Goal: Information Seeking & Learning: Learn about a topic

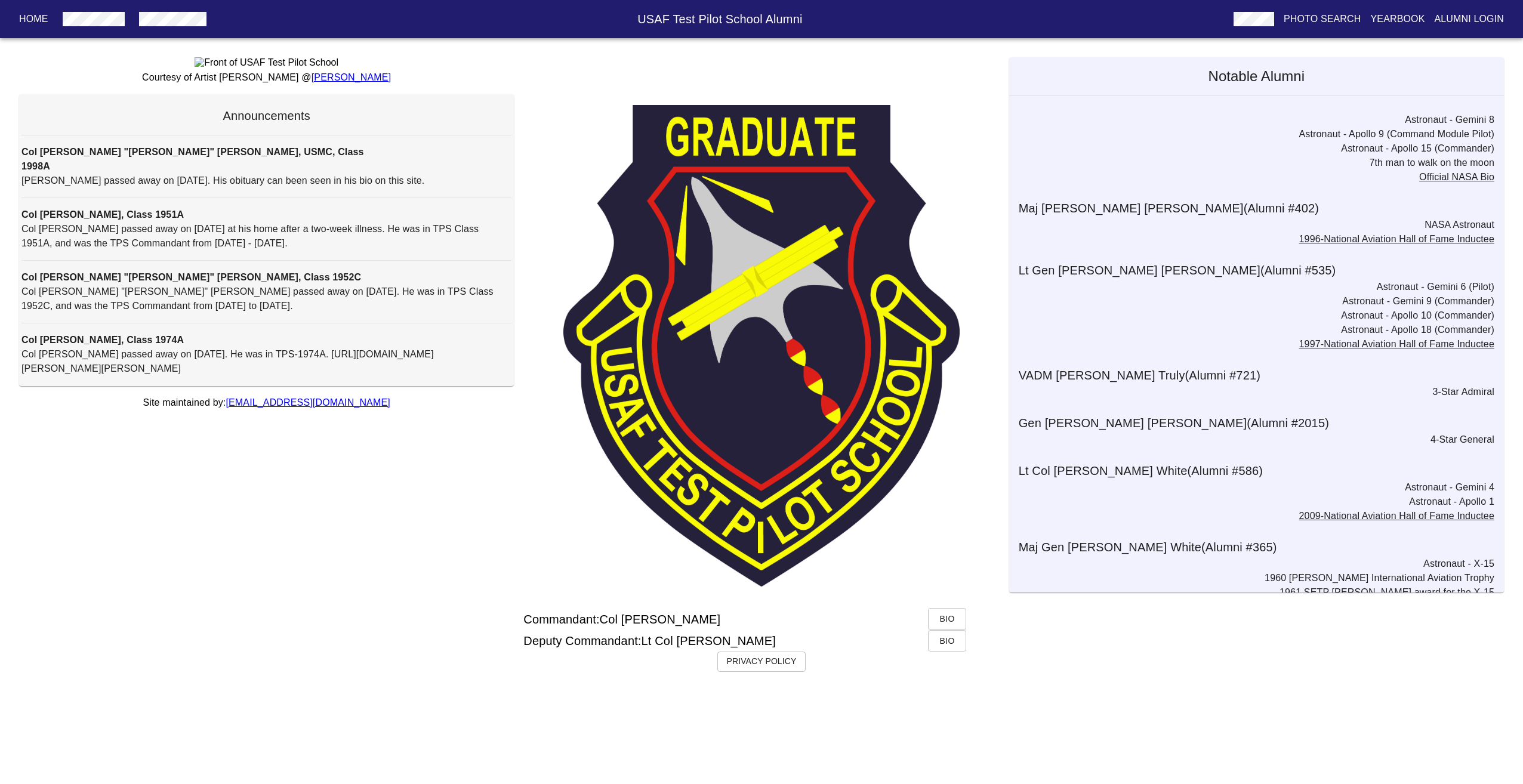
scroll to position [3535, 0]
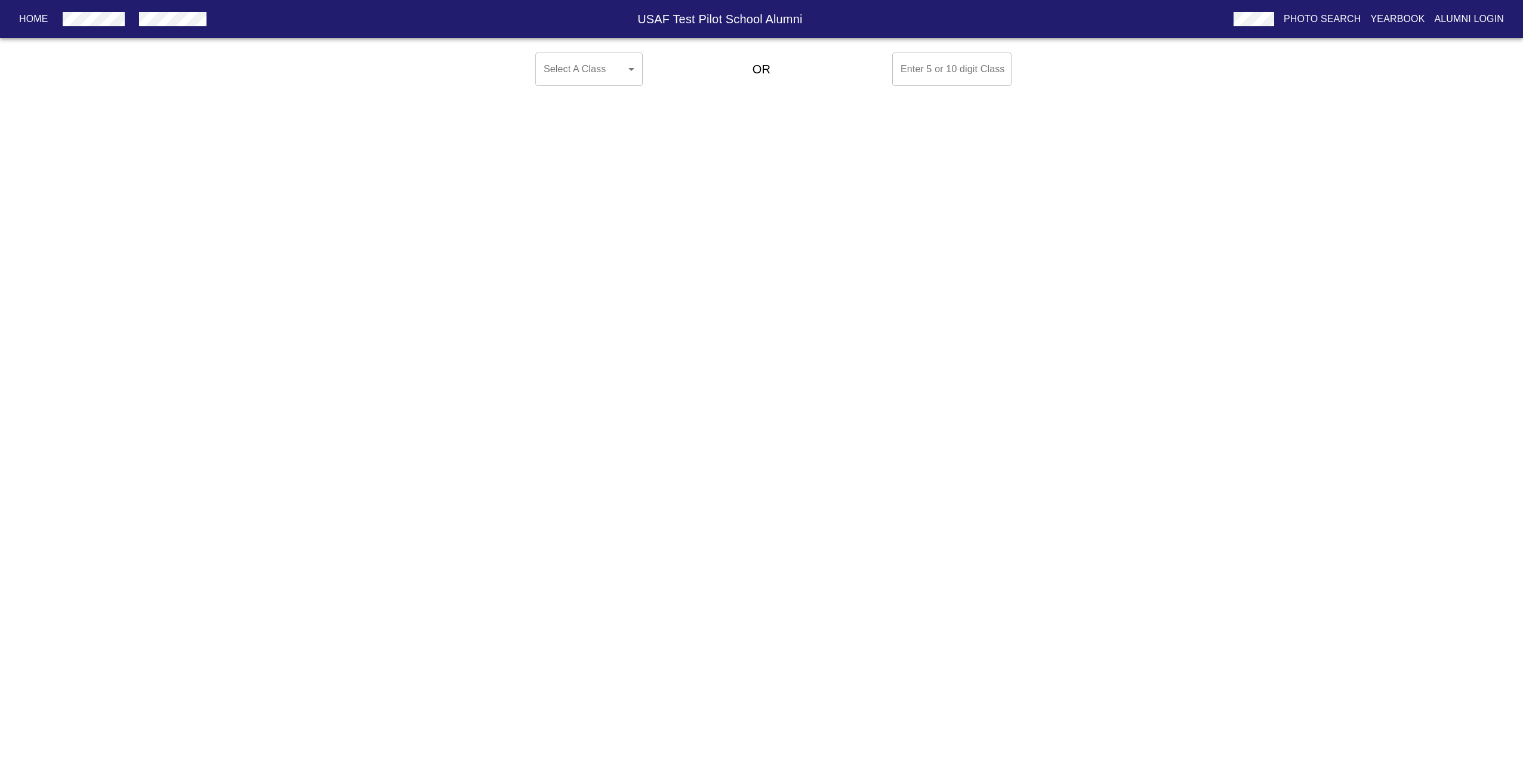
click at [589, 81] on body "Home USAF Test Pilot School Alumni Photo Search Yearbook Alumni Login Select A …" at bounding box center [761, 69] width 1523 height 43
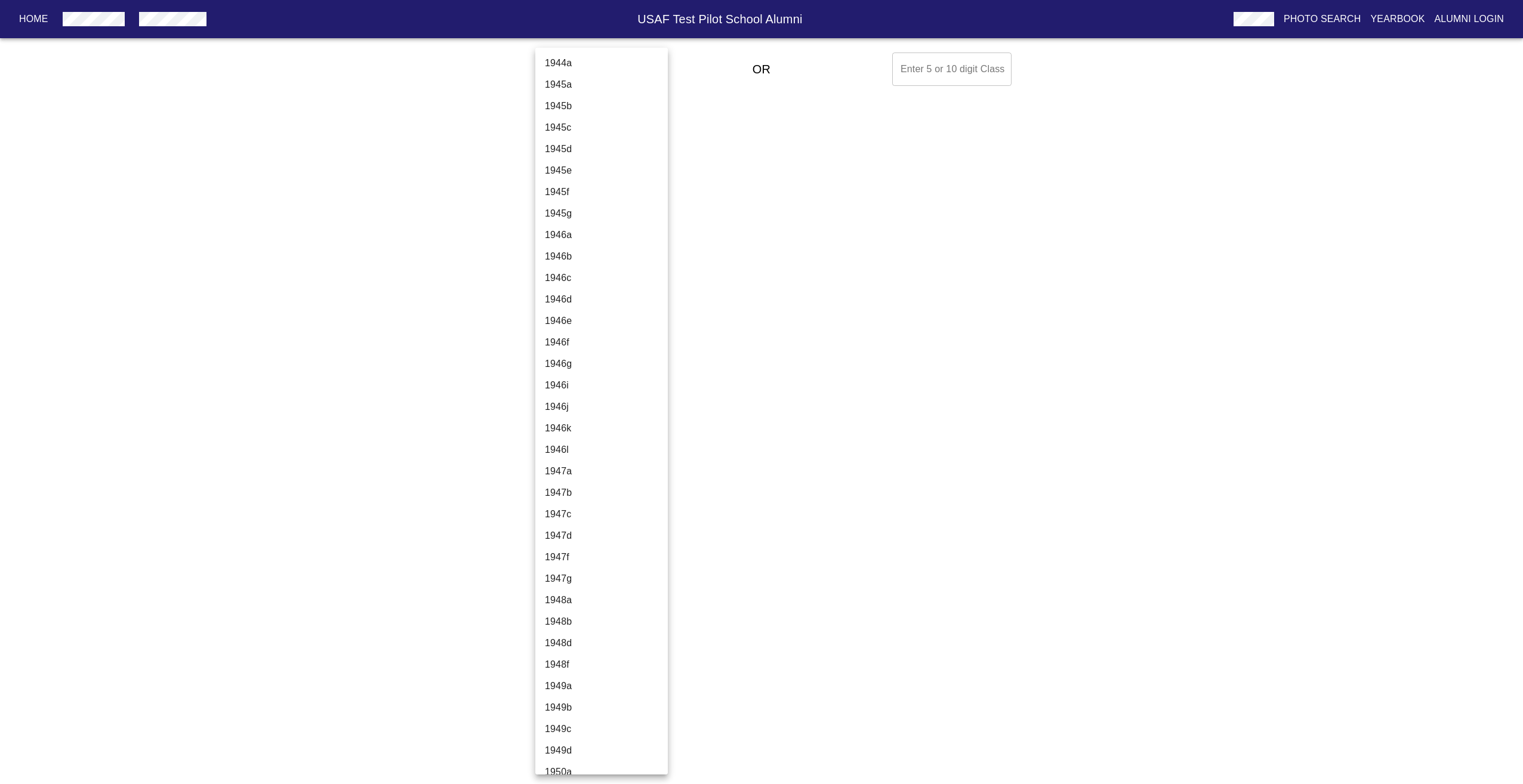
click at [556, 57] on li "1944a" at bounding box center [605, 63] width 142 height 22
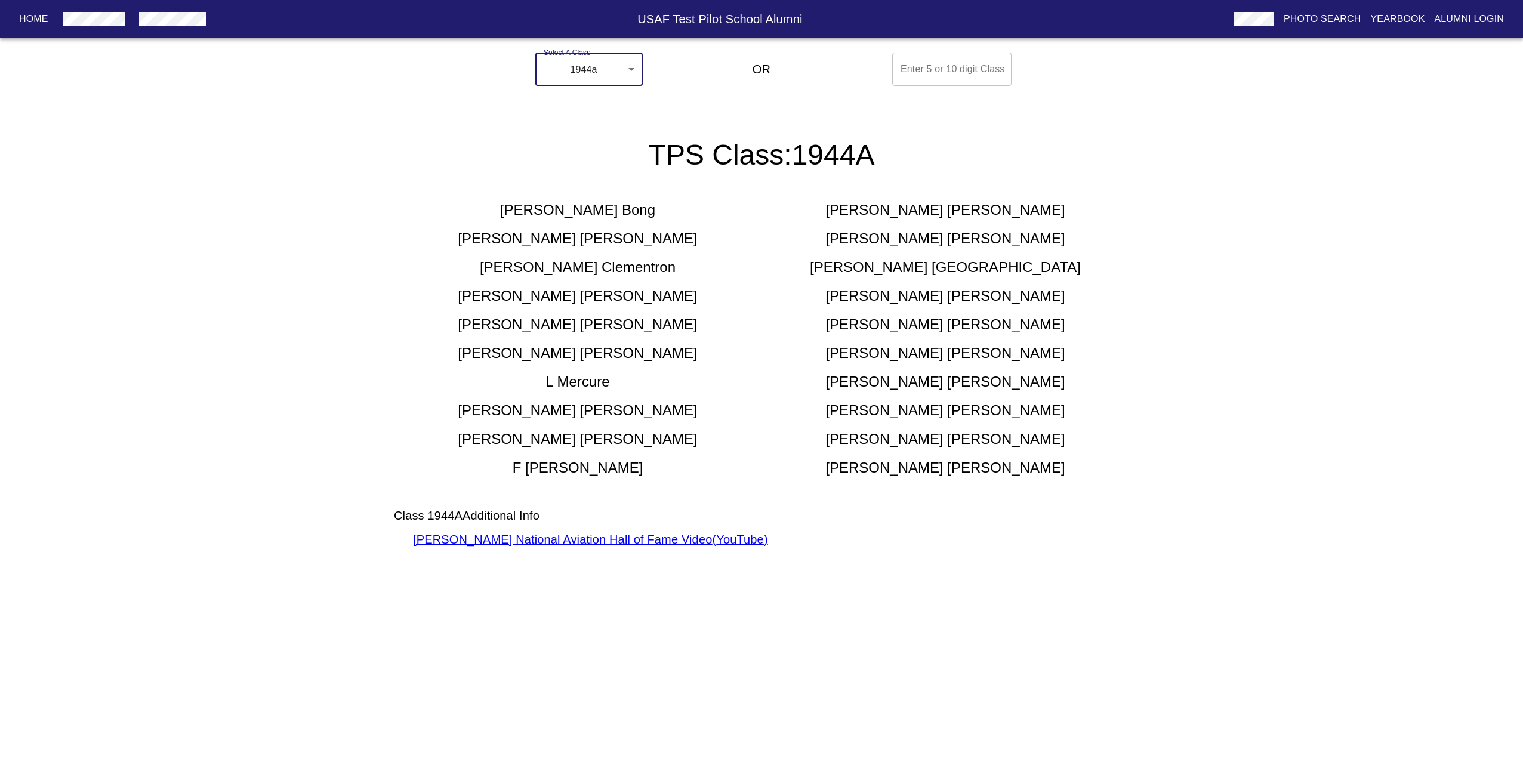
click at [588, 68] on body "Home USAF Test Pilot School Alumni Photo Search Yearbook Alumni Login Select A …" at bounding box center [761, 312] width 1523 height 530
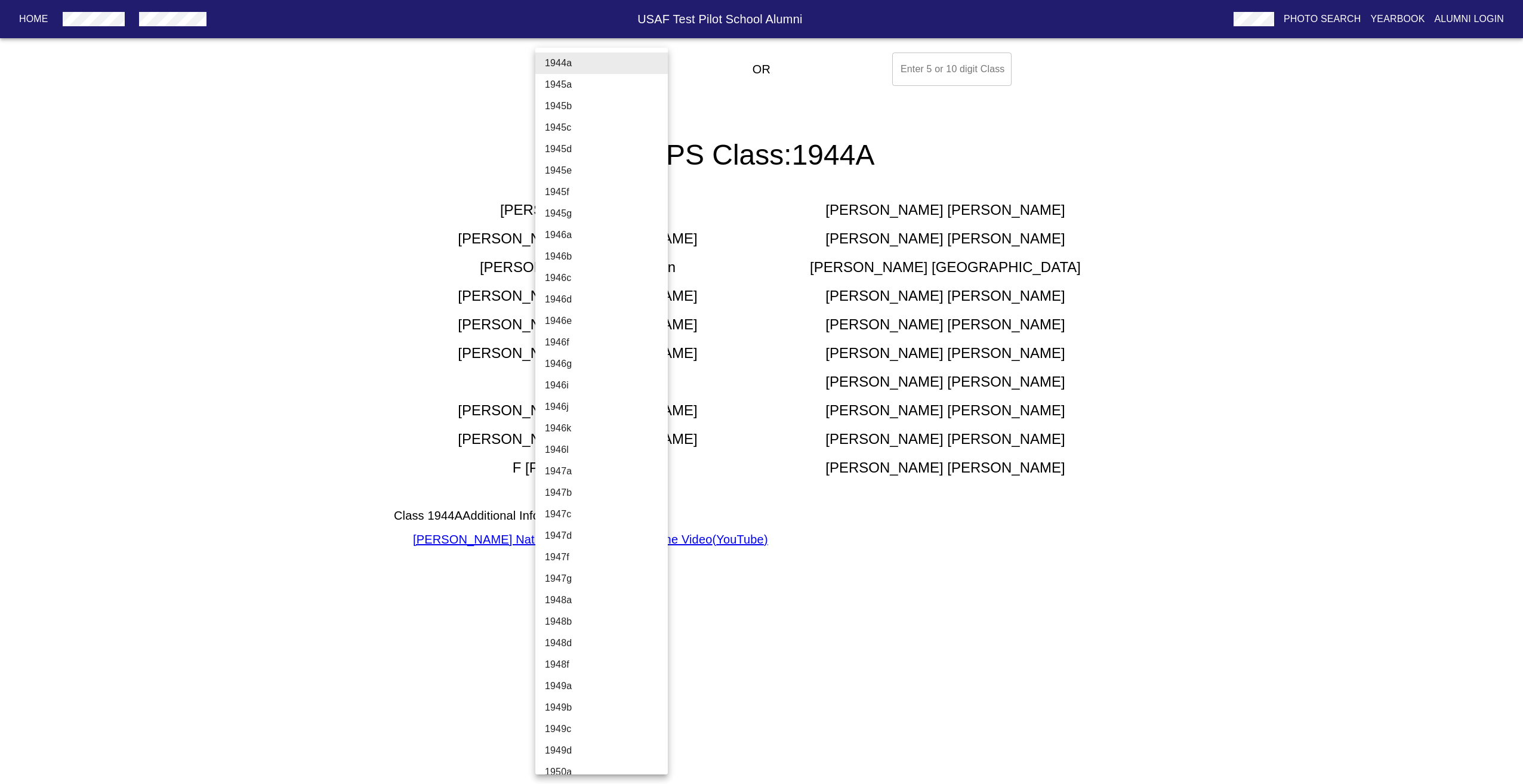
drag, startPoint x: 383, startPoint y: 188, endPoint x: 376, endPoint y: 192, distance: 8.1
click at [376, 192] on div at bounding box center [761, 392] width 1523 height 784
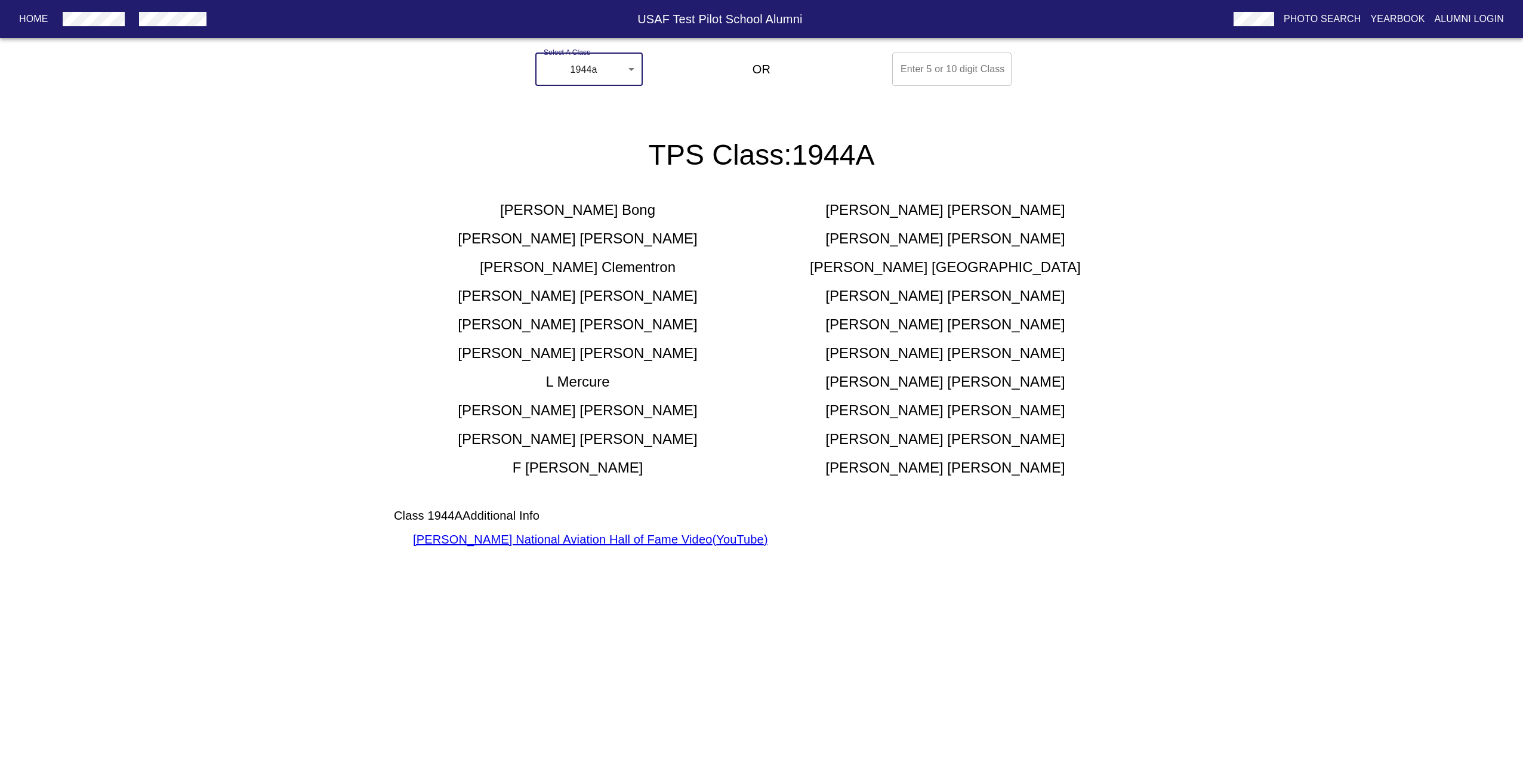
drag, startPoint x: 537, startPoint y: 206, endPoint x: 626, endPoint y: 205, distance: 89.0
click at [626, 205] on div "[PERSON_NAME]" at bounding box center [578, 210] width 368 height 19
drag, startPoint x: 626, startPoint y: 205, endPoint x: 599, endPoint y: 204, distance: 27.0
click at [598, 204] on h5 "[PERSON_NAME]" at bounding box center [577, 210] width 155 height 19
click at [545, 208] on h5 "[PERSON_NAME]" at bounding box center [577, 210] width 155 height 19
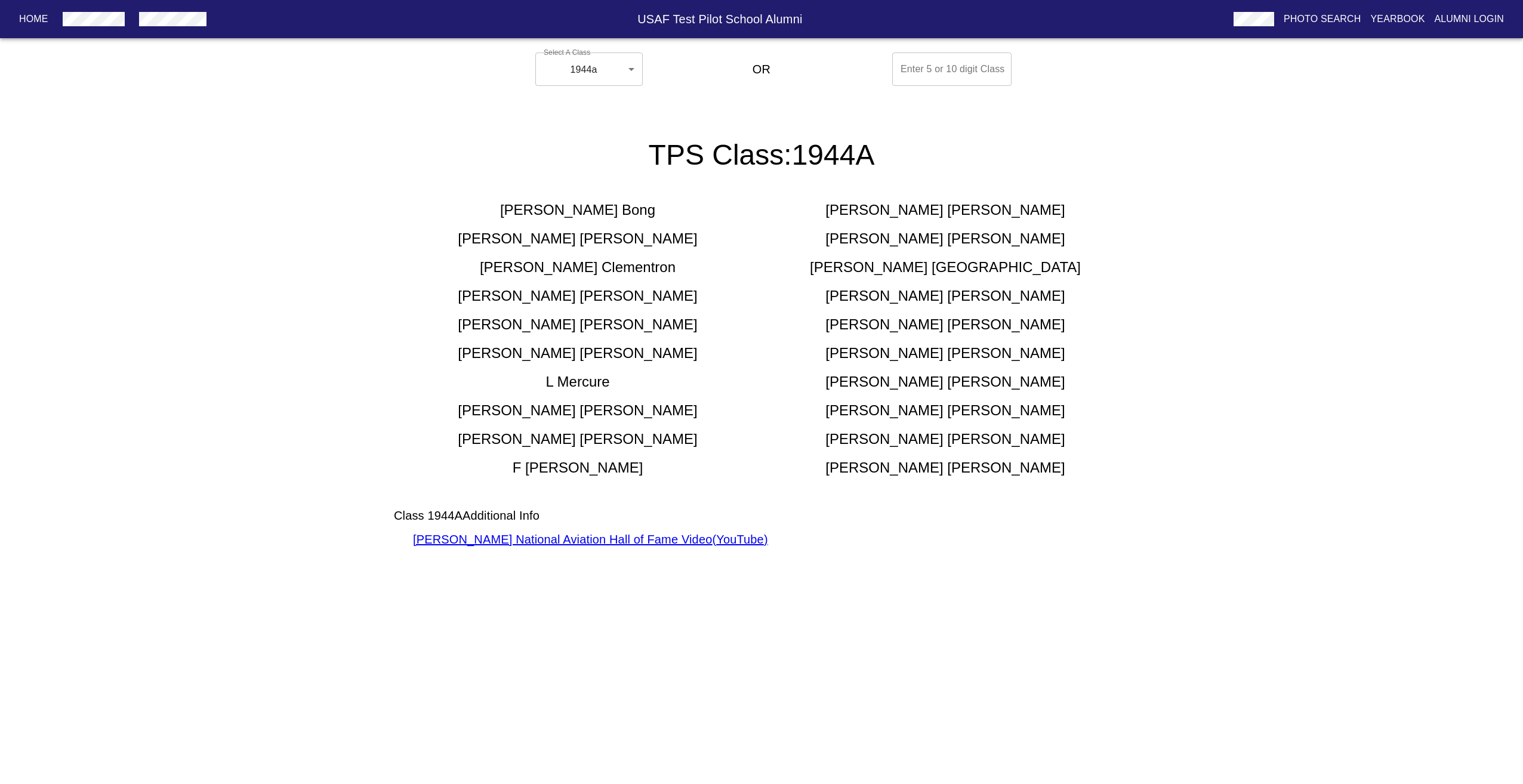
drag, startPoint x: 537, startPoint y: 207, endPoint x: 617, endPoint y: 197, distance: 80.6
click at [617, 197] on div "[PERSON_NAME] [PERSON_NAME] [PERSON_NAME] [PERSON_NAME] [PERSON_NAME] [PERSON_N…" at bounding box center [761, 333] width 735 height 286
click at [617, 275] on h5 "[PERSON_NAME]" at bounding box center [577, 267] width 196 height 19
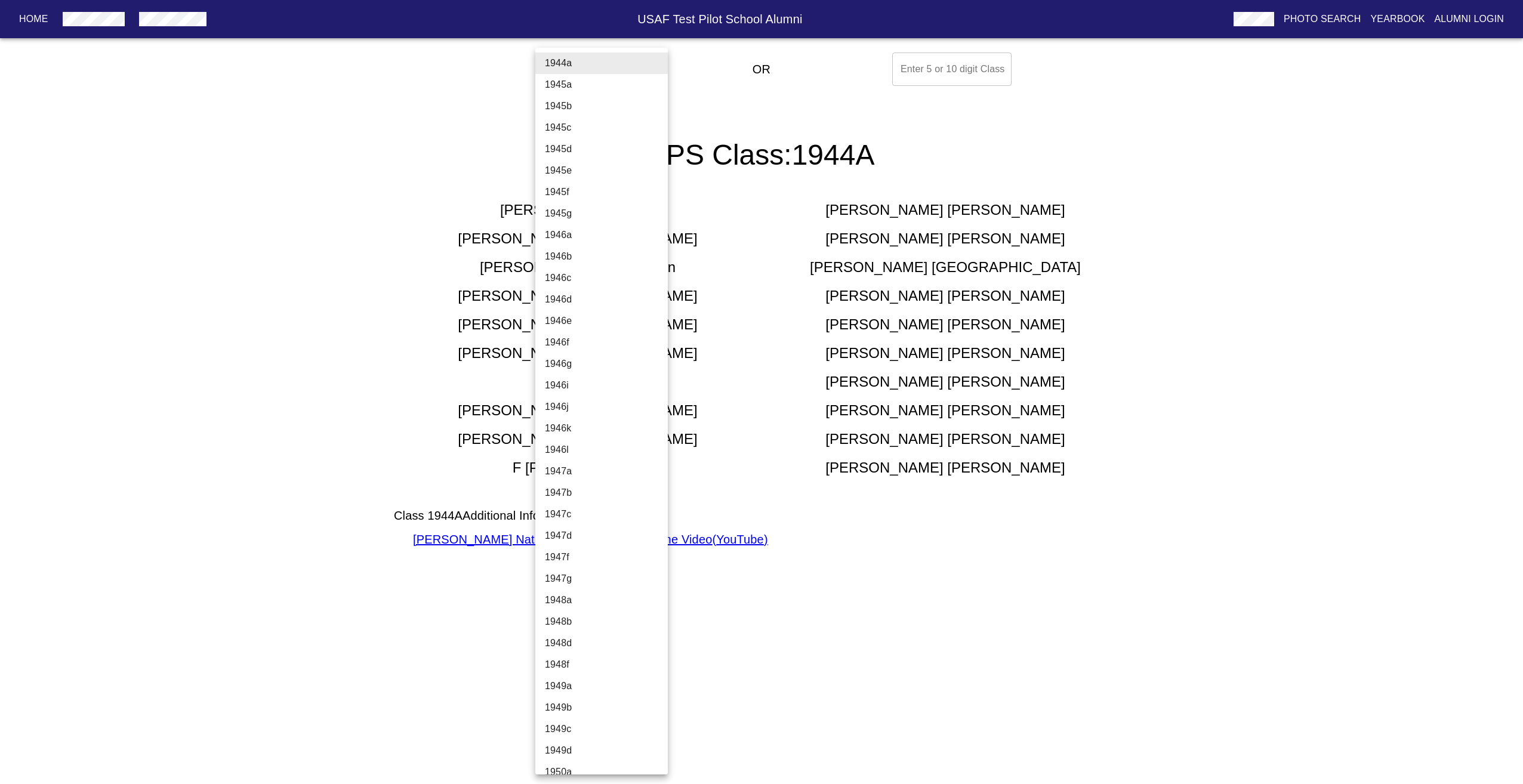
click at [598, 69] on body "Home USAF Test Pilot School Alumni Photo Search Yearbook Alumni Login Select A …" at bounding box center [761, 312] width 1523 height 530
click at [592, 88] on li "1945a" at bounding box center [605, 84] width 142 height 22
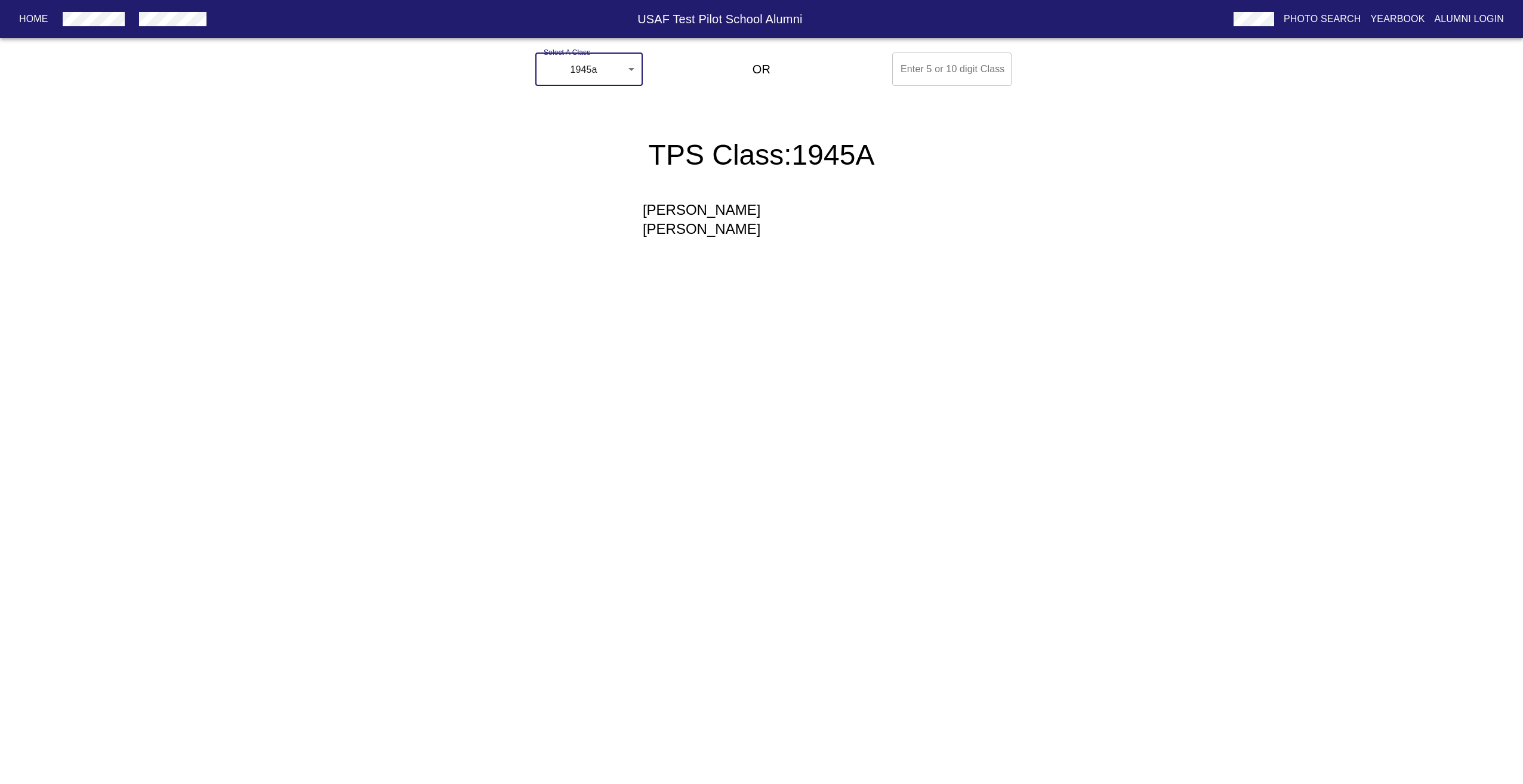
drag, startPoint x: 648, startPoint y: 126, endPoint x: 878, endPoint y: 320, distance: 300.9
click at [878, 315] on html "Home USAF Test Pilot School Alumni Photo Search Yearbook Alumni Login Select A …" at bounding box center [761, 158] width 1523 height 315
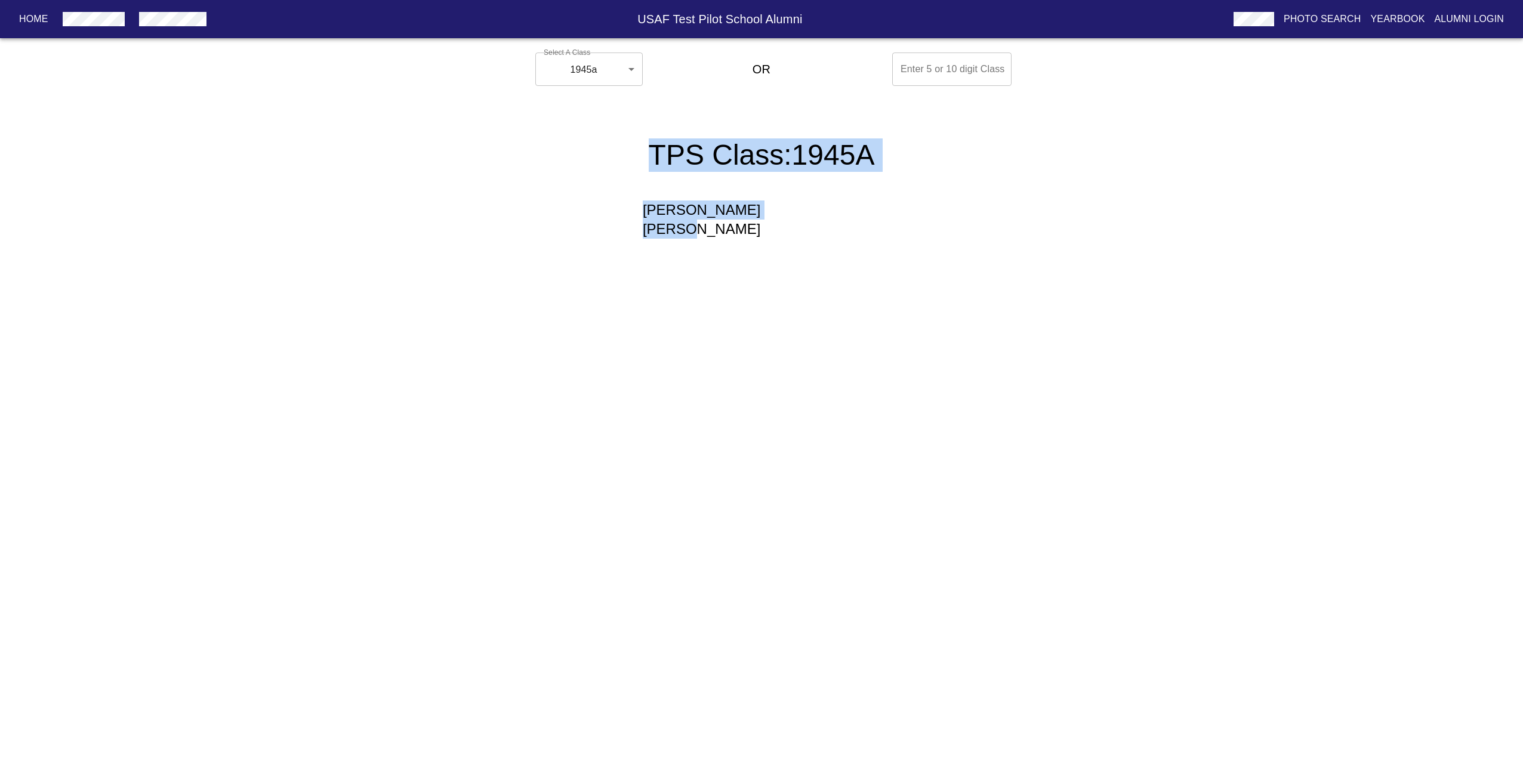
click at [830, 281] on html "Home USAF Test Pilot School Alumni Photo Search Yearbook Alumni Login Select A …" at bounding box center [761, 158] width 1523 height 315
click at [615, 83] on body "Home USAF Test Pilot School Alumni Photo Search Yearbook Alumni Login Select A …" at bounding box center [761, 158] width 1523 height 219
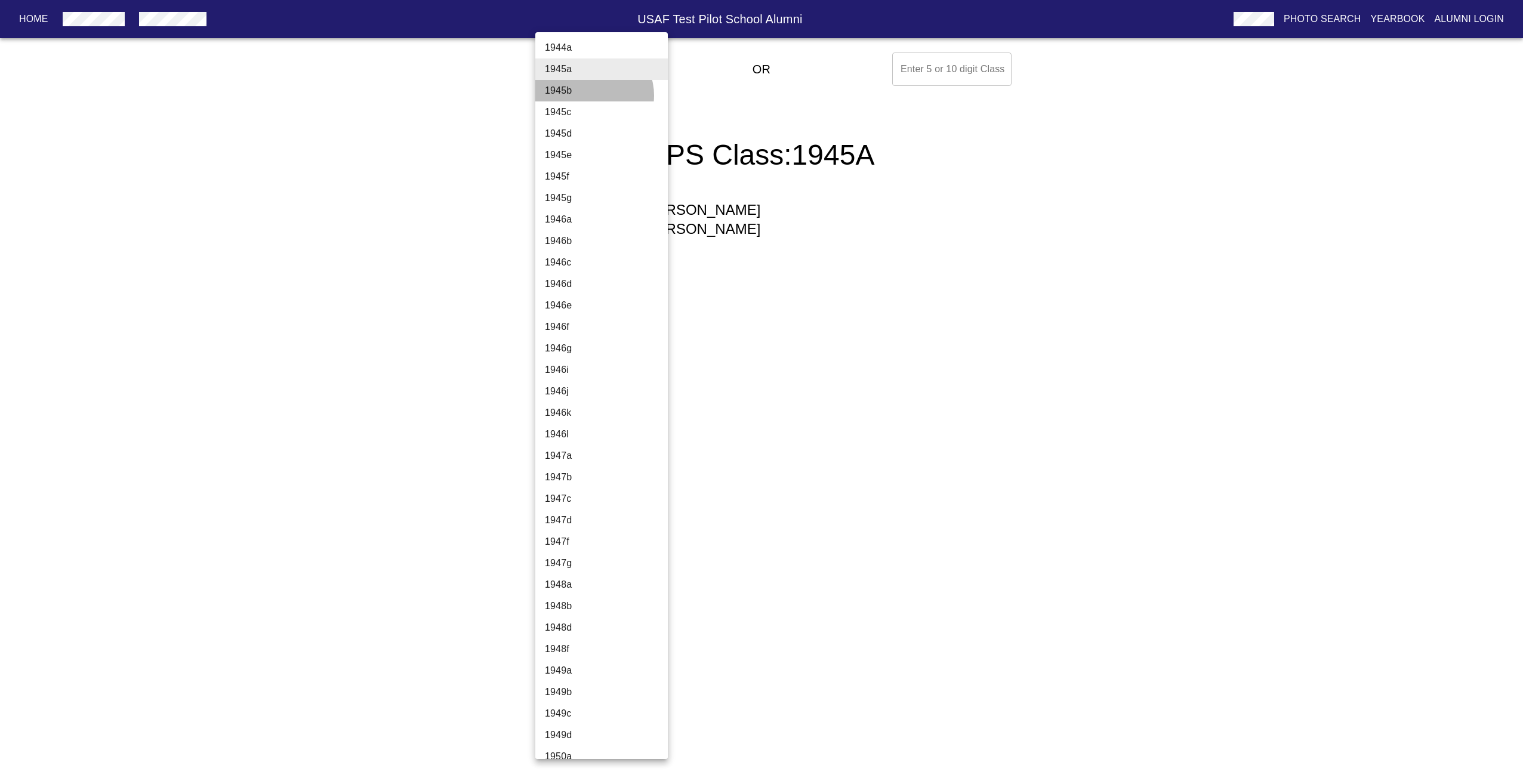
click at [593, 96] on li "1945b" at bounding box center [605, 90] width 142 height 22
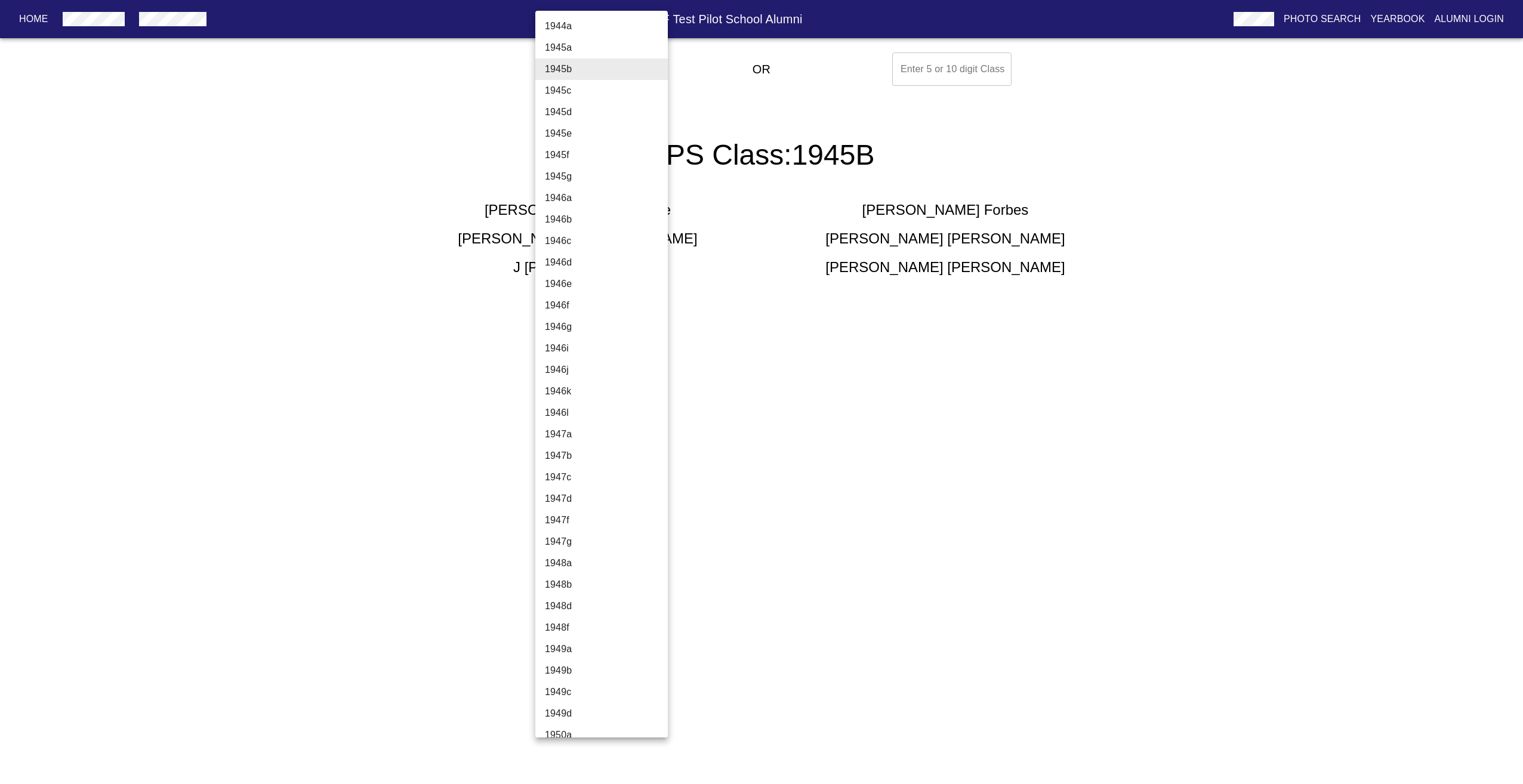
click at [586, 74] on body "Home USAF Test Pilot School Alumni Photo Search Yearbook Alumni Login Select A …" at bounding box center [761, 176] width 1523 height 258
click at [578, 97] on li "1945c" at bounding box center [605, 90] width 142 height 22
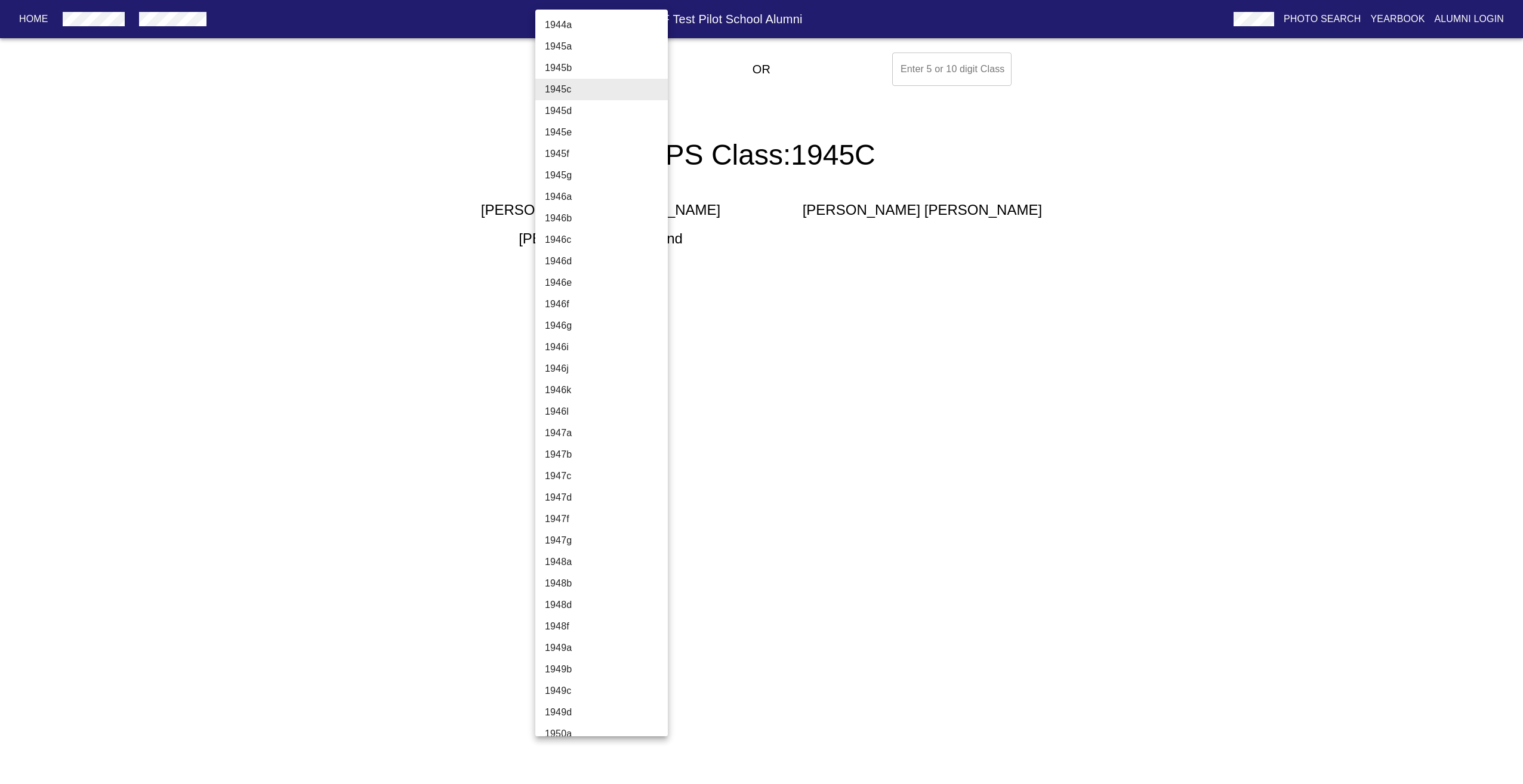
click at [585, 80] on body "Home USAF Test Pilot School Alumni Photo Search Yearbook Alumni Login Select A …" at bounding box center [761, 162] width 1523 height 229
click at [572, 173] on li "1945g" at bounding box center [605, 175] width 142 height 22
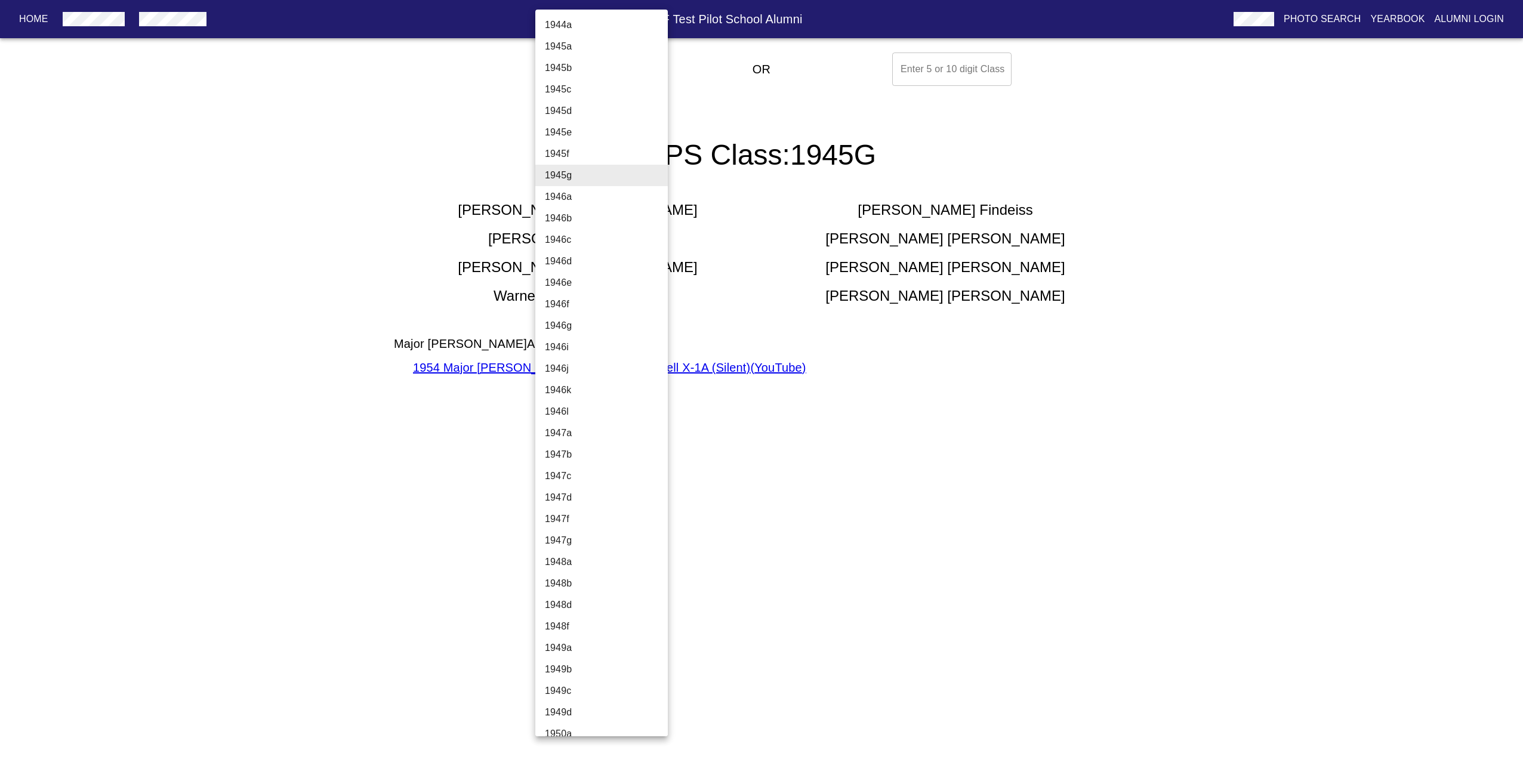
click at [591, 83] on body "Home USAF Test Pilot School Alumni Photo Search Yearbook Alumni Login Select A …" at bounding box center [761, 227] width 1523 height 358
click at [576, 448] on li "1947b" at bounding box center [605, 454] width 142 height 22
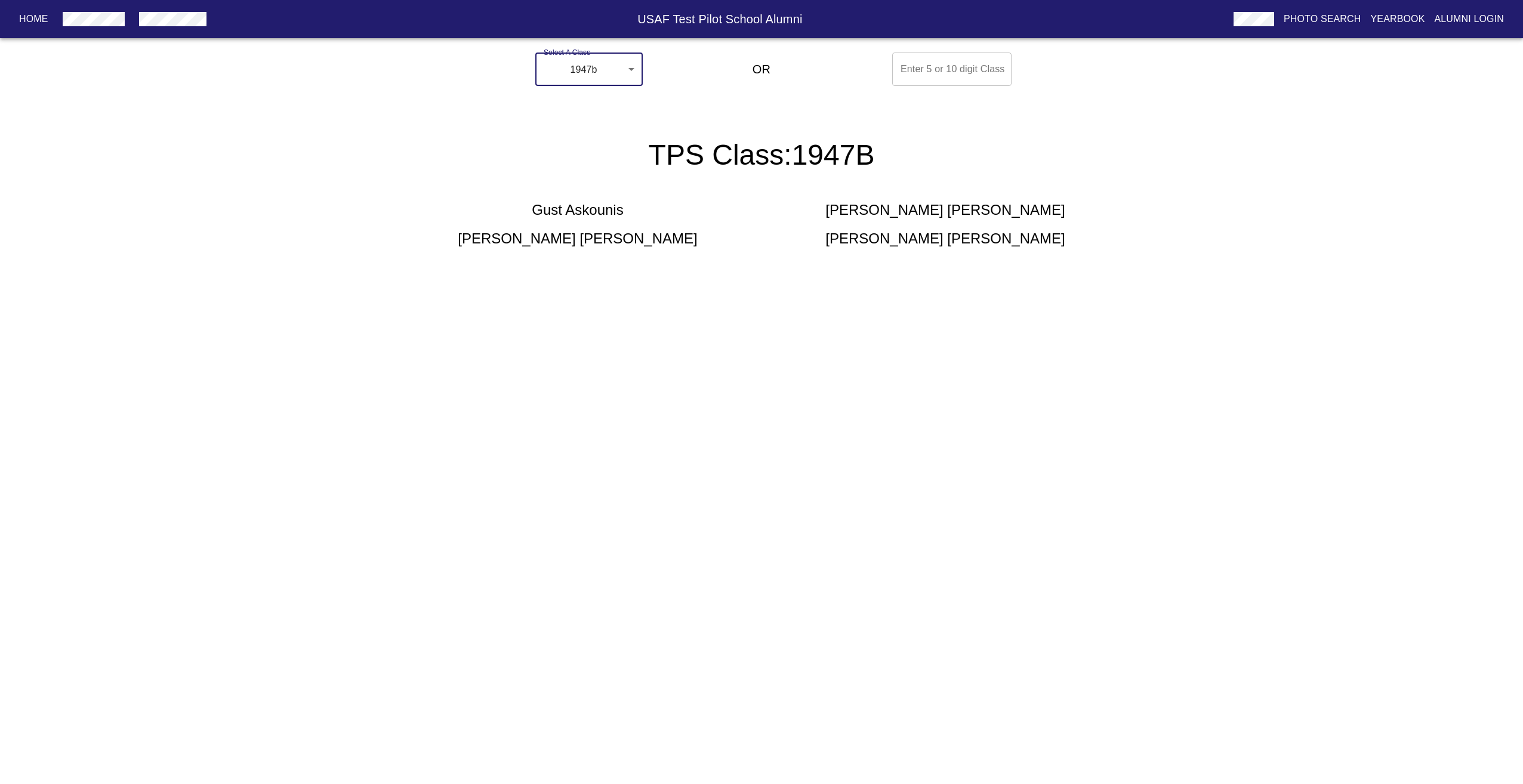
click at [584, 63] on body "Home USAF Test Pilot School Alumni Photo Search Yearbook Alumni Login Select A …" at bounding box center [761, 162] width 1523 height 229
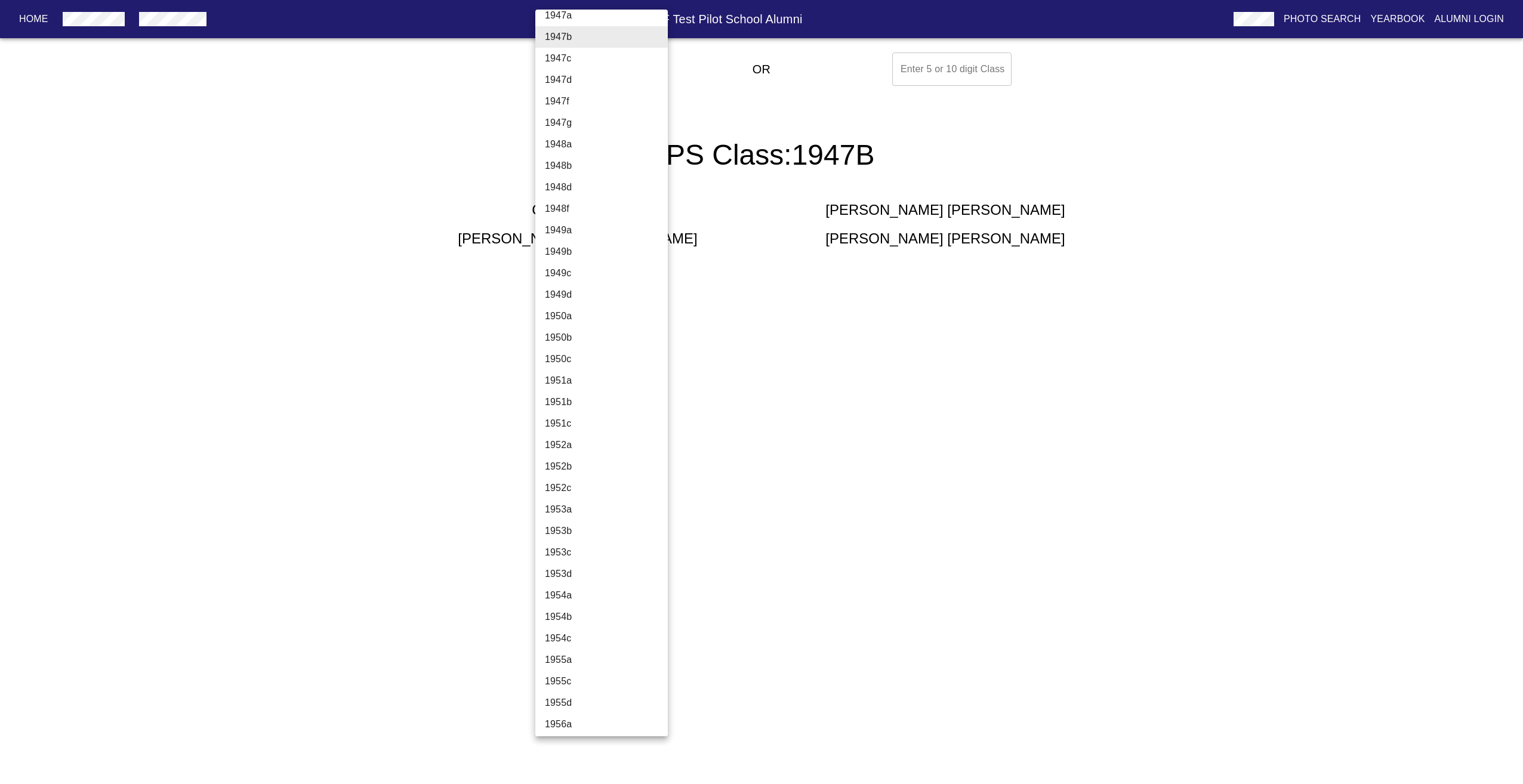
scroll to position [776, 0]
click at [589, 411] on li "1956c" at bounding box center [605, 409] width 142 height 22
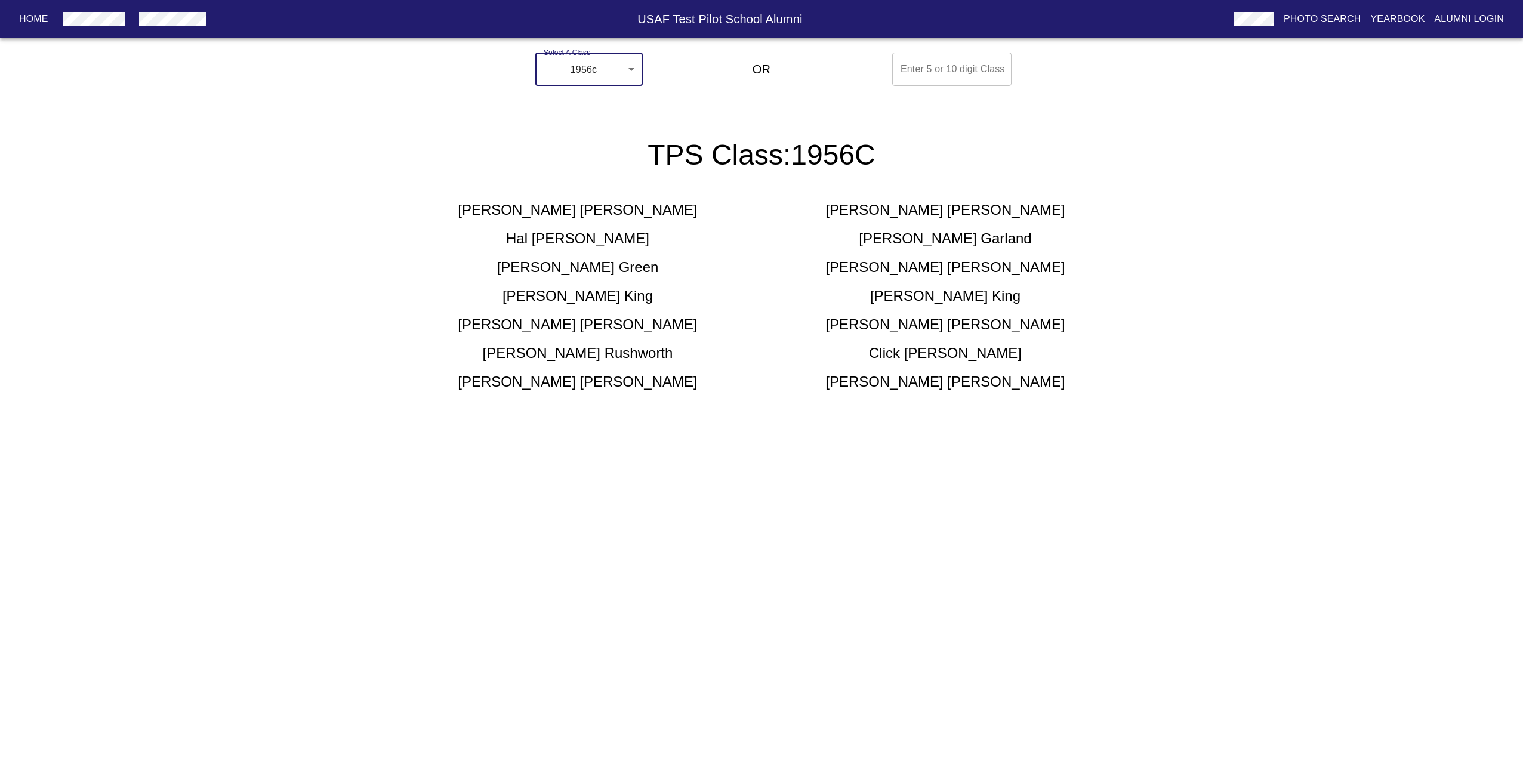
drag, startPoint x: 571, startPoint y: 237, endPoint x: 662, endPoint y: 343, distance: 139.7
click at [662, 343] on div "[PERSON_NAME] [PERSON_NAME] [PERSON_NAME] [PERSON_NAME] [PERSON_NAME] [PERSON_N…" at bounding box center [761, 291] width 735 height 201
click at [662, 343] on div "[PERSON_NAME]" at bounding box center [578, 353] width 368 height 19
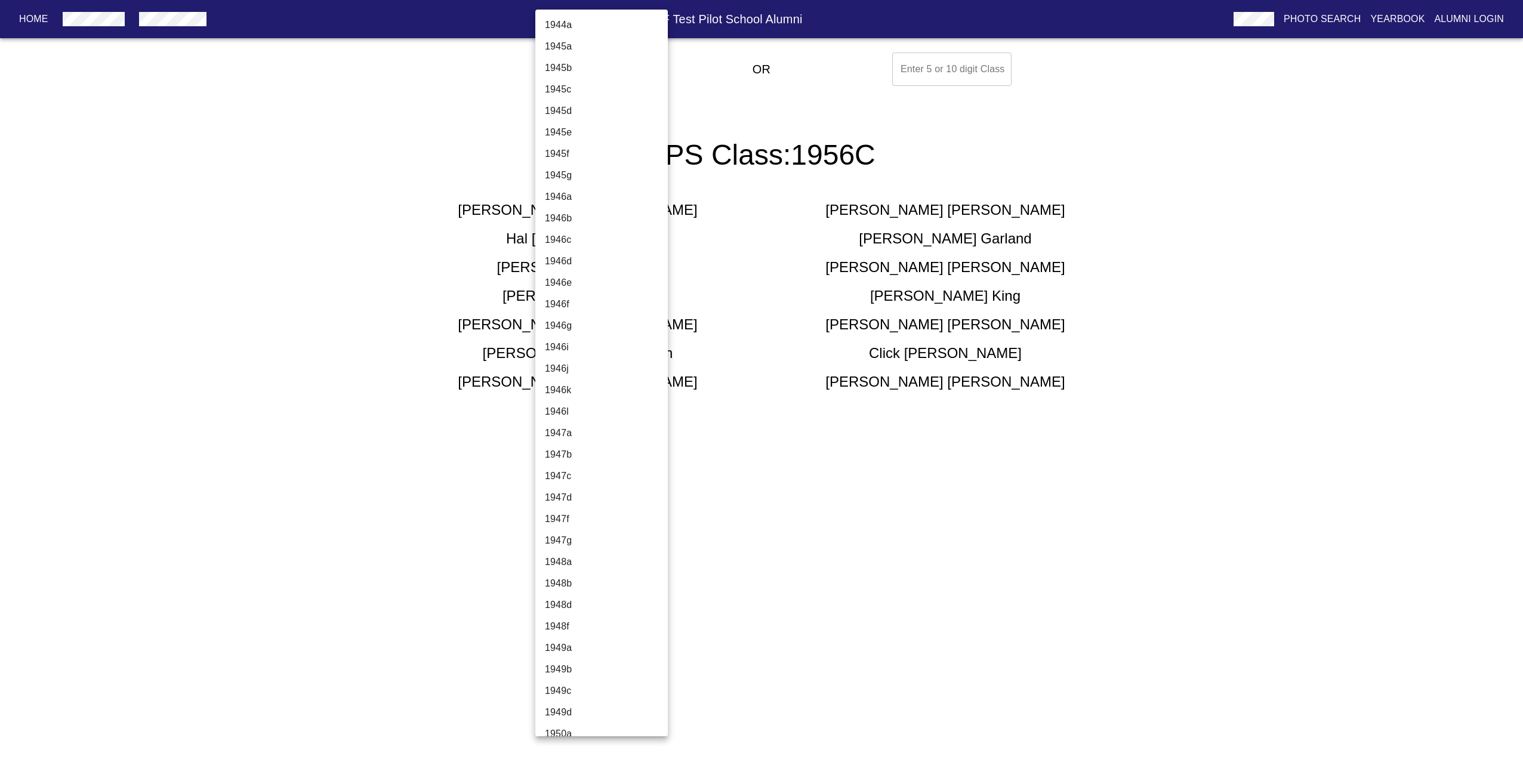
click at [594, 80] on body "Home USAF Test Pilot School Alumni Photo Search Yearbook Alumni Login Select A …" at bounding box center [761, 234] width 1523 height 372
click at [593, 562] on li "1966a" at bounding box center [605, 551] width 142 height 22
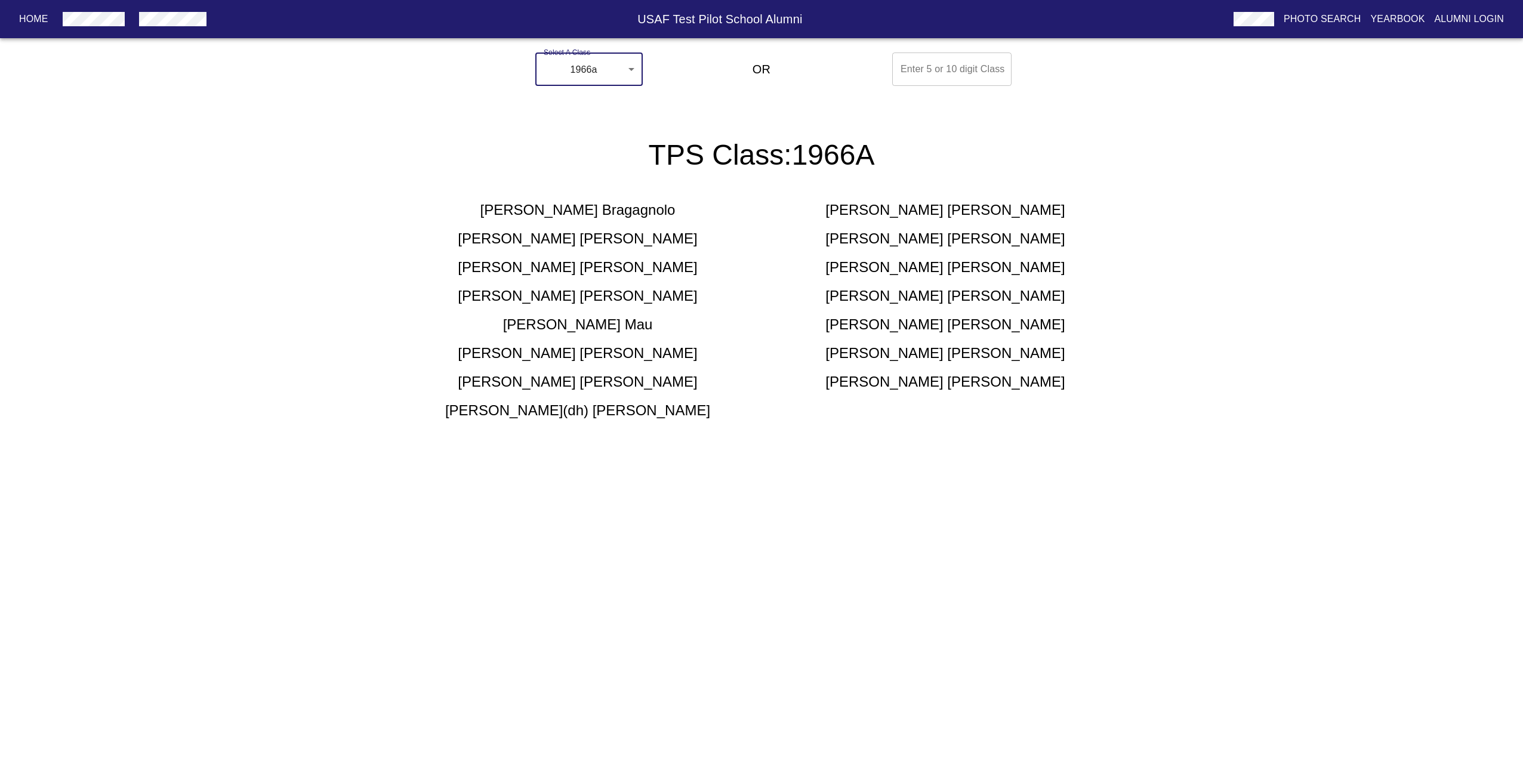
click at [574, 78] on body "Home USAF Test Pilot School Alumni Photo Search Yearbook Alumni Login Select A …" at bounding box center [761, 248] width 1523 height 400
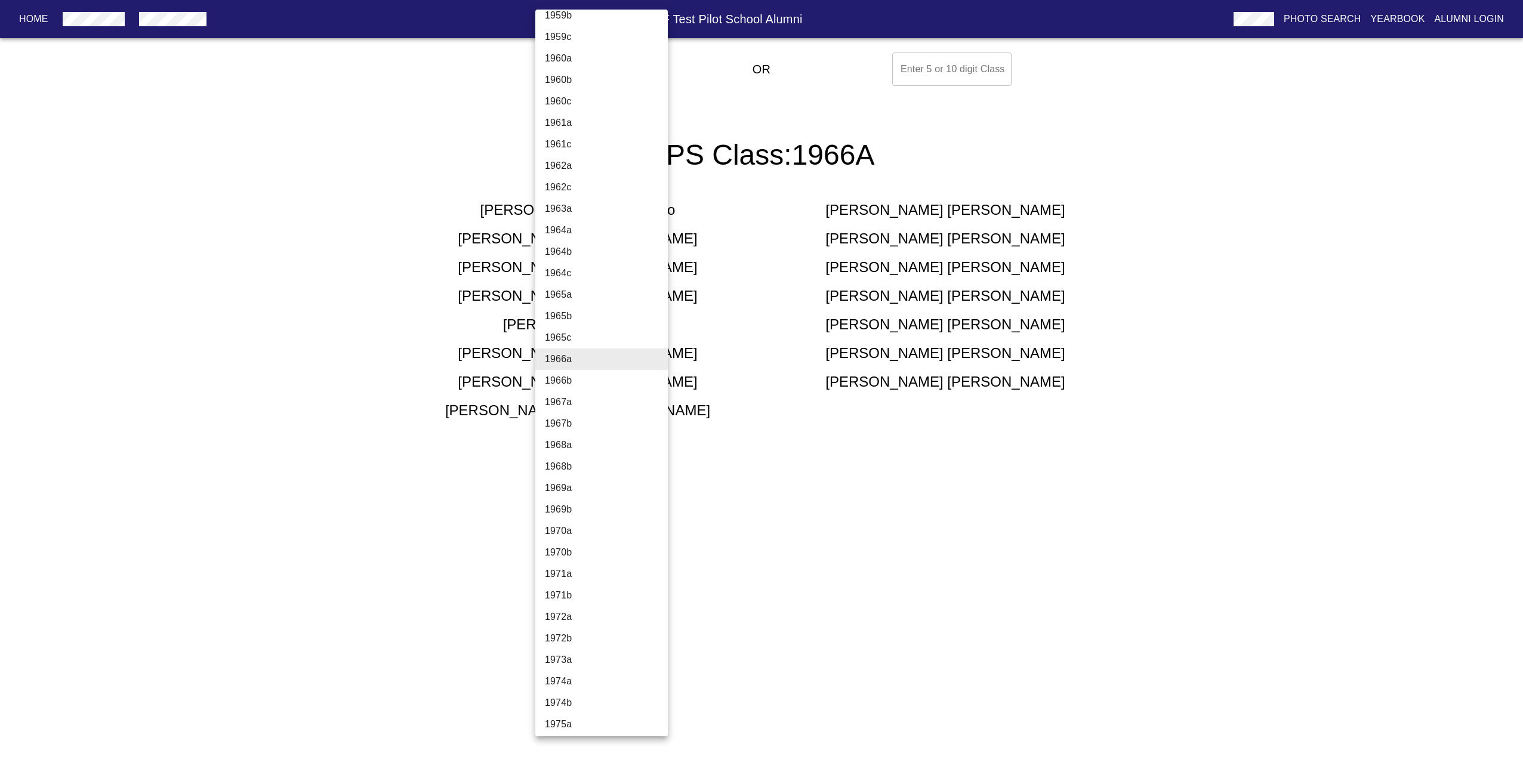
scroll to position [1766, 0]
click at [582, 491] on li "1979a" at bounding box center [605, 491] width 142 height 22
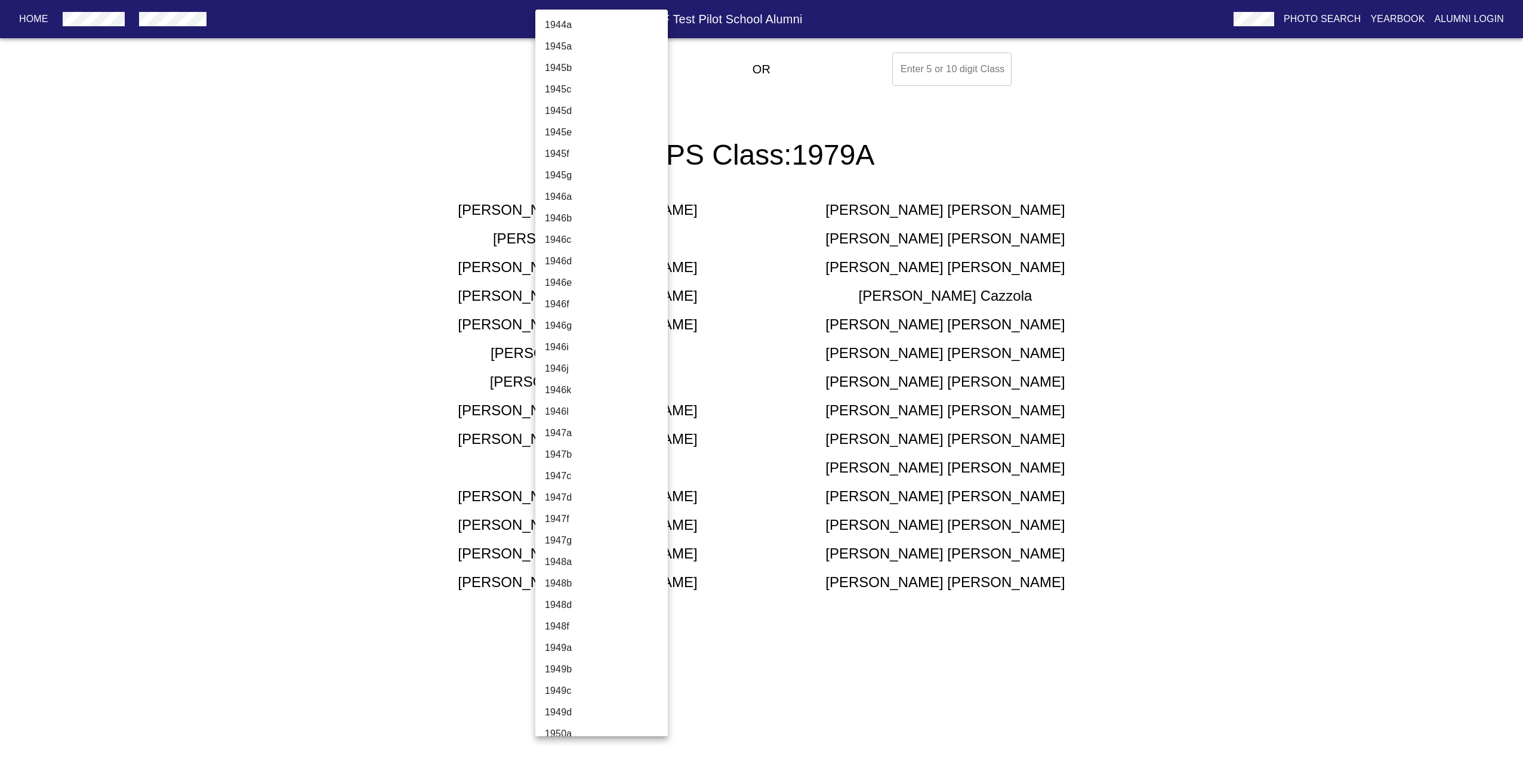
click at [565, 71] on body "Home USAF Test Pilot School Alumni Photo Search Yearbook Alumni Login Select A …" at bounding box center [761, 334] width 1523 height 572
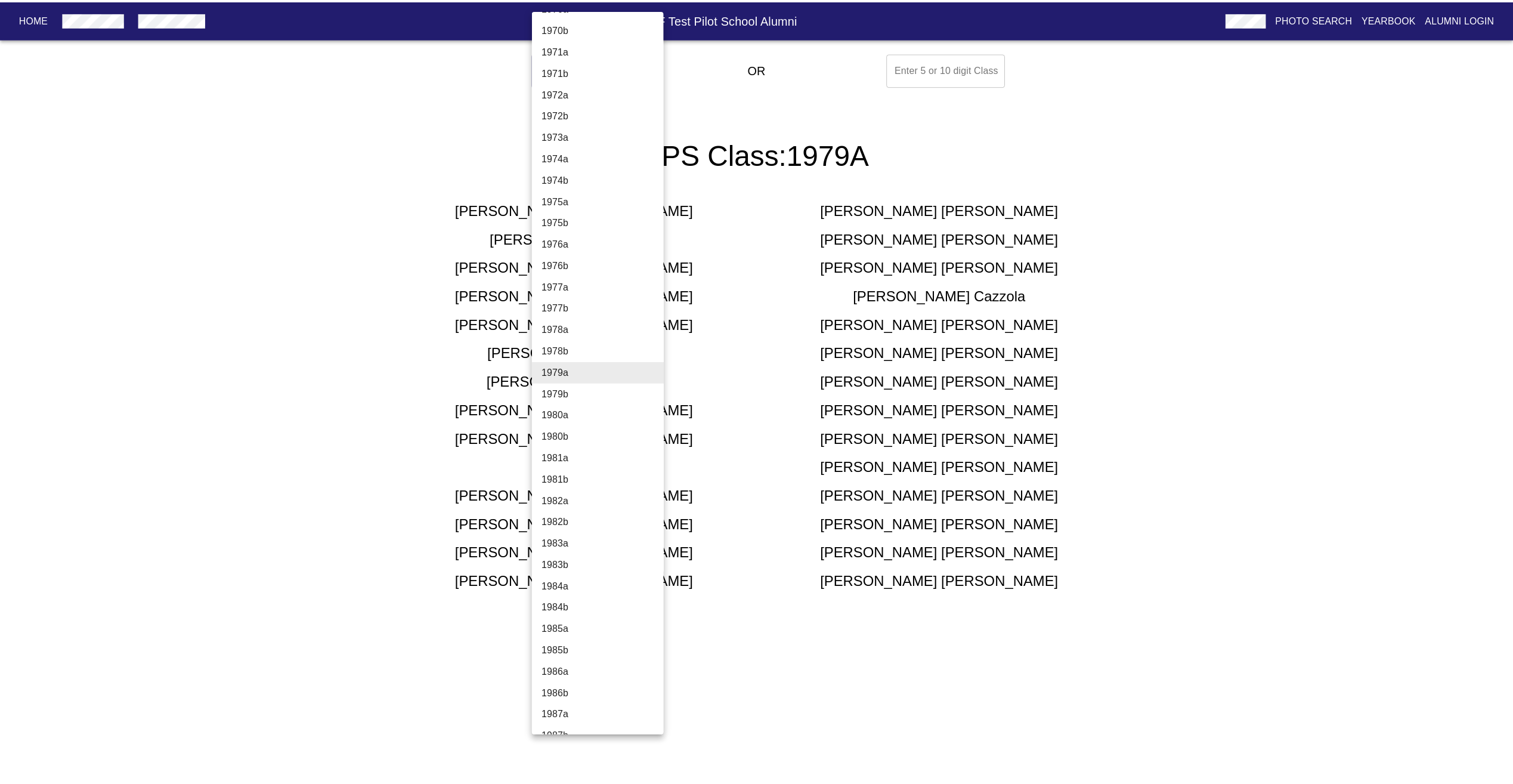
scroll to position [2362, 0]
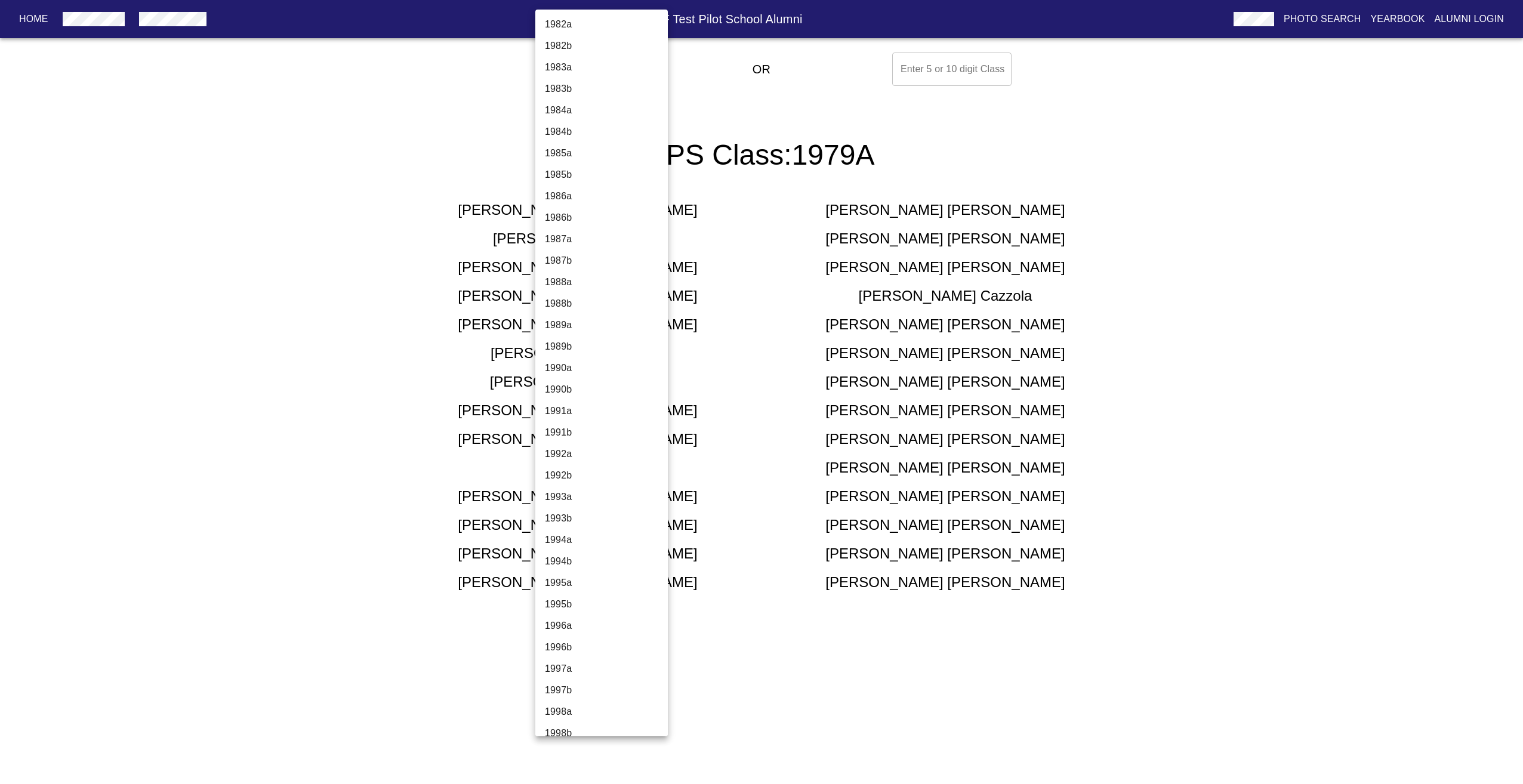
click at [561, 498] on li "1993a" at bounding box center [605, 496] width 142 height 22
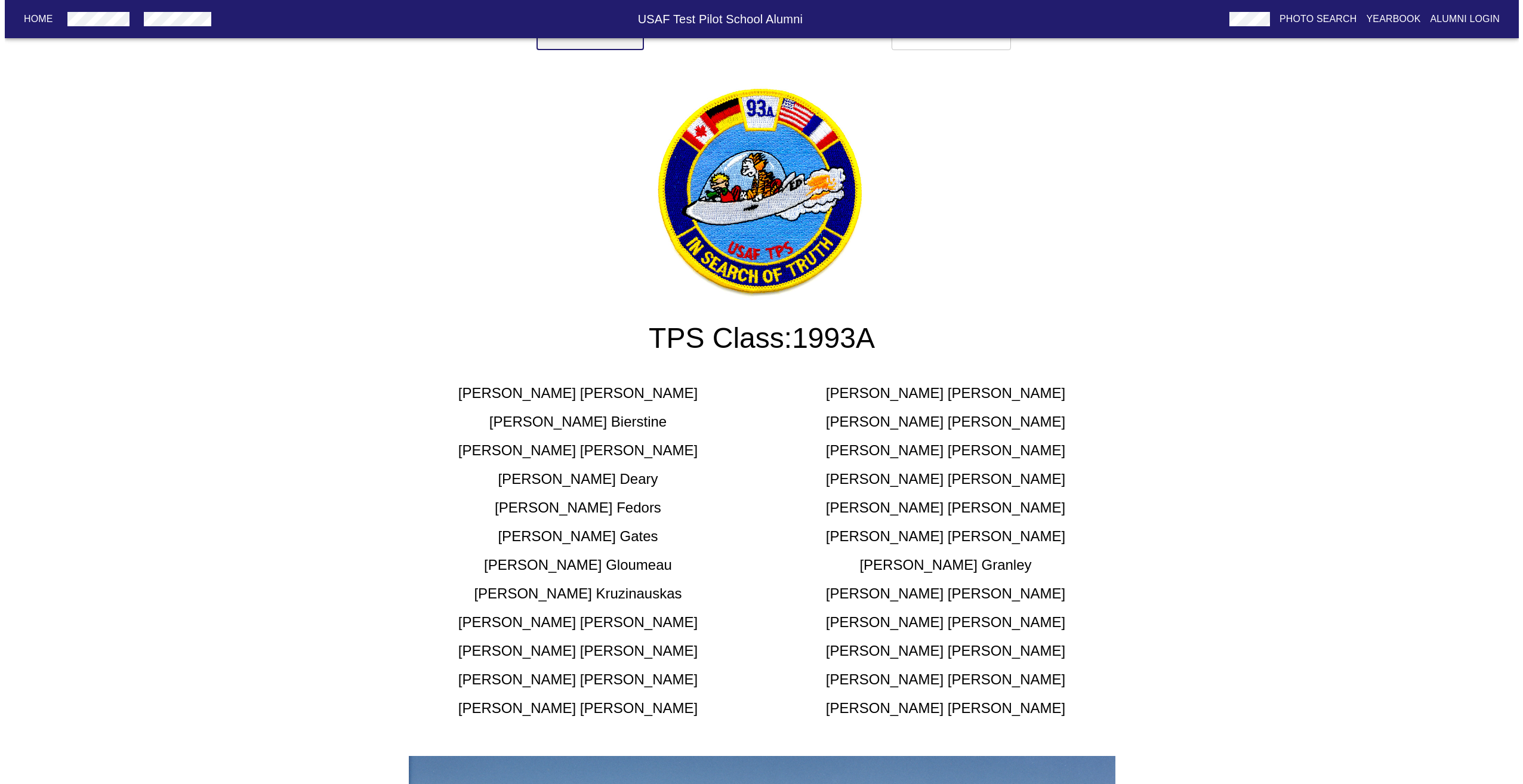
scroll to position [0, 0]
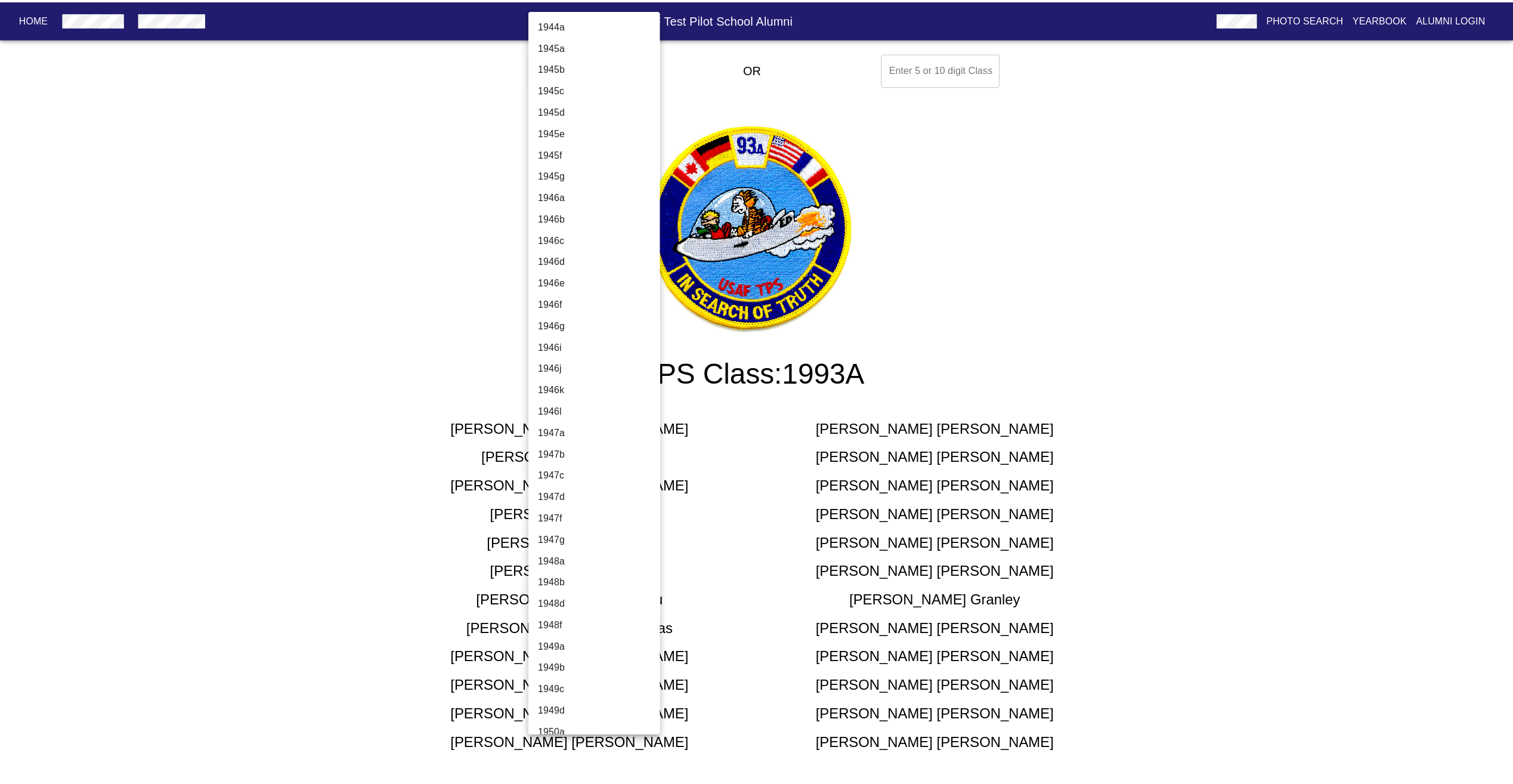
scroll to position [2486, 0]
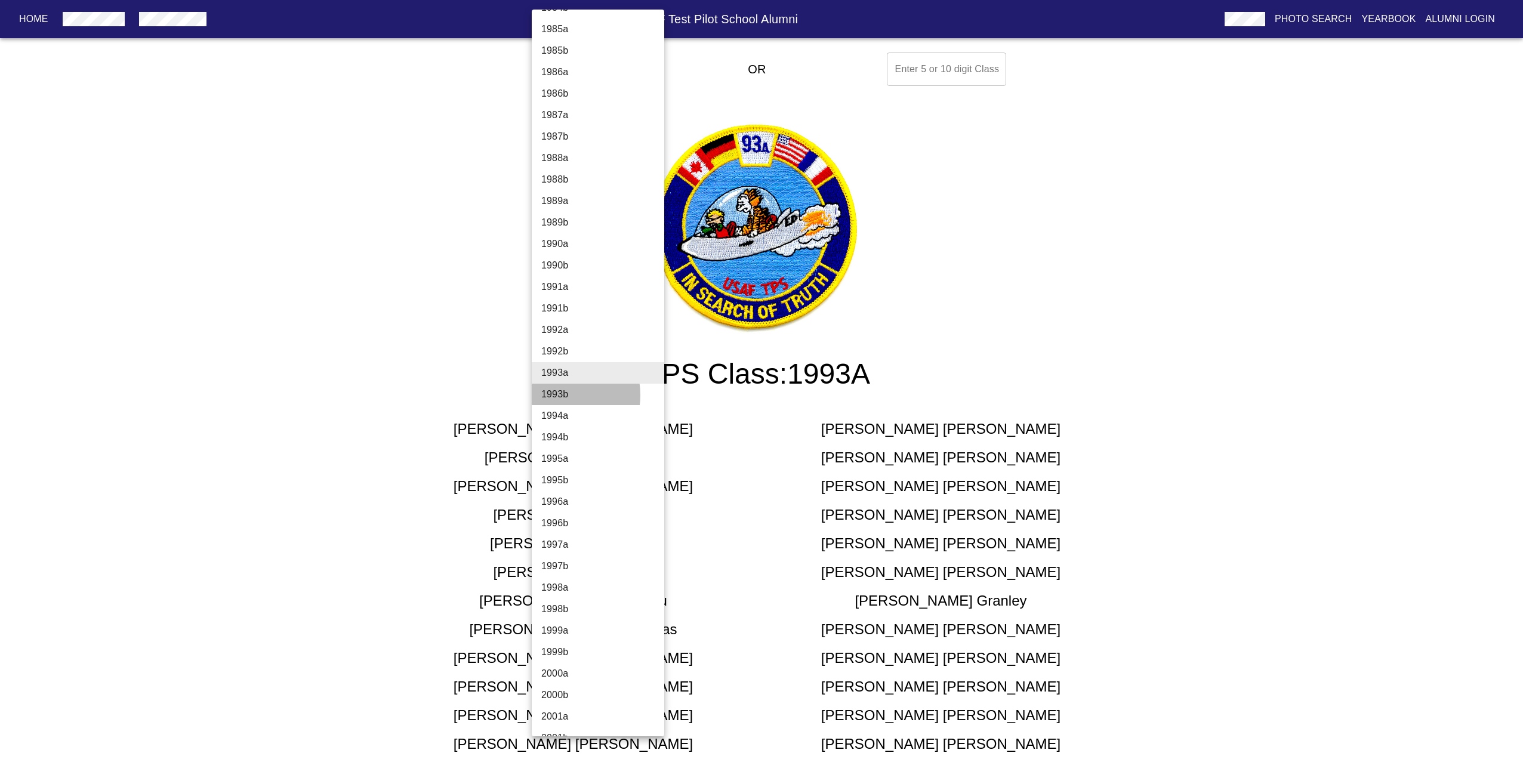
click at [555, 395] on li "1993b" at bounding box center [602, 394] width 142 height 22
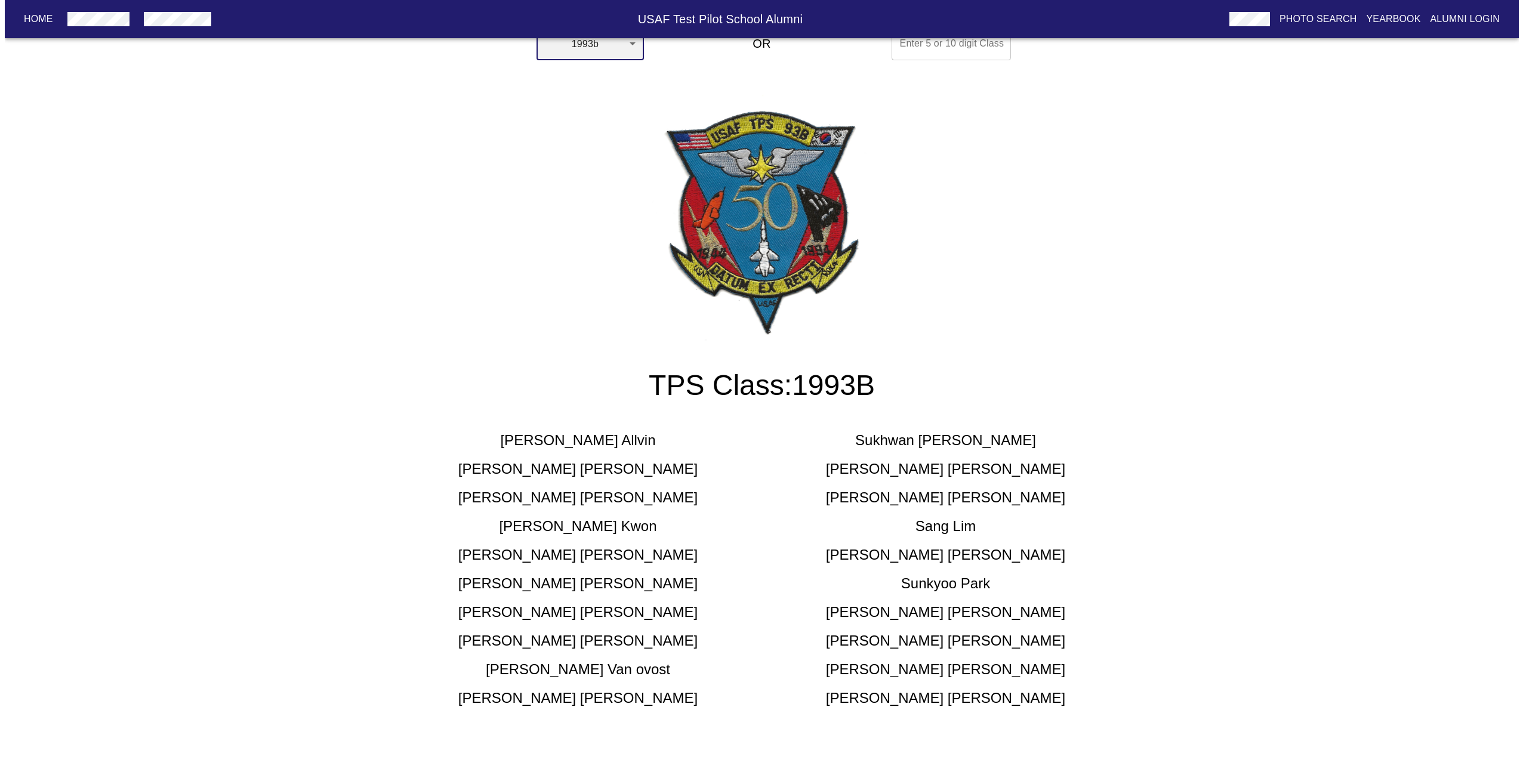
scroll to position [0, 0]
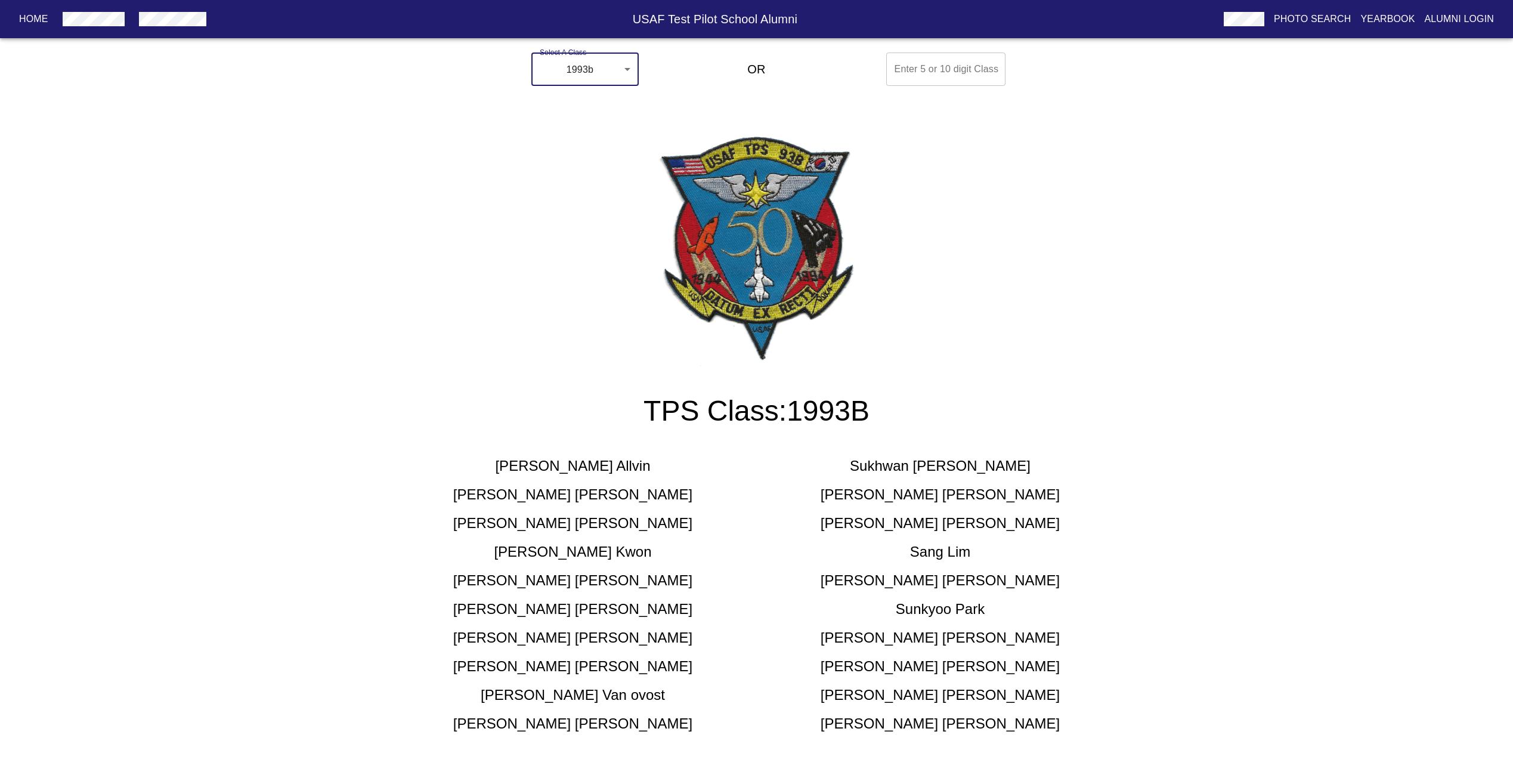
click at [594, 68] on body "Home USAF Test Pilot School Alumni Photo Search Yearbook Alumni Login Select A …" at bounding box center [756, 404] width 1513 height 714
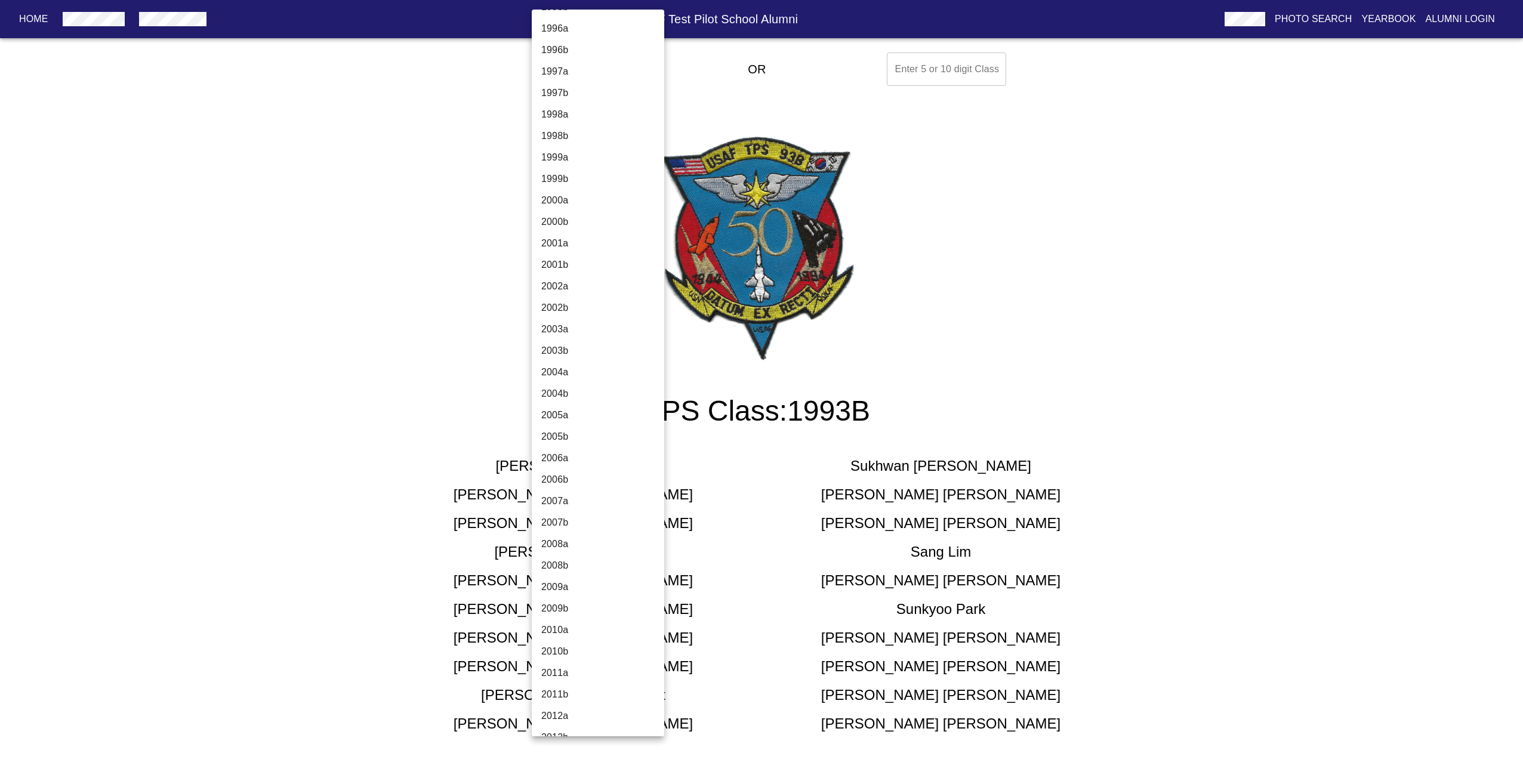
scroll to position [2985, 0]
click at [567, 371] on li "2004b" at bounding box center [602, 368] width 142 height 22
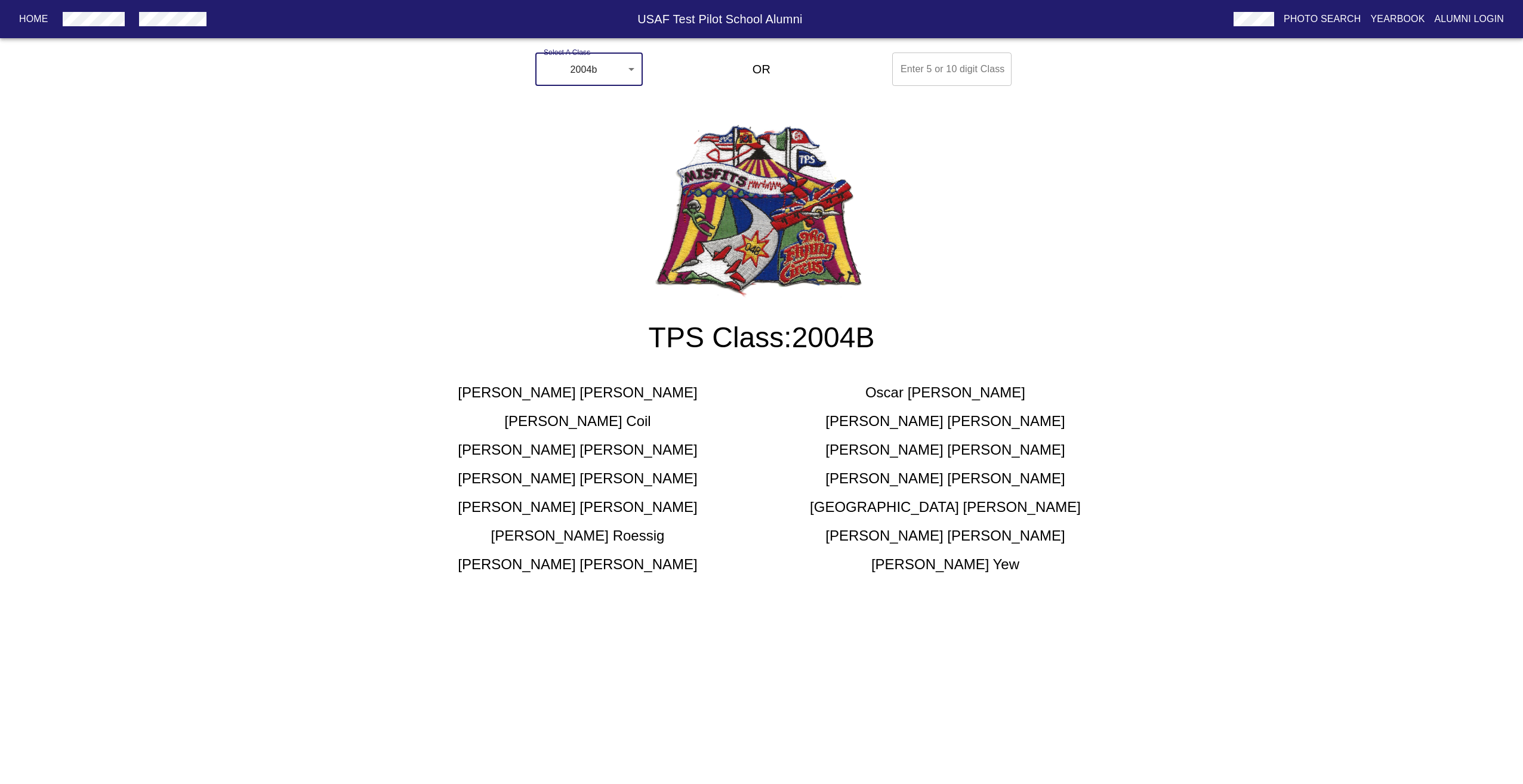
click at [603, 83] on body "Home USAF Test Pilot School Alumni Photo Search Yearbook Alumni Login Select A …" at bounding box center [761, 324] width 1523 height 554
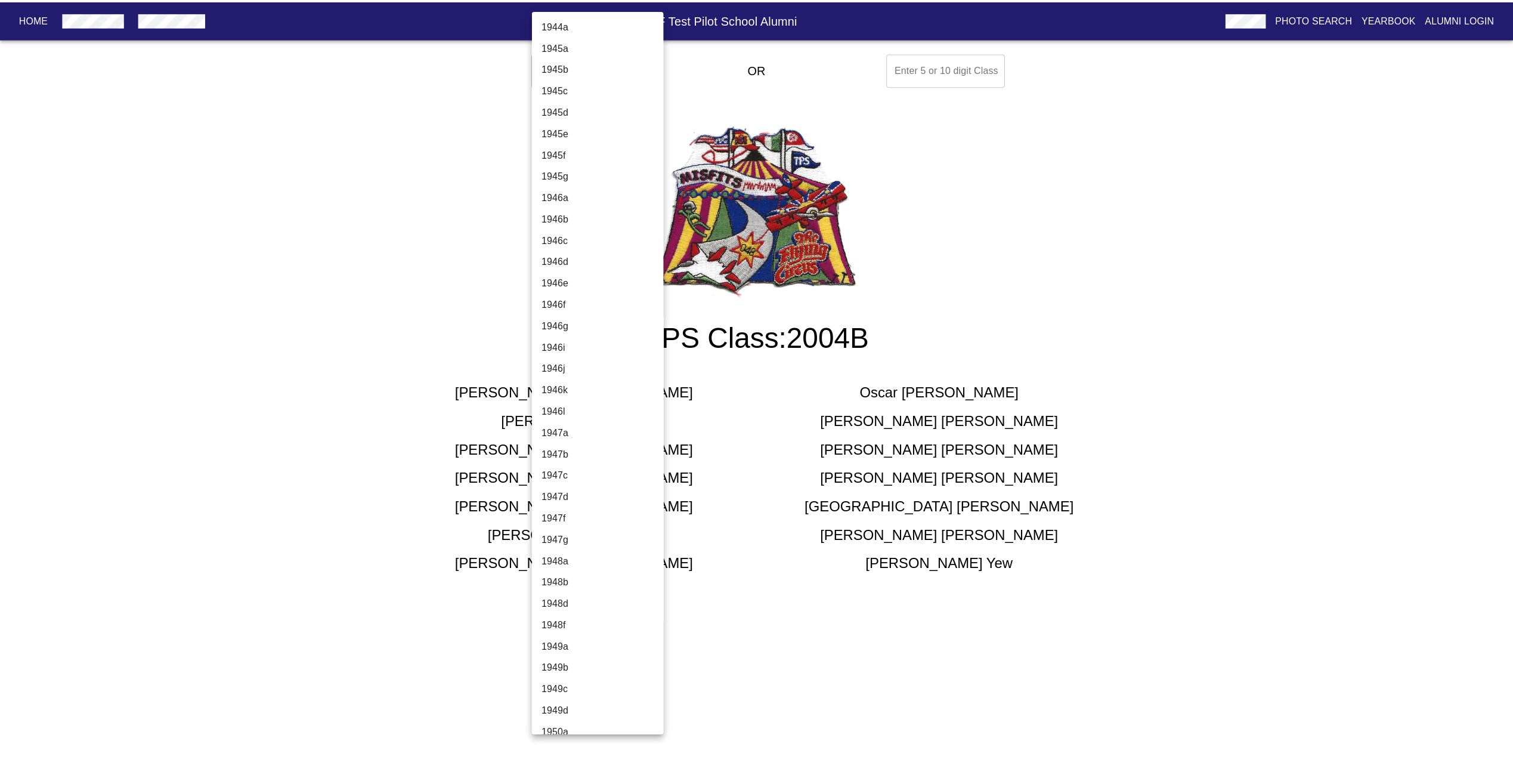
scroll to position [2980, 0]
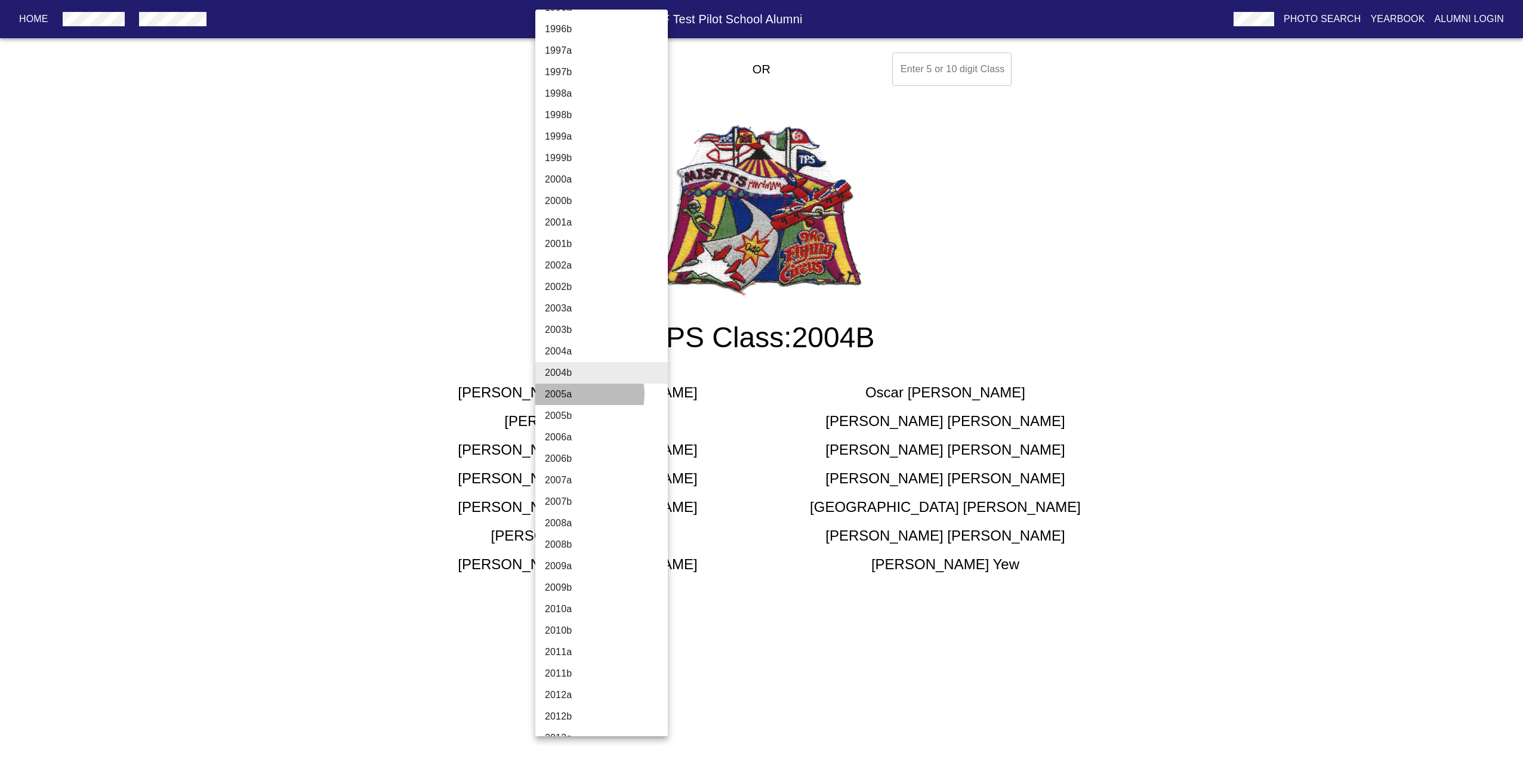
click at [584, 394] on li "2005a" at bounding box center [605, 394] width 142 height 22
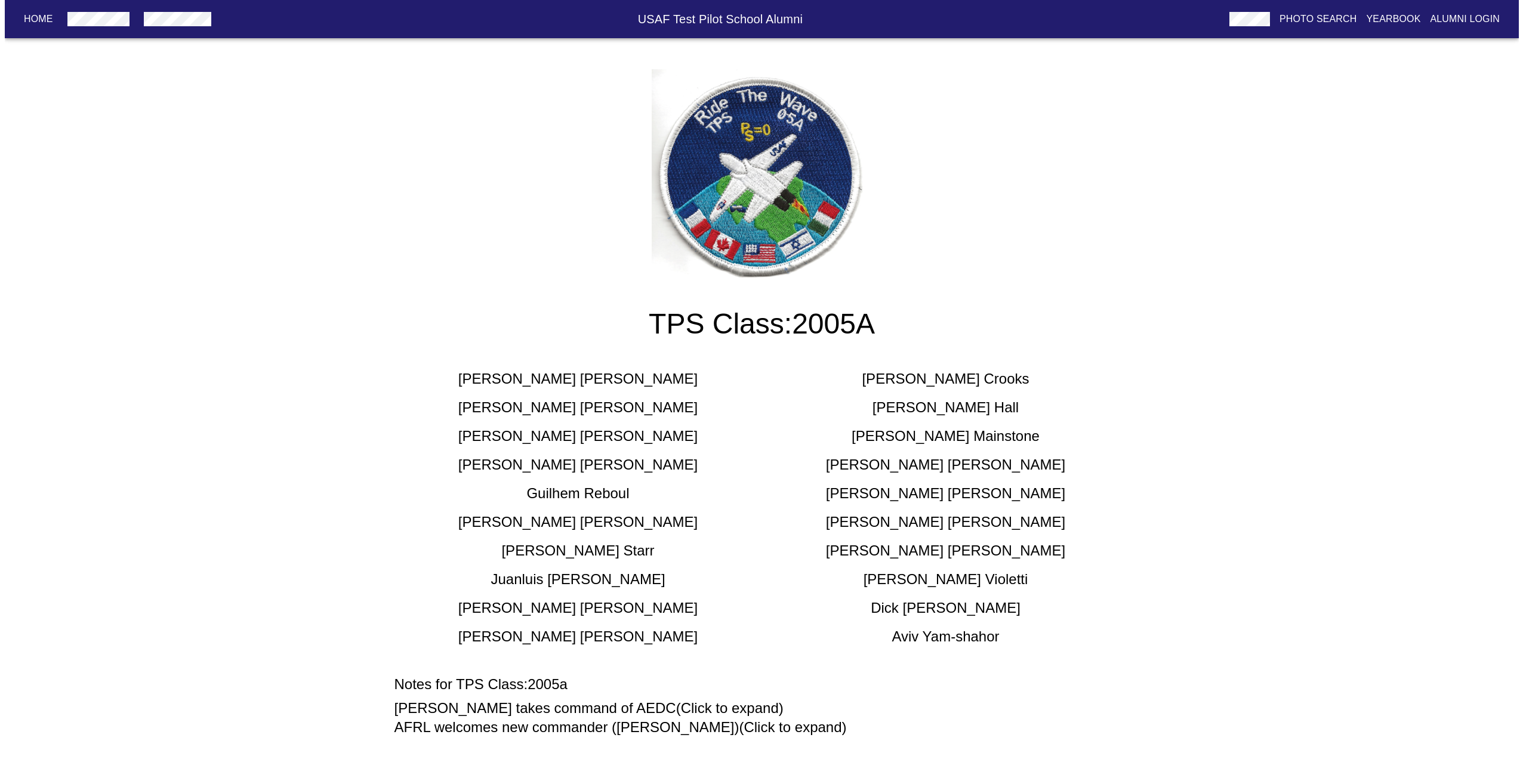
scroll to position [0, 0]
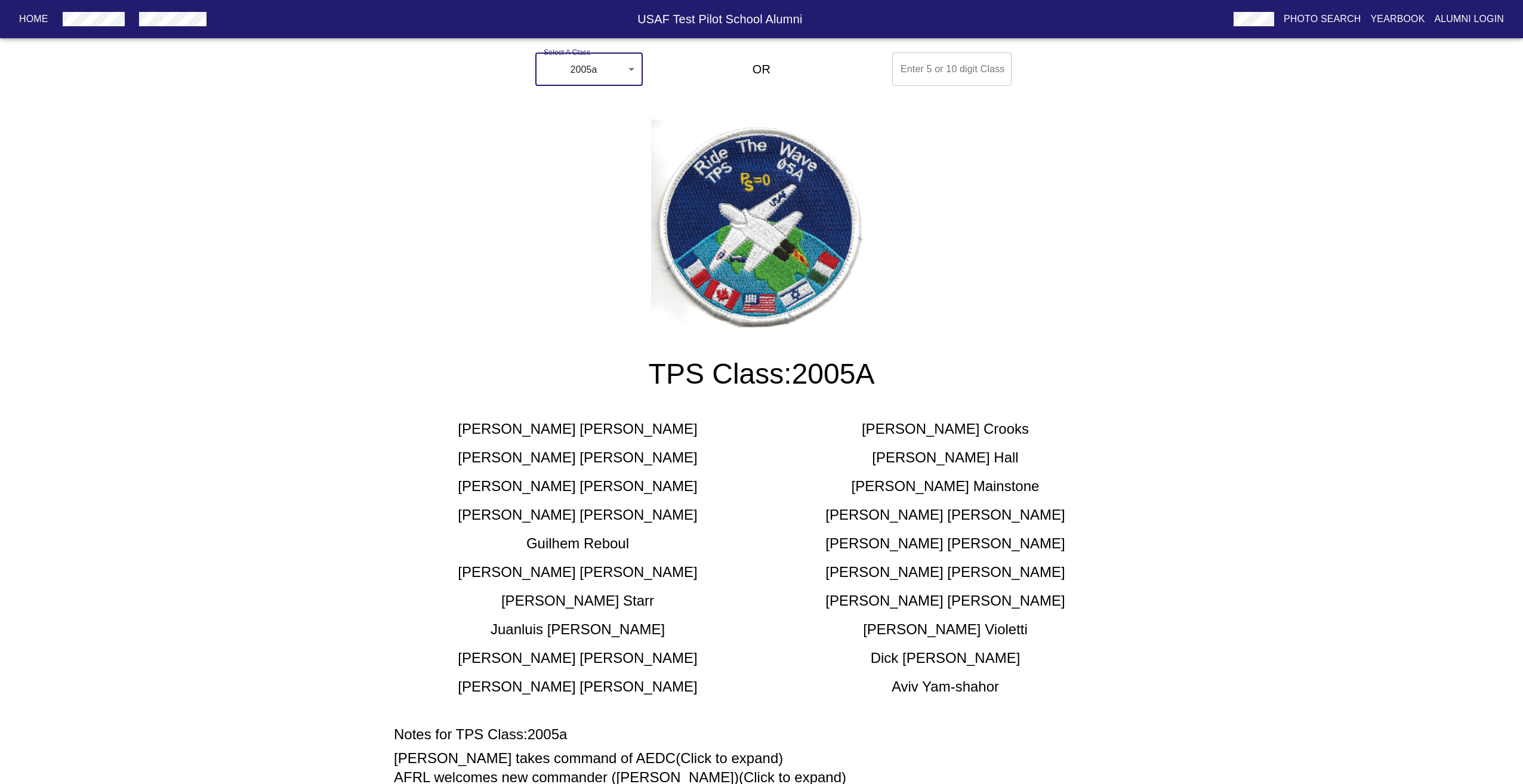
click at [594, 84] on body "Home USAF Test Pilot School Alumni Photo Search Yearbook Alumni Login Select A …" at bounding box center [761, 417] width 1523 height 739
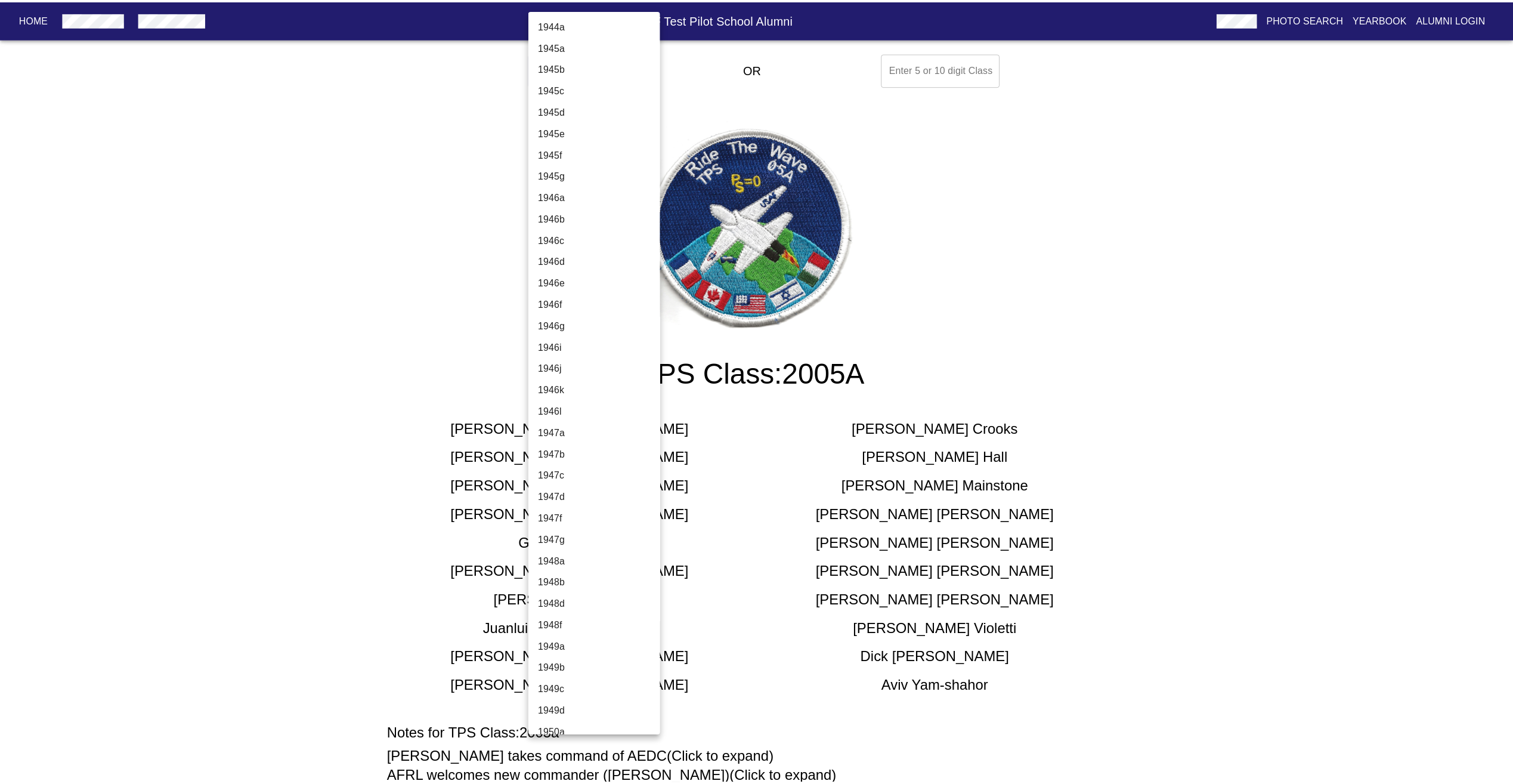
scroll to position [3002, 0]
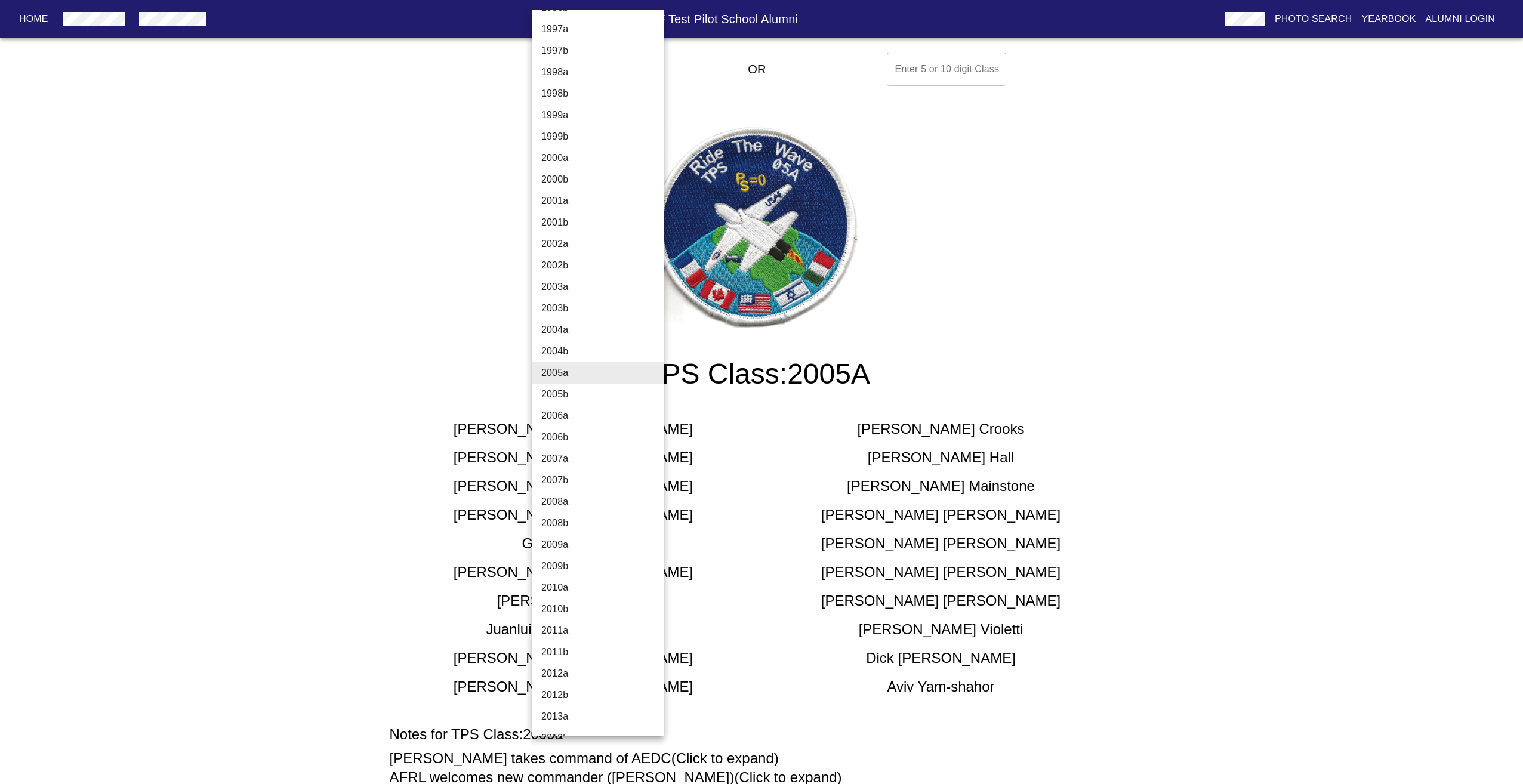
click at [582, 398] on li "2005b" at bounding box center [602, 394] width 142 height 22
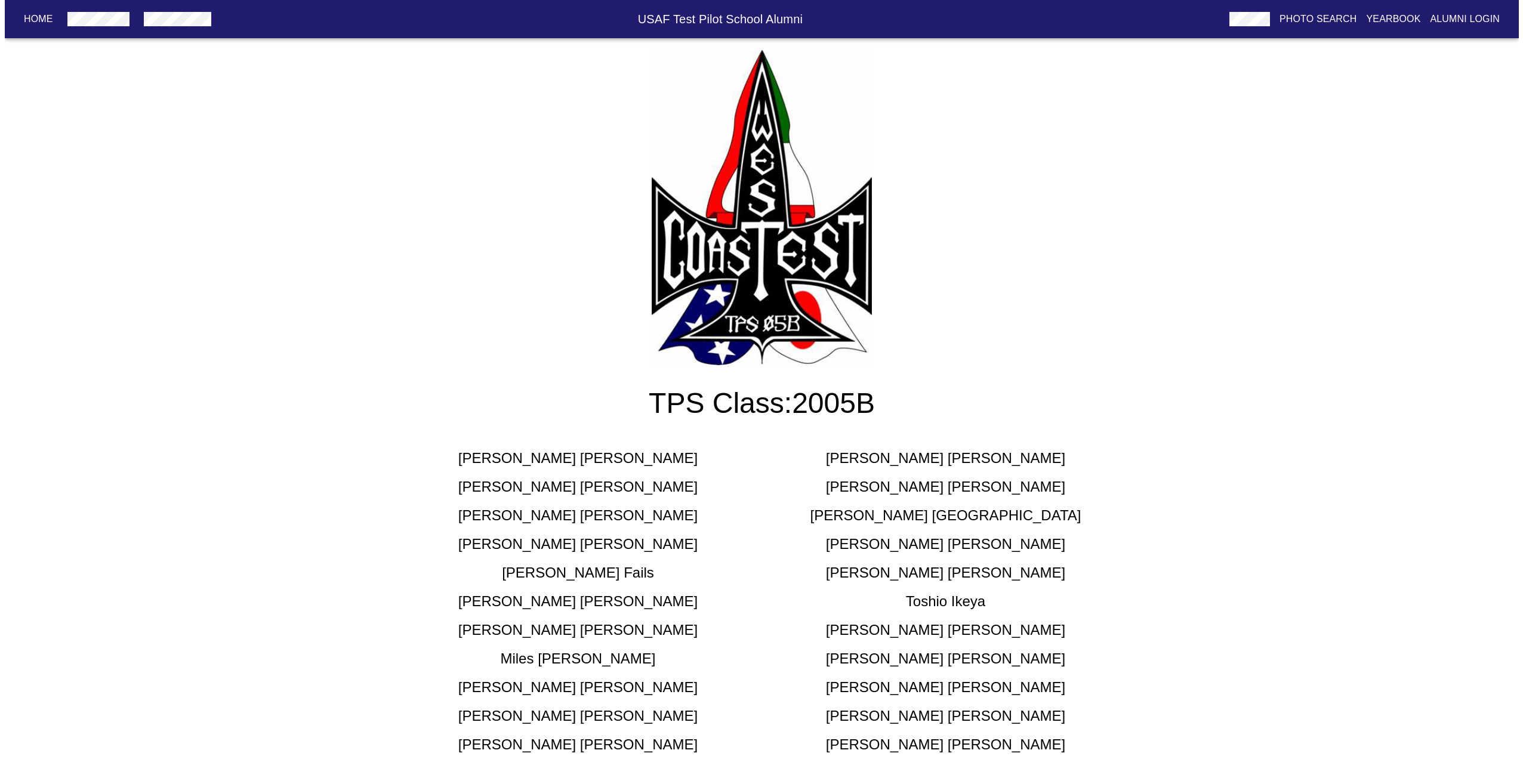
scroll to position [0, 0]
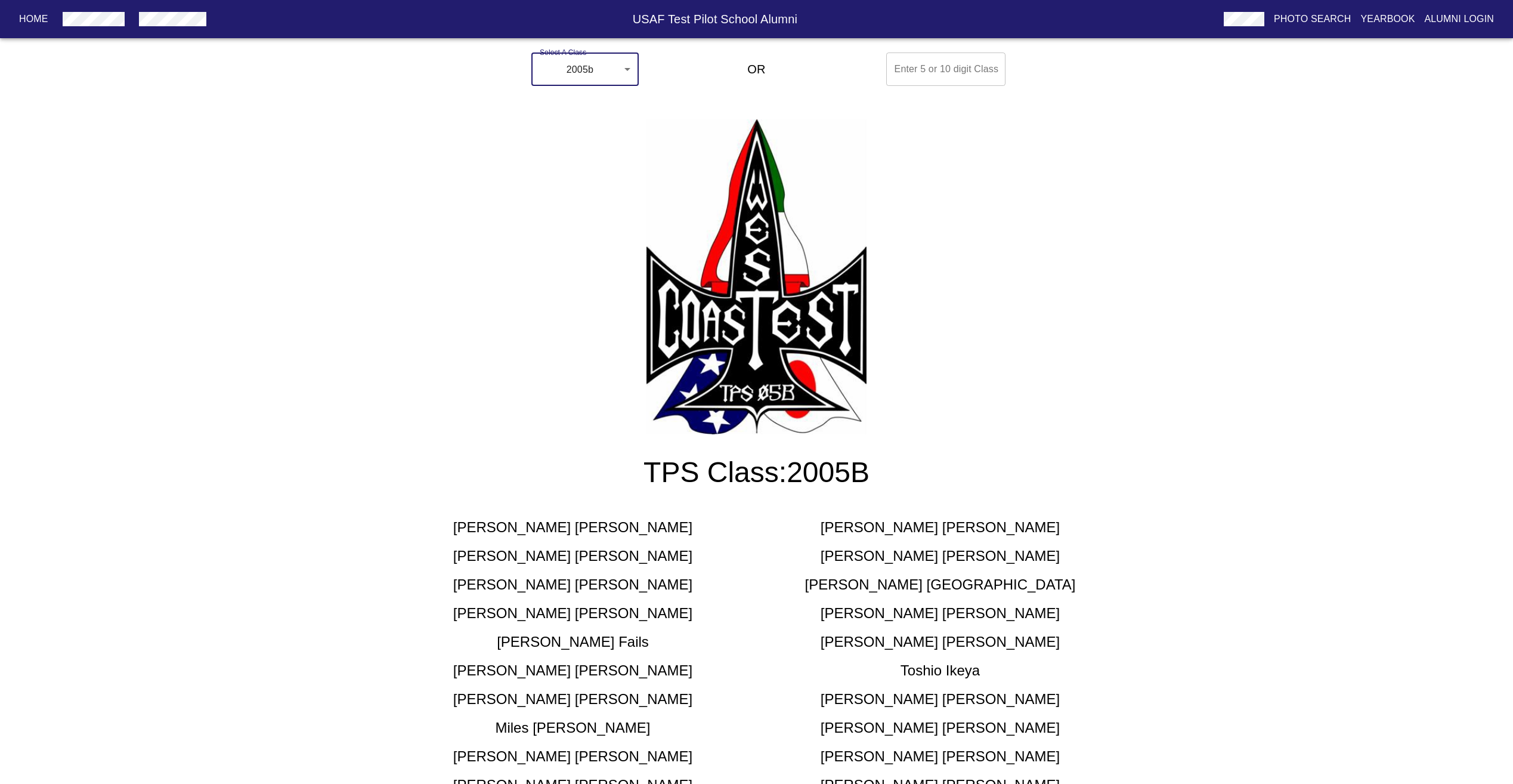
click at [598, 68] on body "Home USAF Test Pilot School Alumni Photo Search Yearbook Alumni Login Select A …" at bounding box center [756, 449] width 1513 height 804
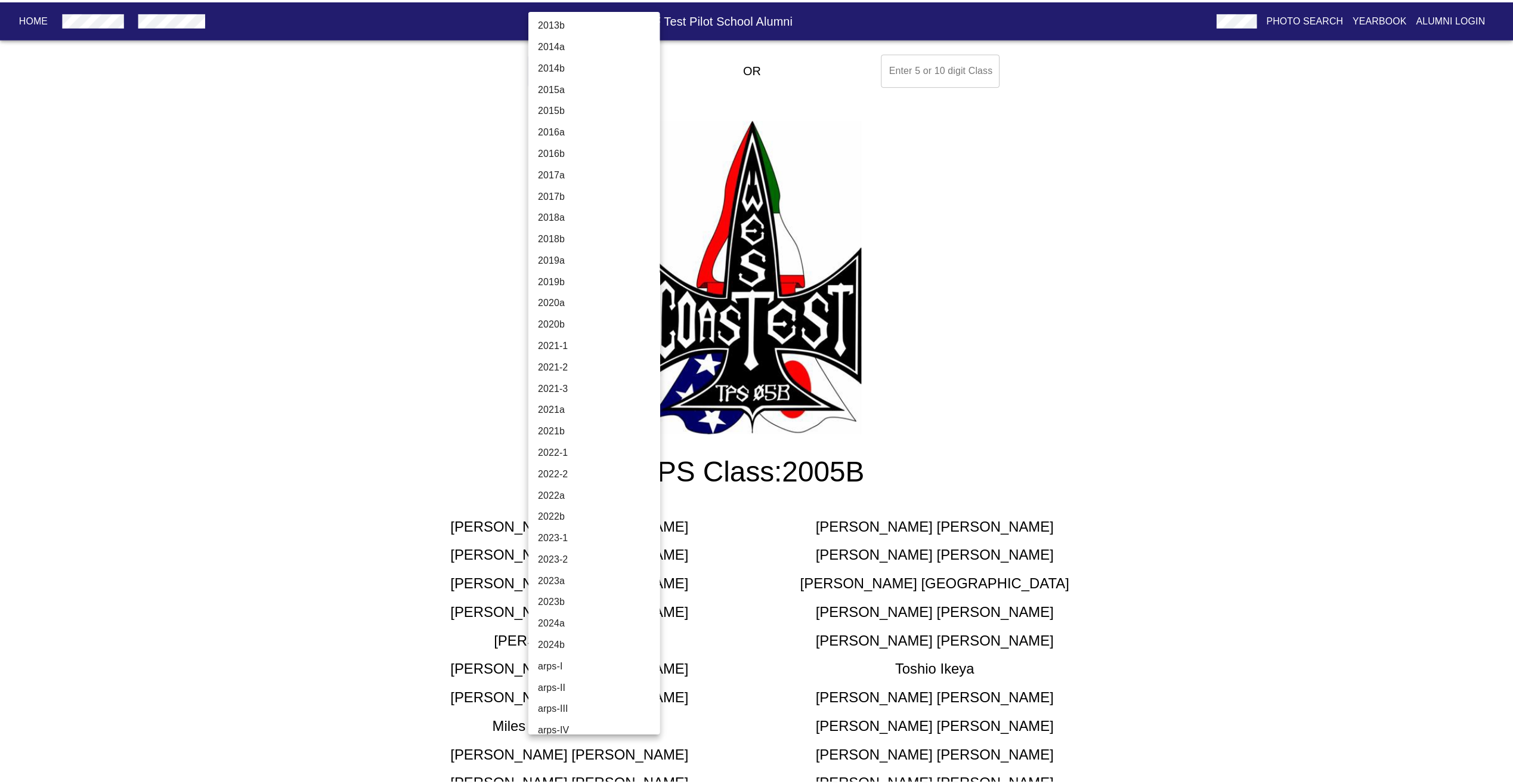
scroll to position [3748, 0]
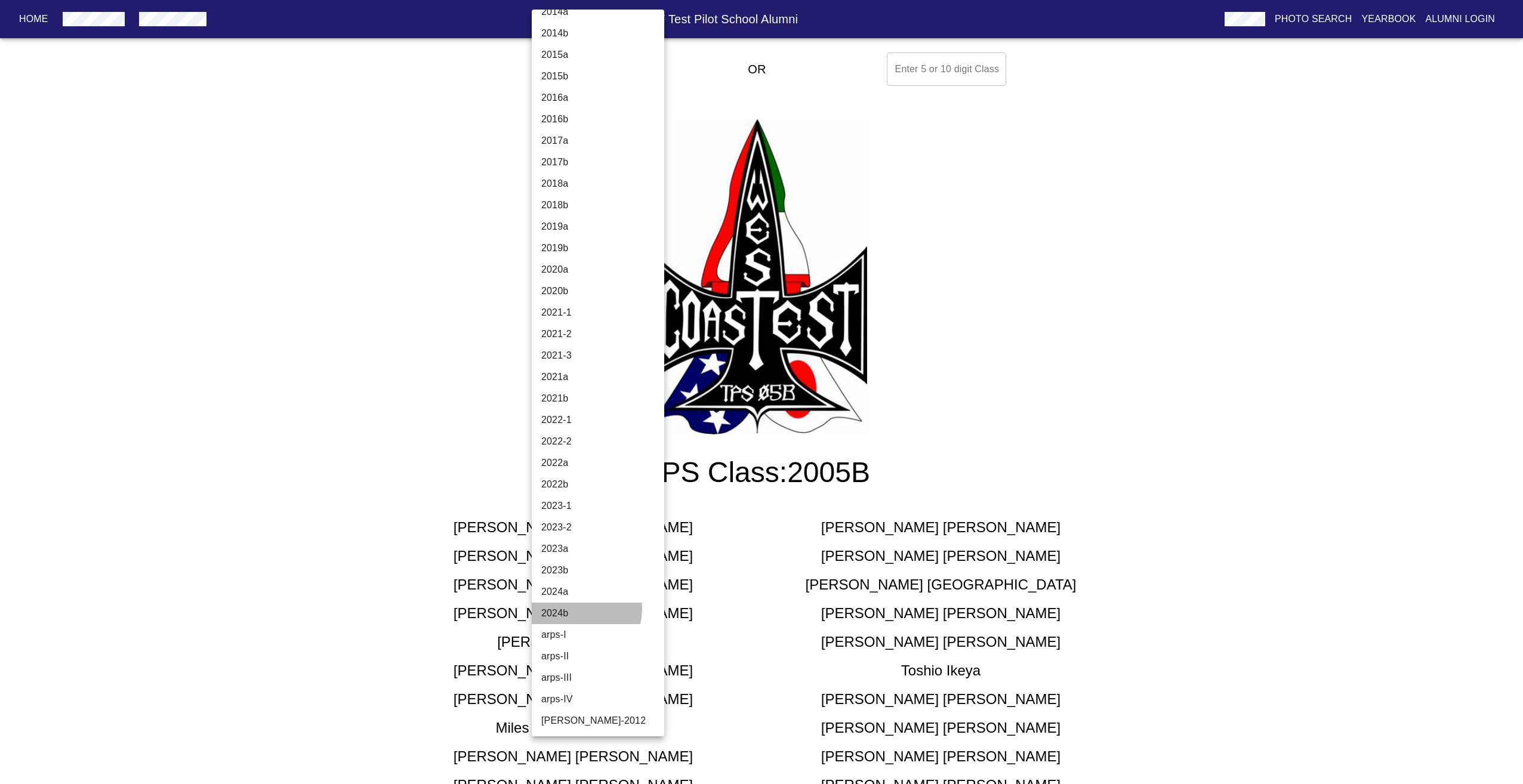
click at [574, 608] on li "2024b" at bounding box center [602, 612] width 142 height 22
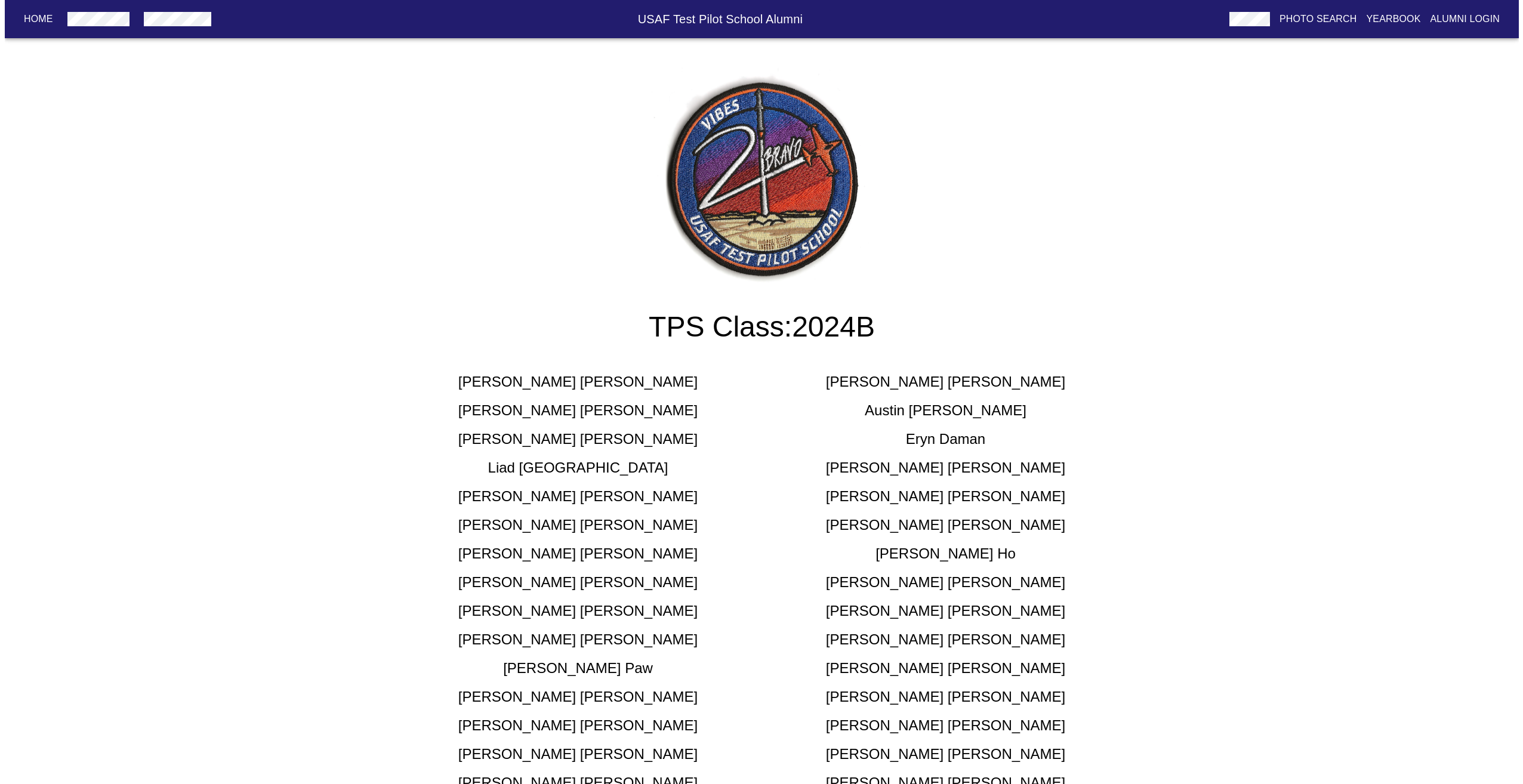
scroll to position [0, 0]
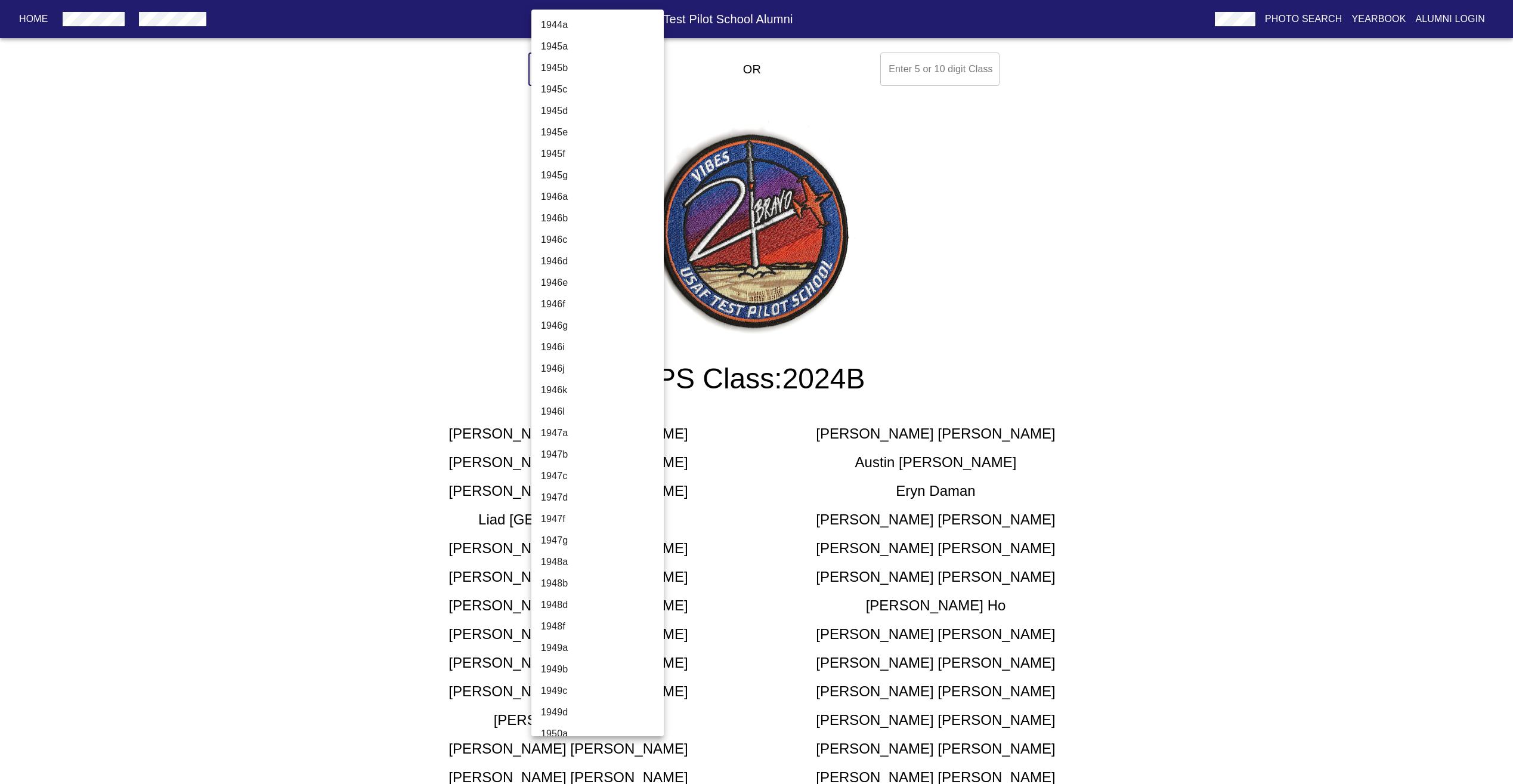
drag, startPoint x: 613, startPoint y: 78, endPoint x: 612, endPoint y: 66, distance: 12.0
click at [612, 66] on body "Home USAF Test Pilot School Alumni Photo Search Yearbook Alumni Login Select A …" at bounding box center [756, 716] width 1513 height 1336
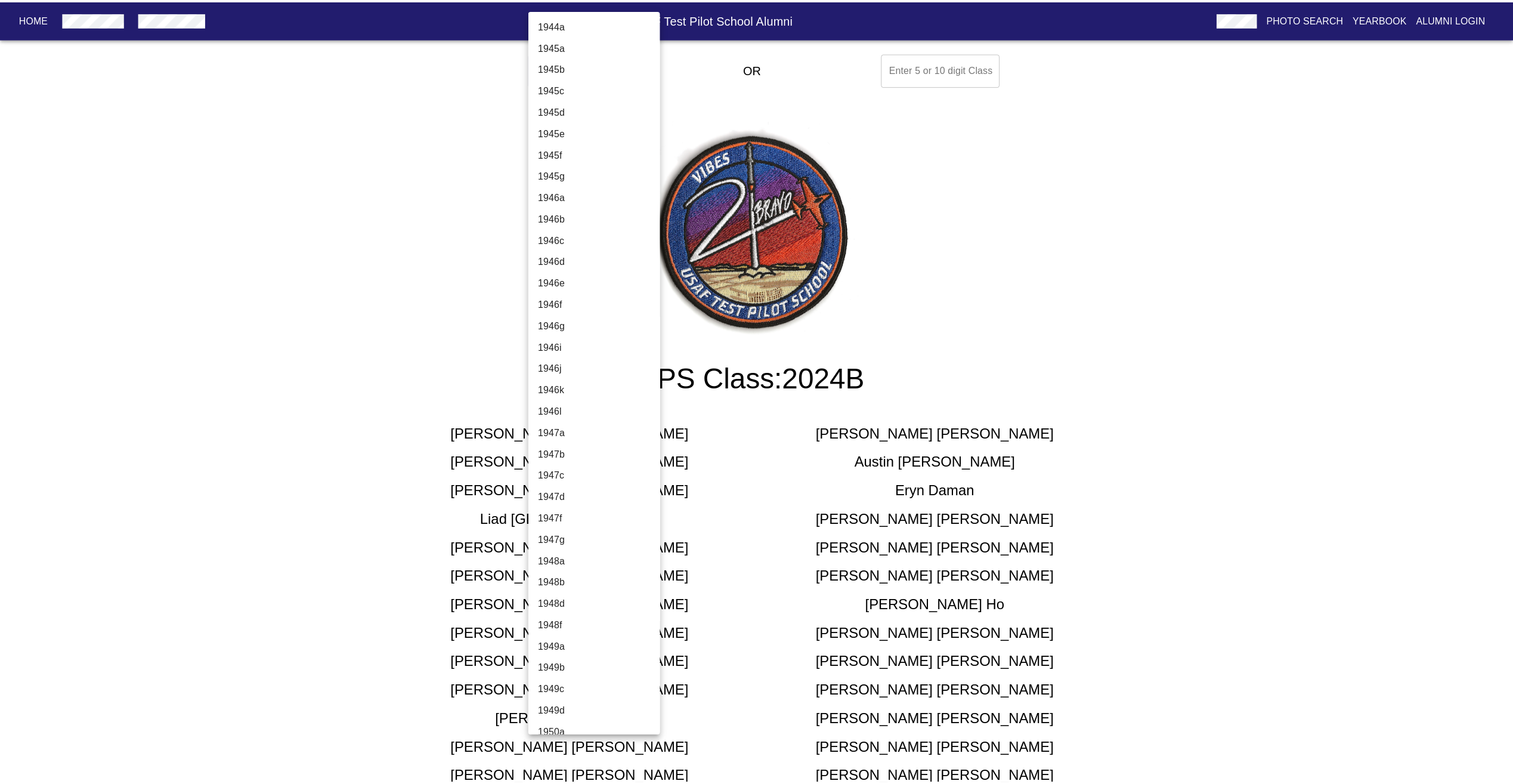
scroll to position [3748, 0]
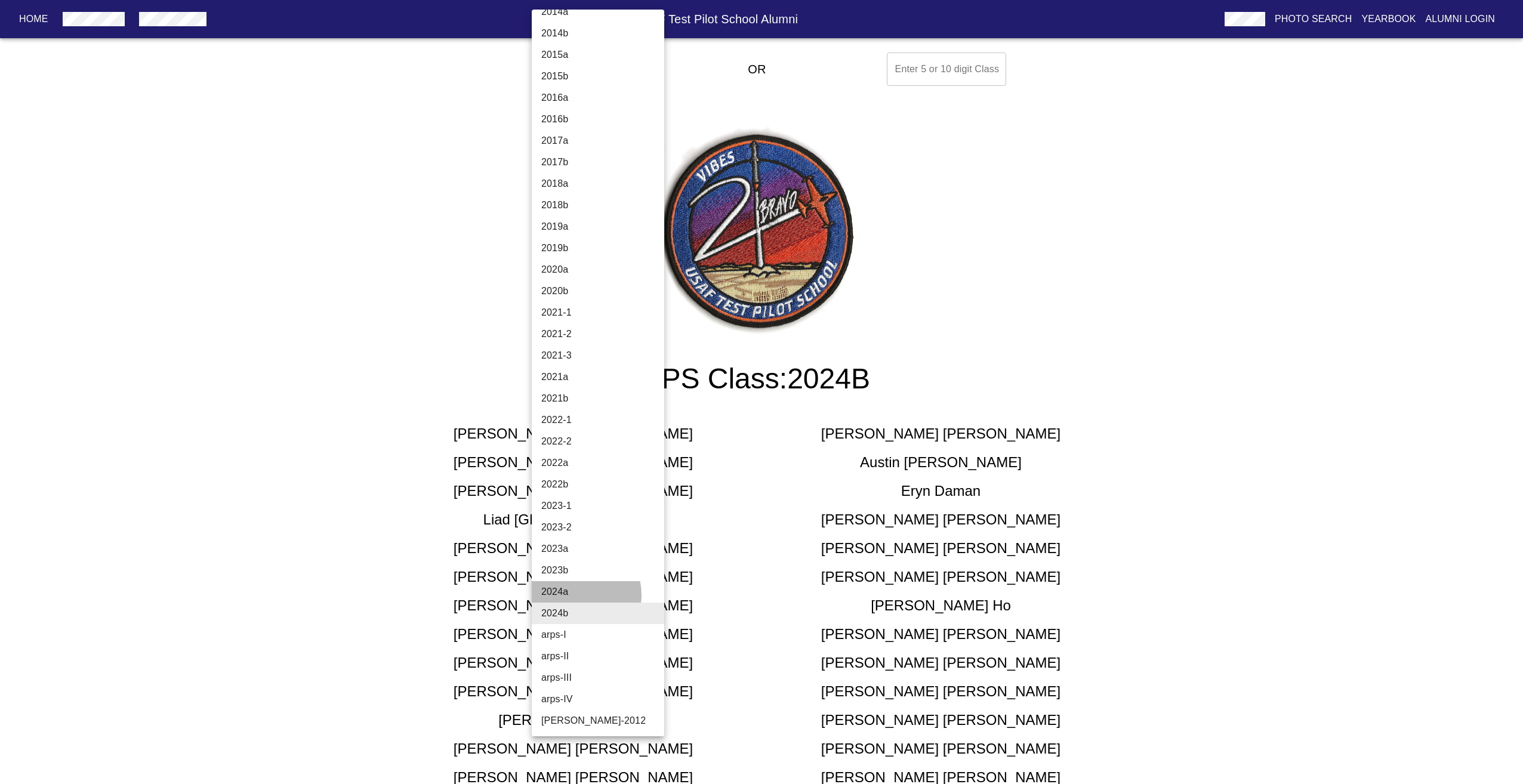
click at [579, 595] on li "2024a" at bounding box center [602, 591] width 142 height 22
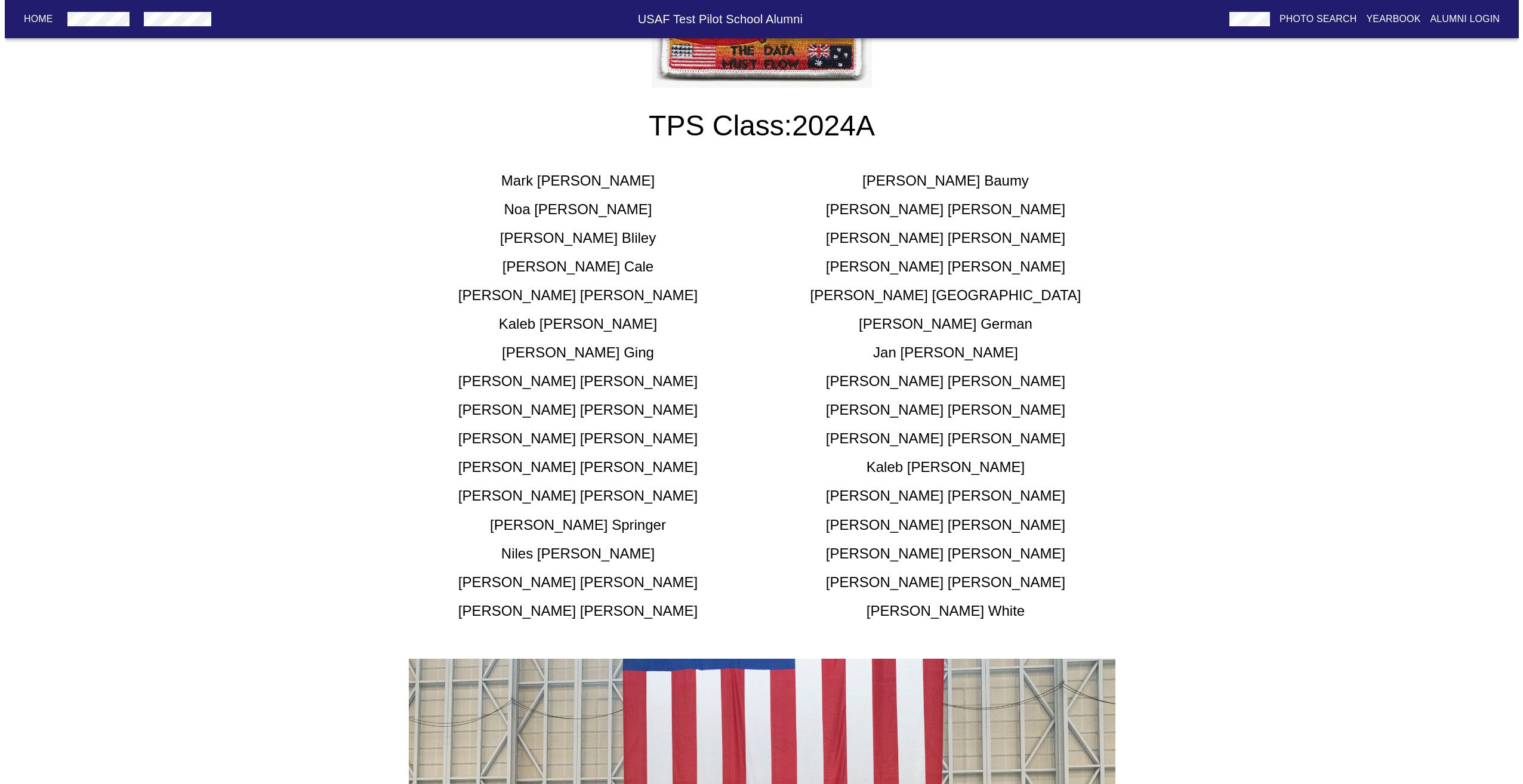
scroll to position [0, 0]
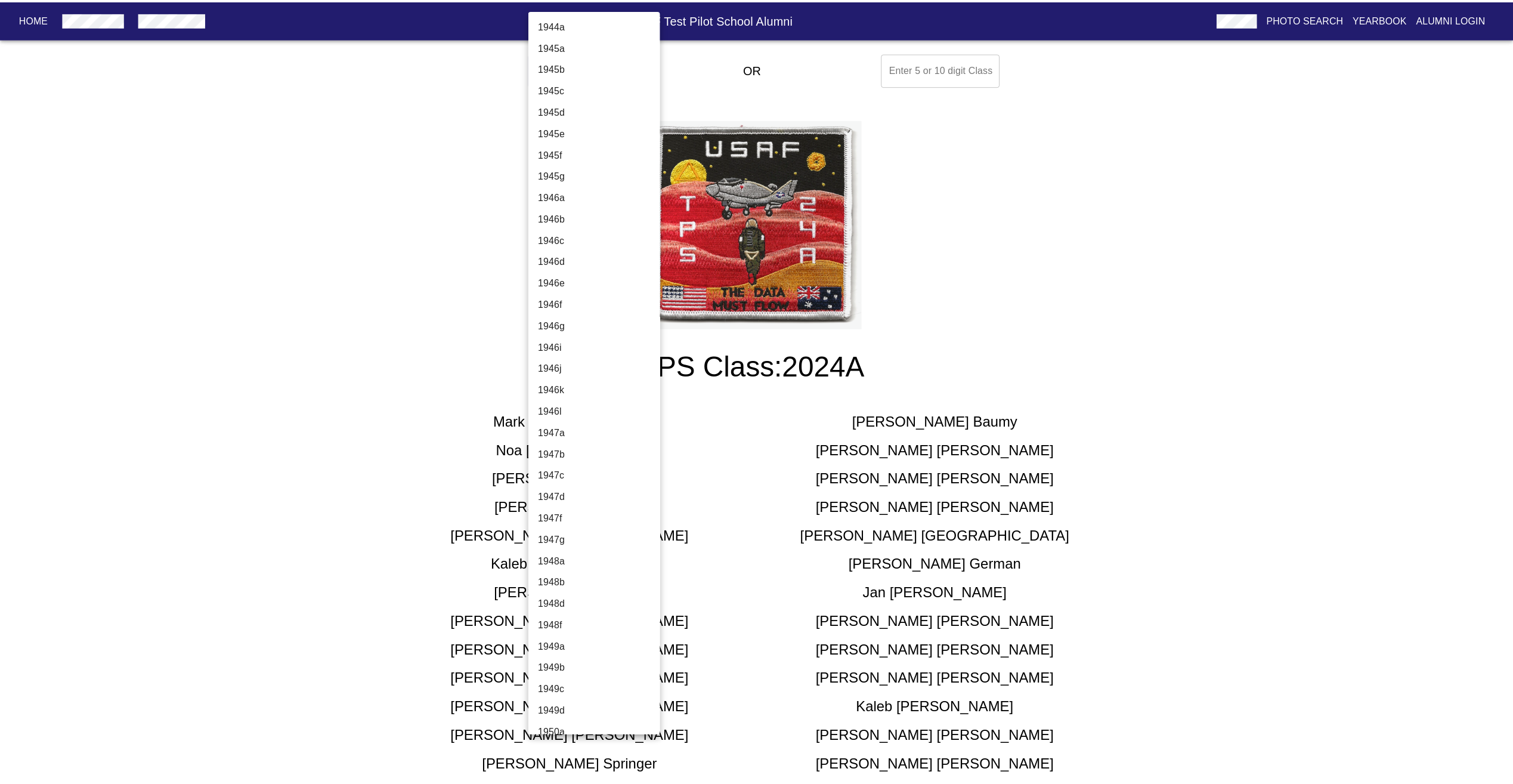
scroll to position [3748, 0]
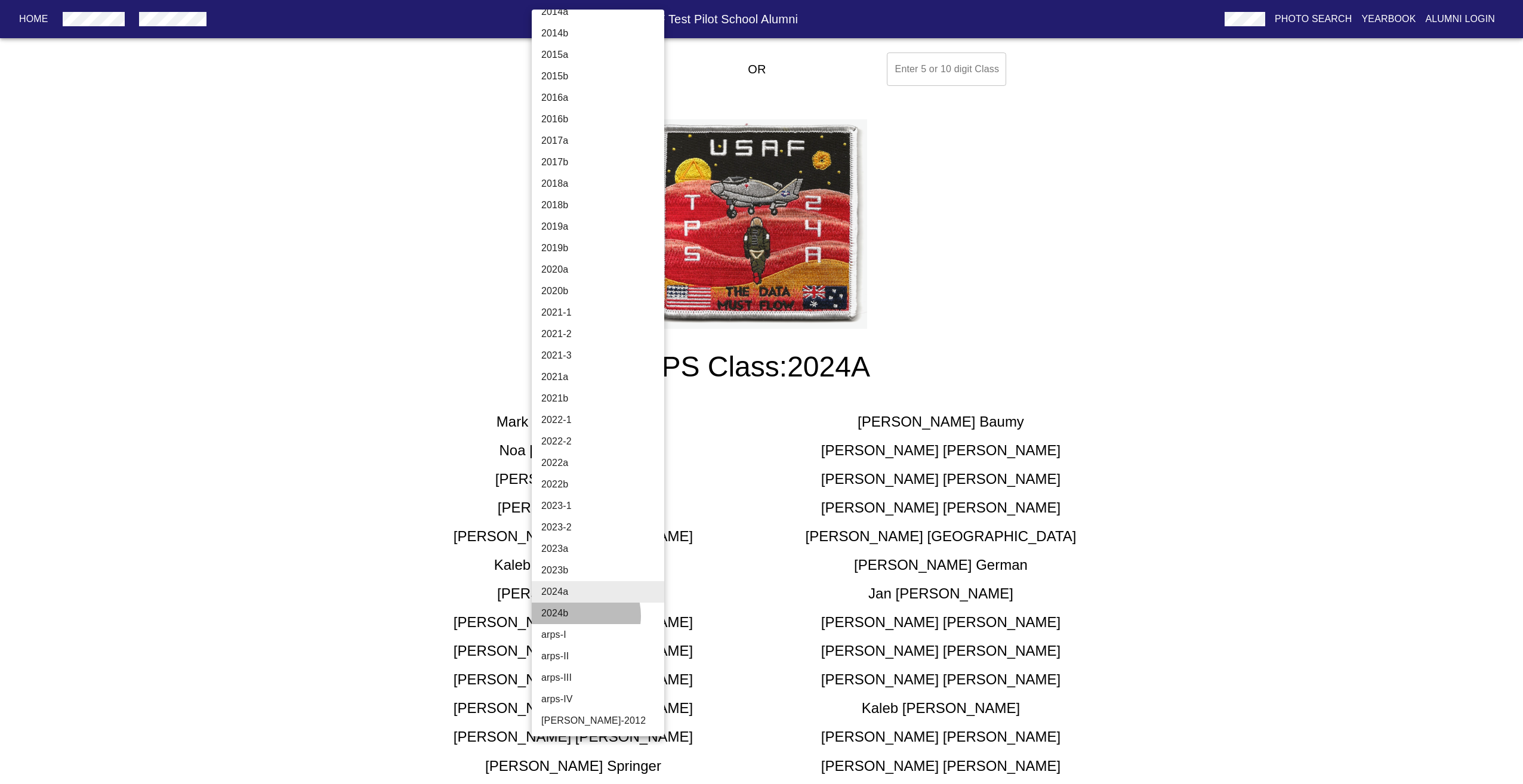
click at [572, 615] on li "2024b" at bounding box center [602, 612] width 142 height 22
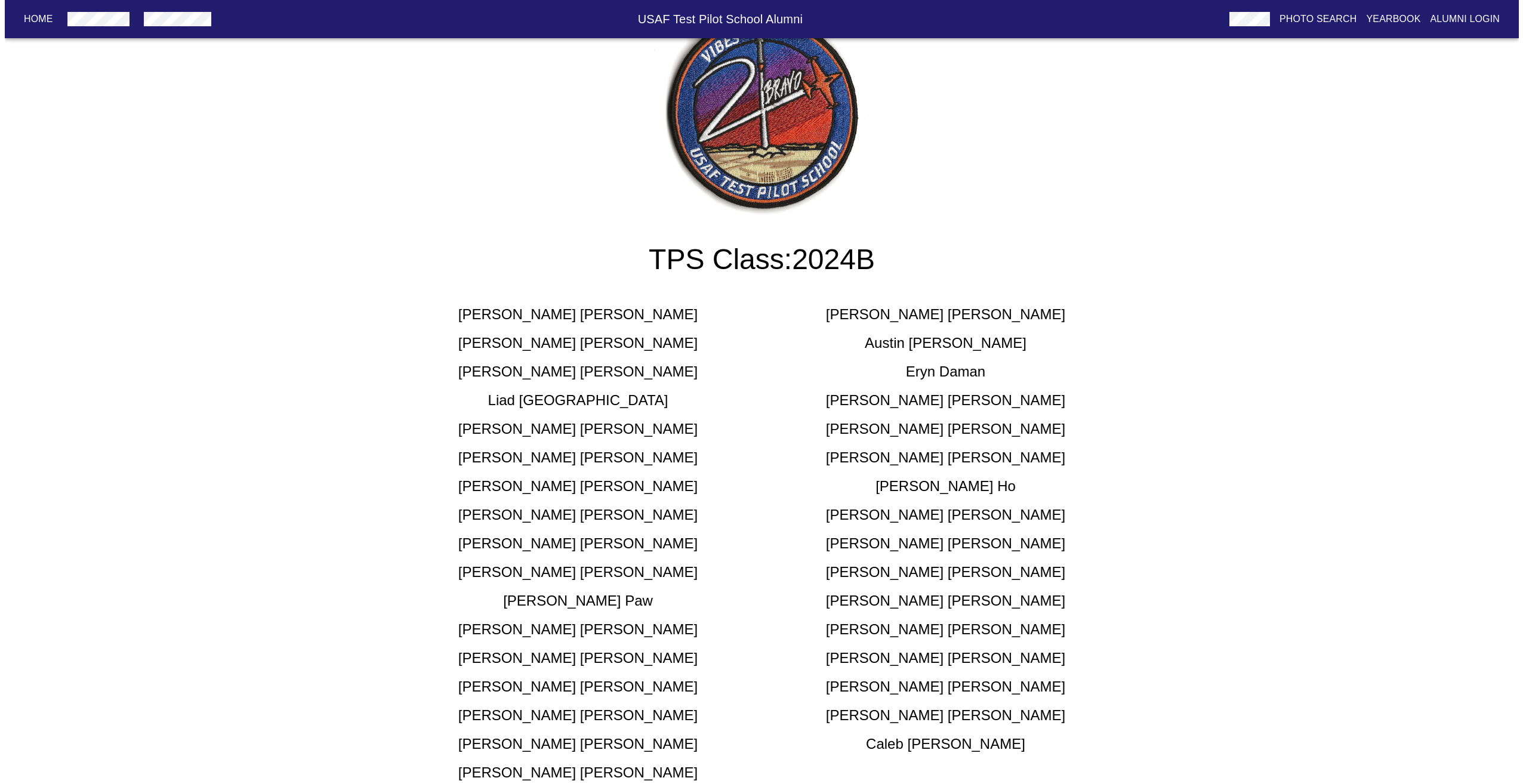
scroll to position [0, 0]
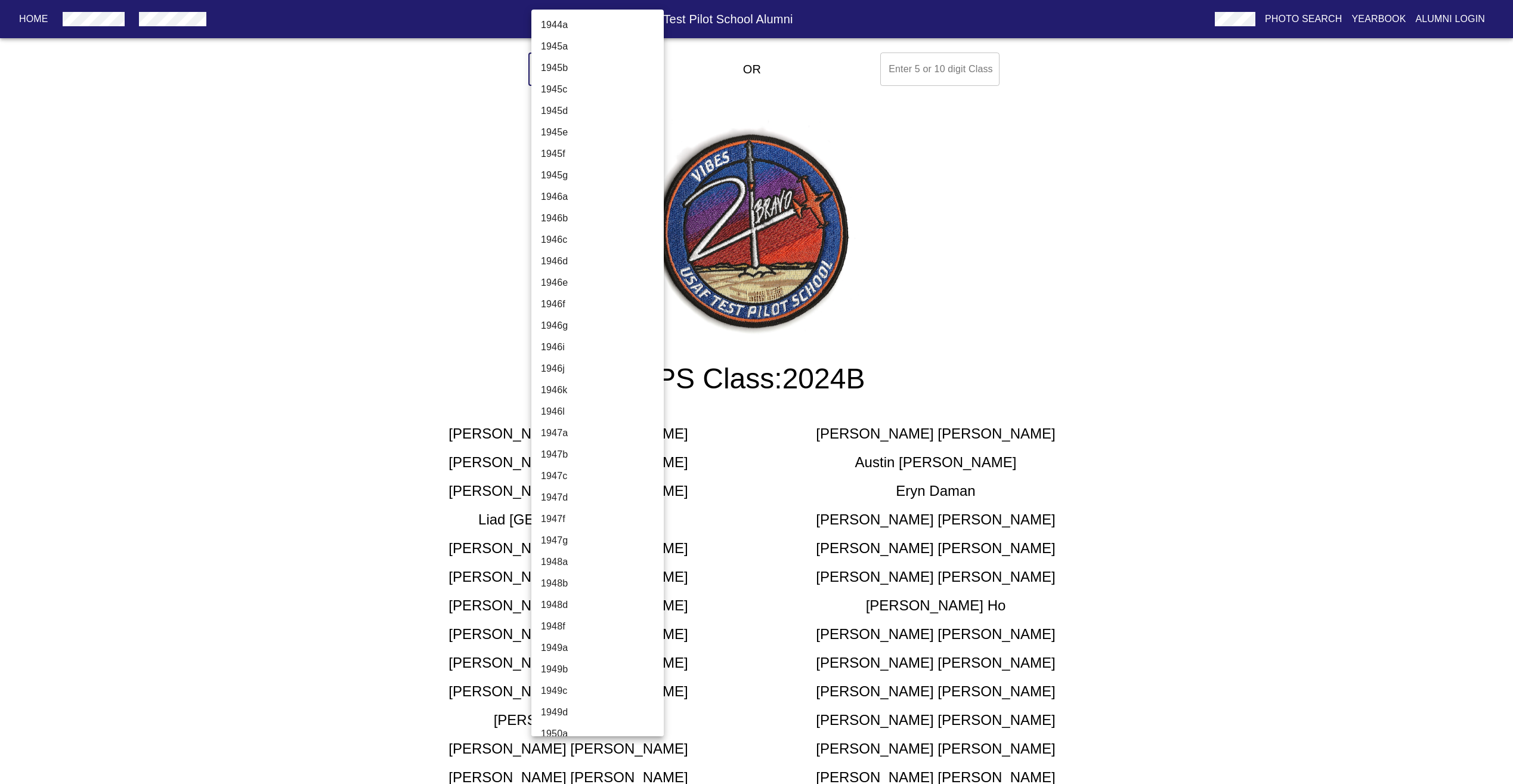
click at [597, 63] on body "Home USAF Test Pilot School Alumni Photo Search Yearbook Alumni Login Select A …" at bounding box center [756, 716] width 1513 height 1336
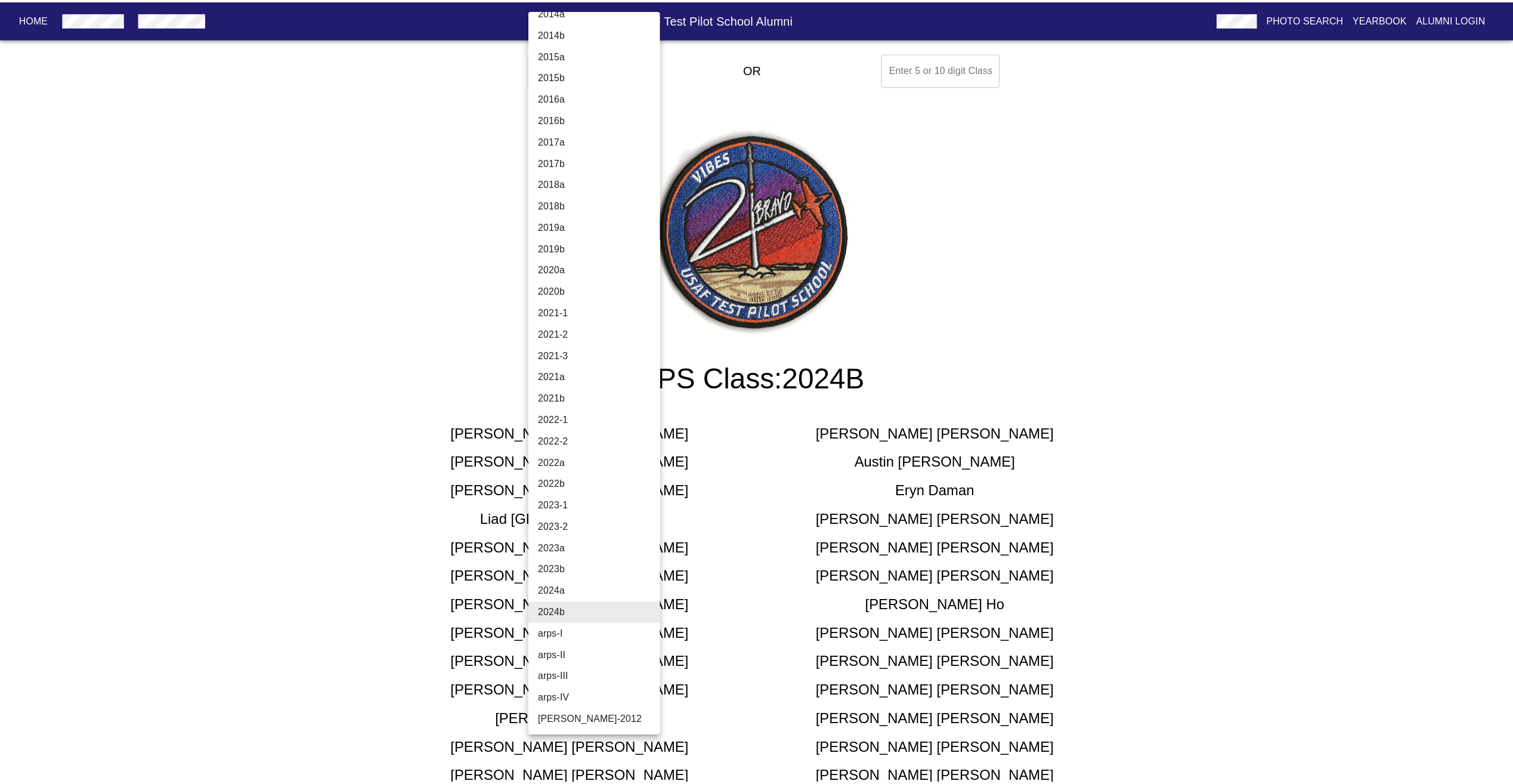
scroll to position [3689, 0]
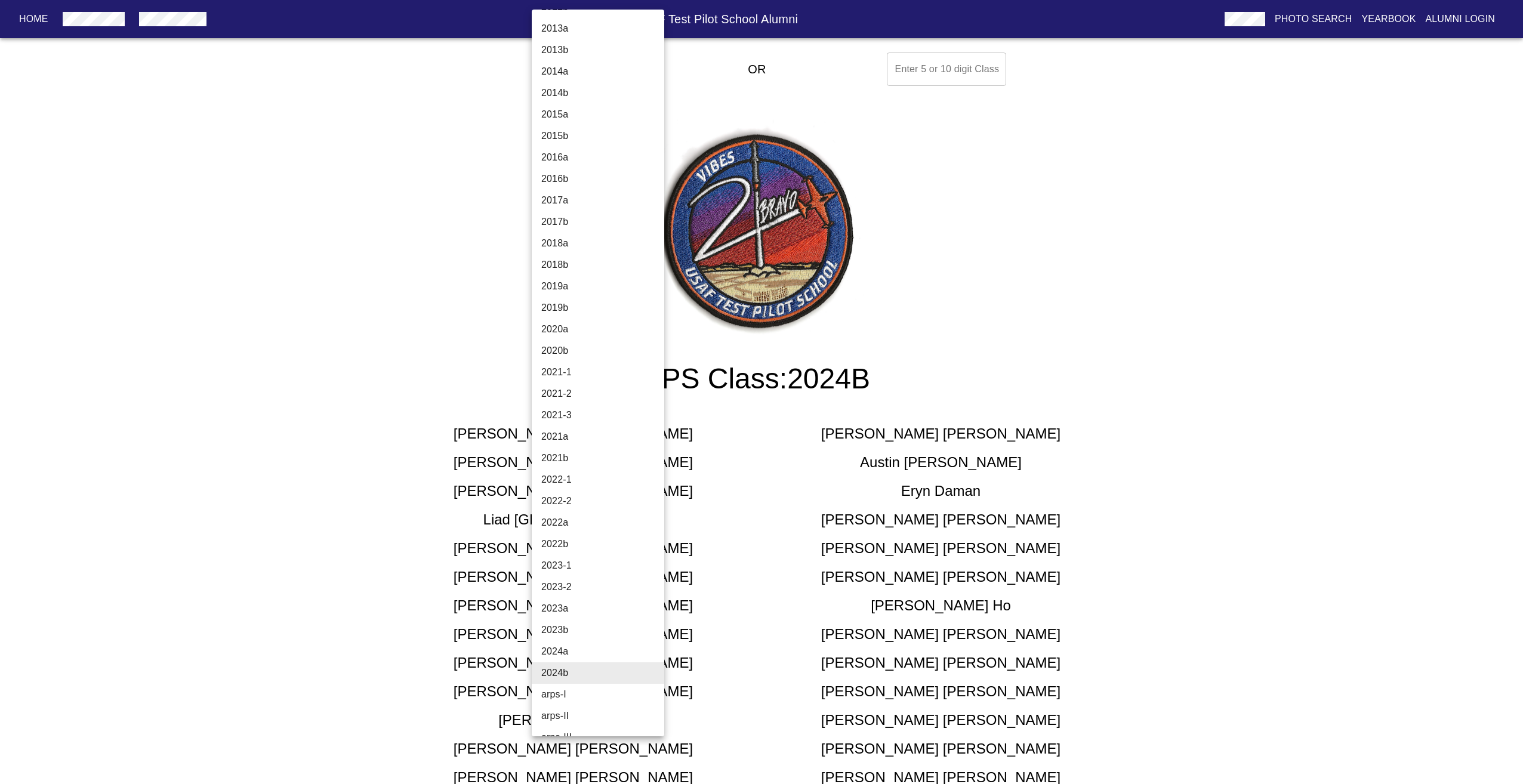
click at [586, 387] on li "2021-2" at bounding box center [602, 393] width 142 height 22
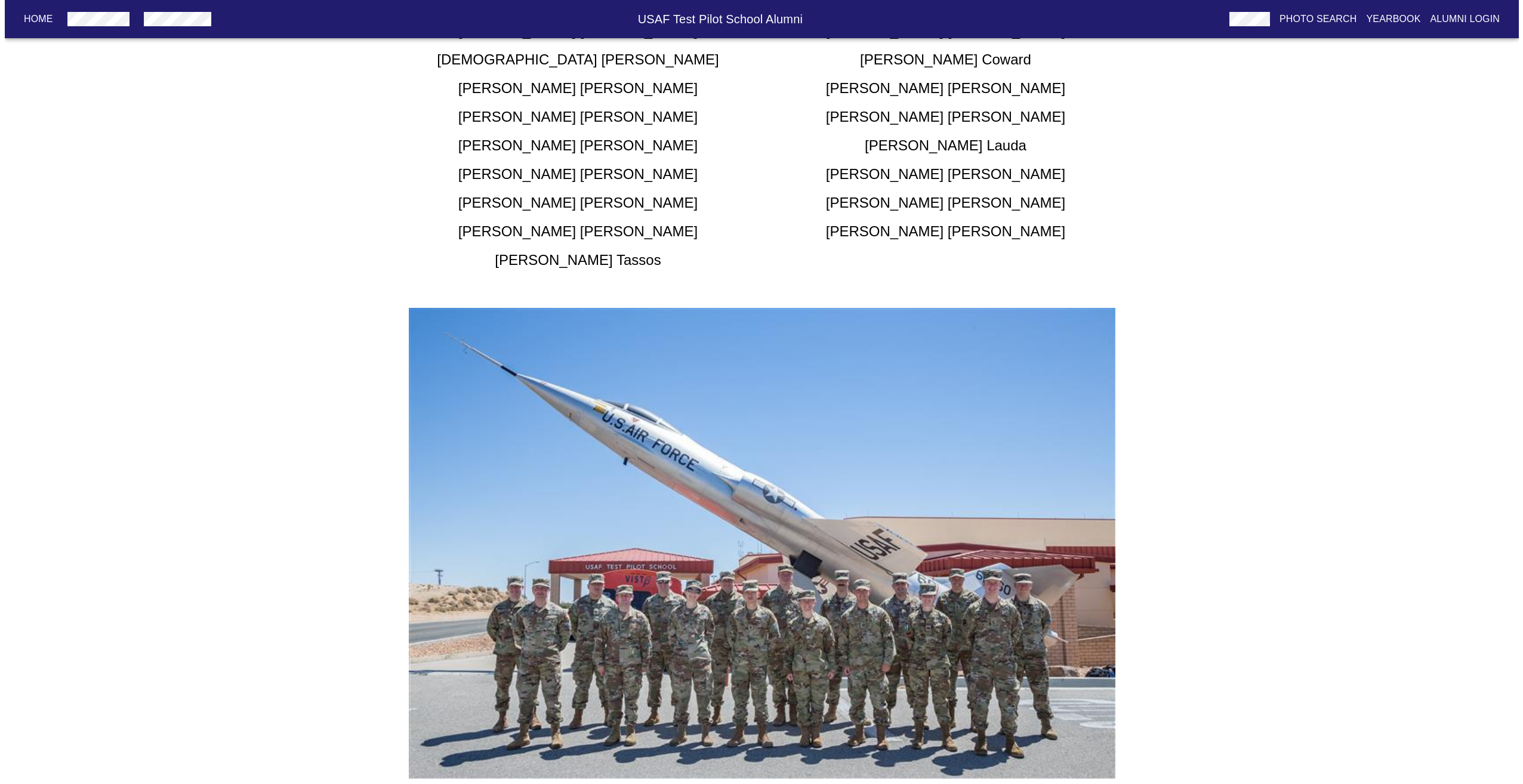
scroll to position [0, 0]
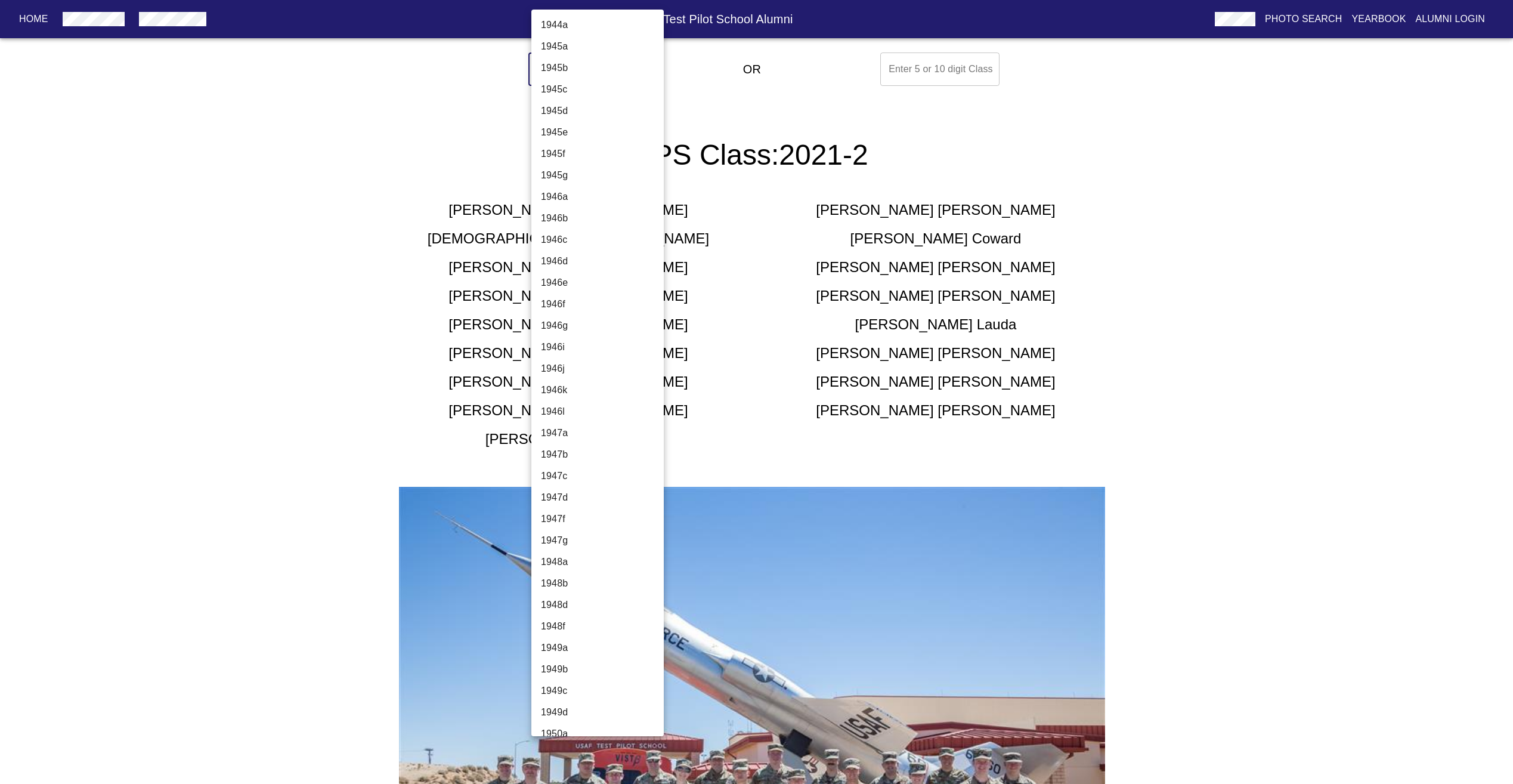
click at [596, 78] on body "Home USAF Test Pilot School Alumni Photo Search Yearbook Alumni Login Select A …" at bounding box center [756, 526] width 1513 height 957
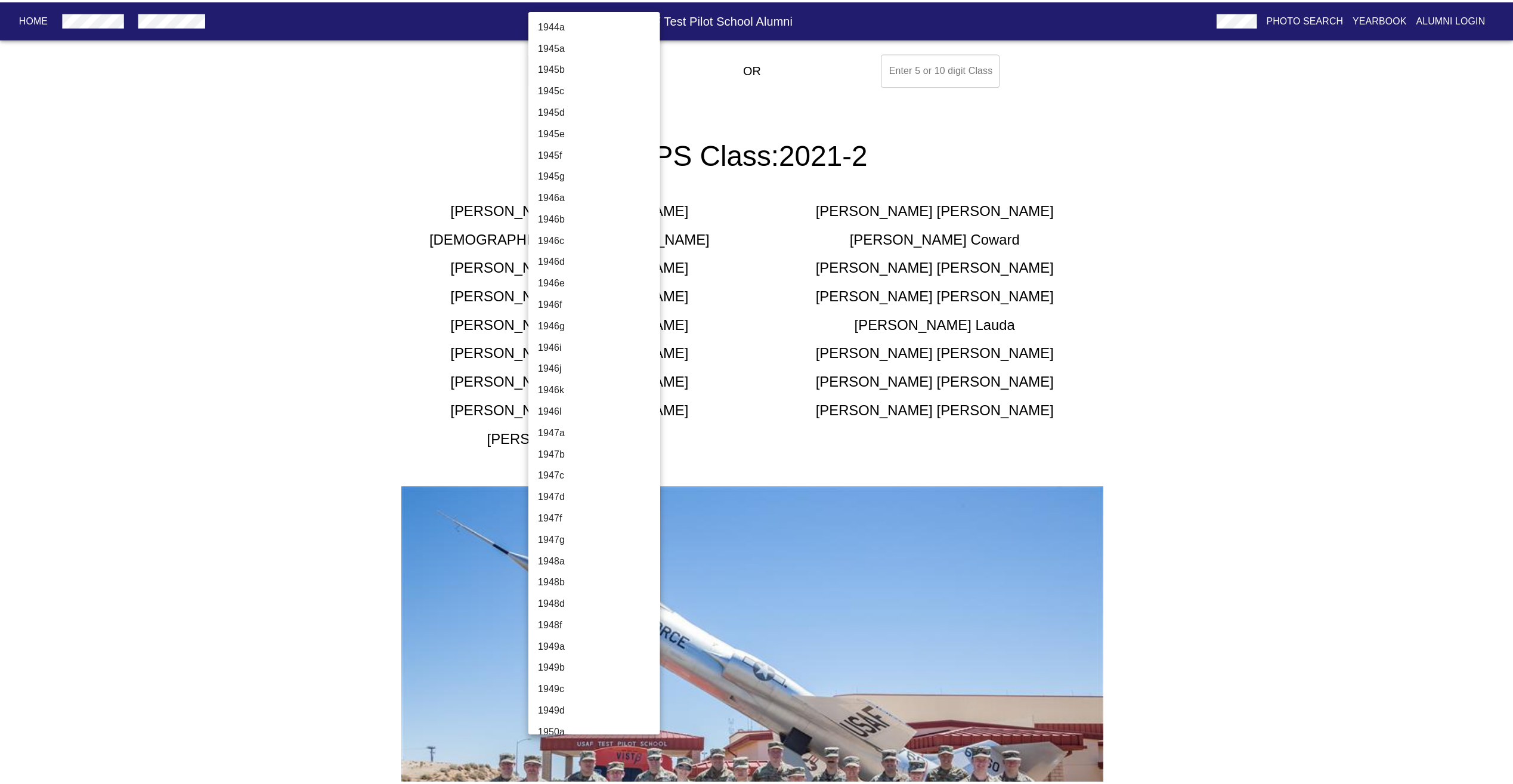
scroll to position [3710, 0]
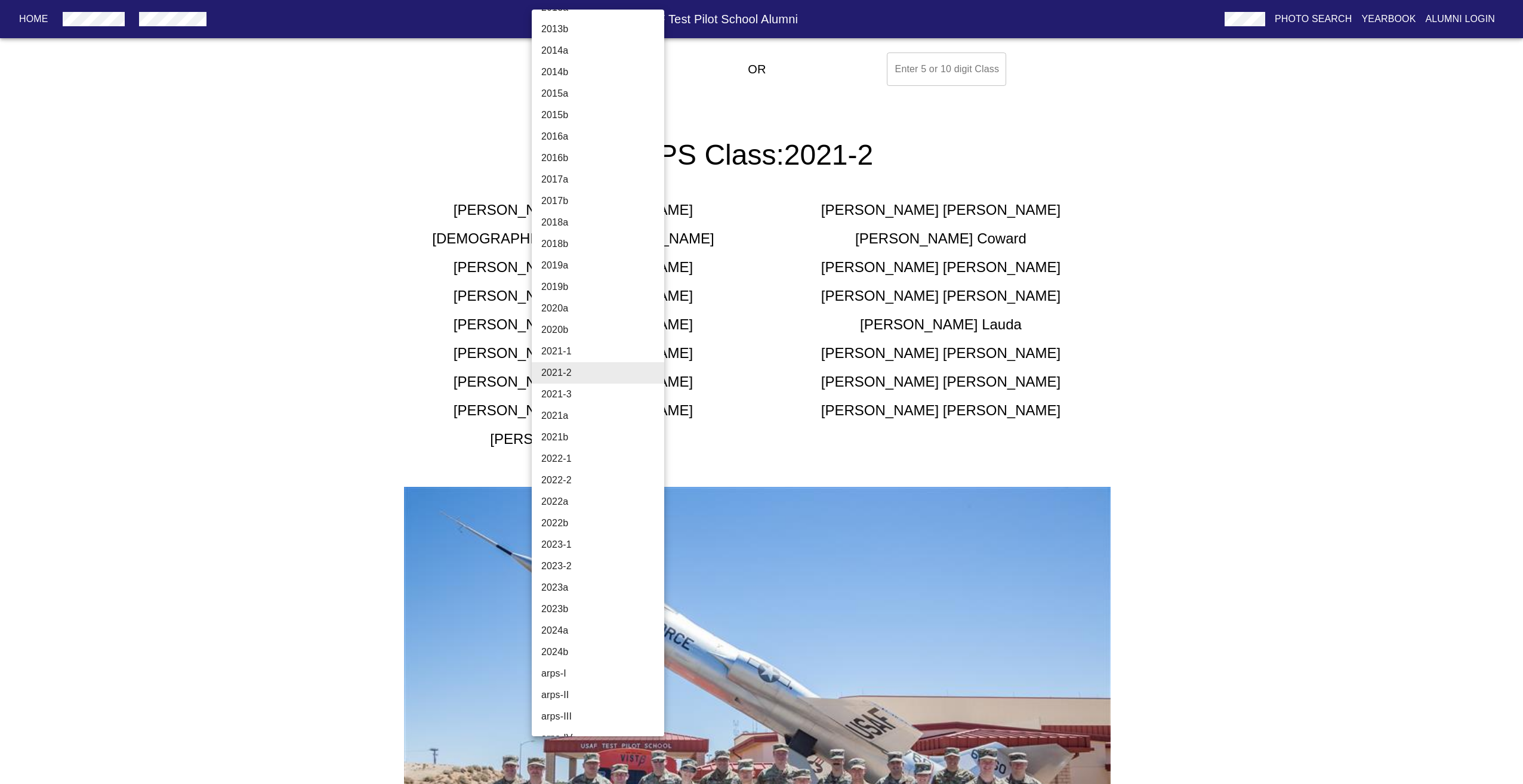
click at [930, 285] on div at bounding box center [761, 392] width 1523 height 784
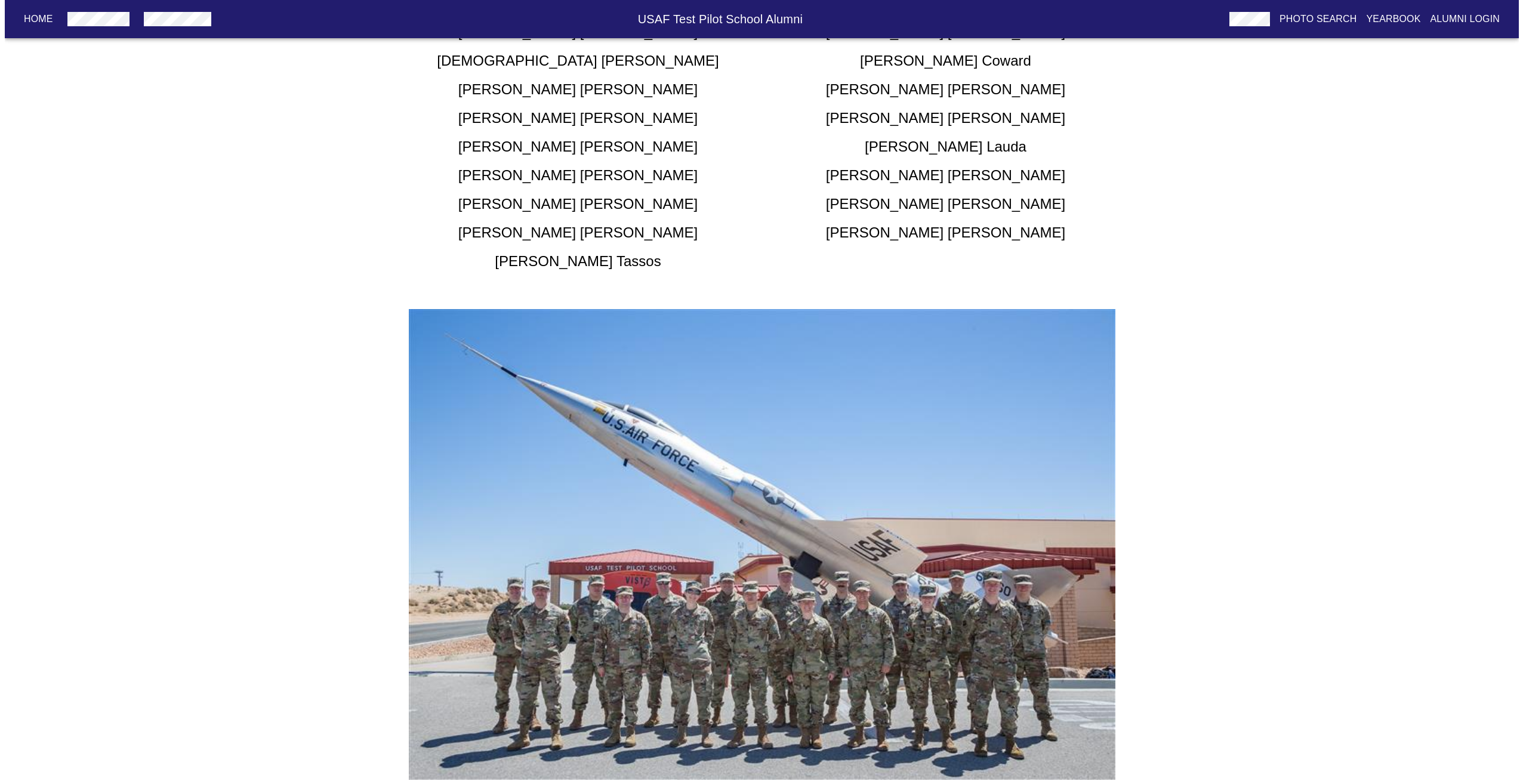
scroll to position [0, 0]
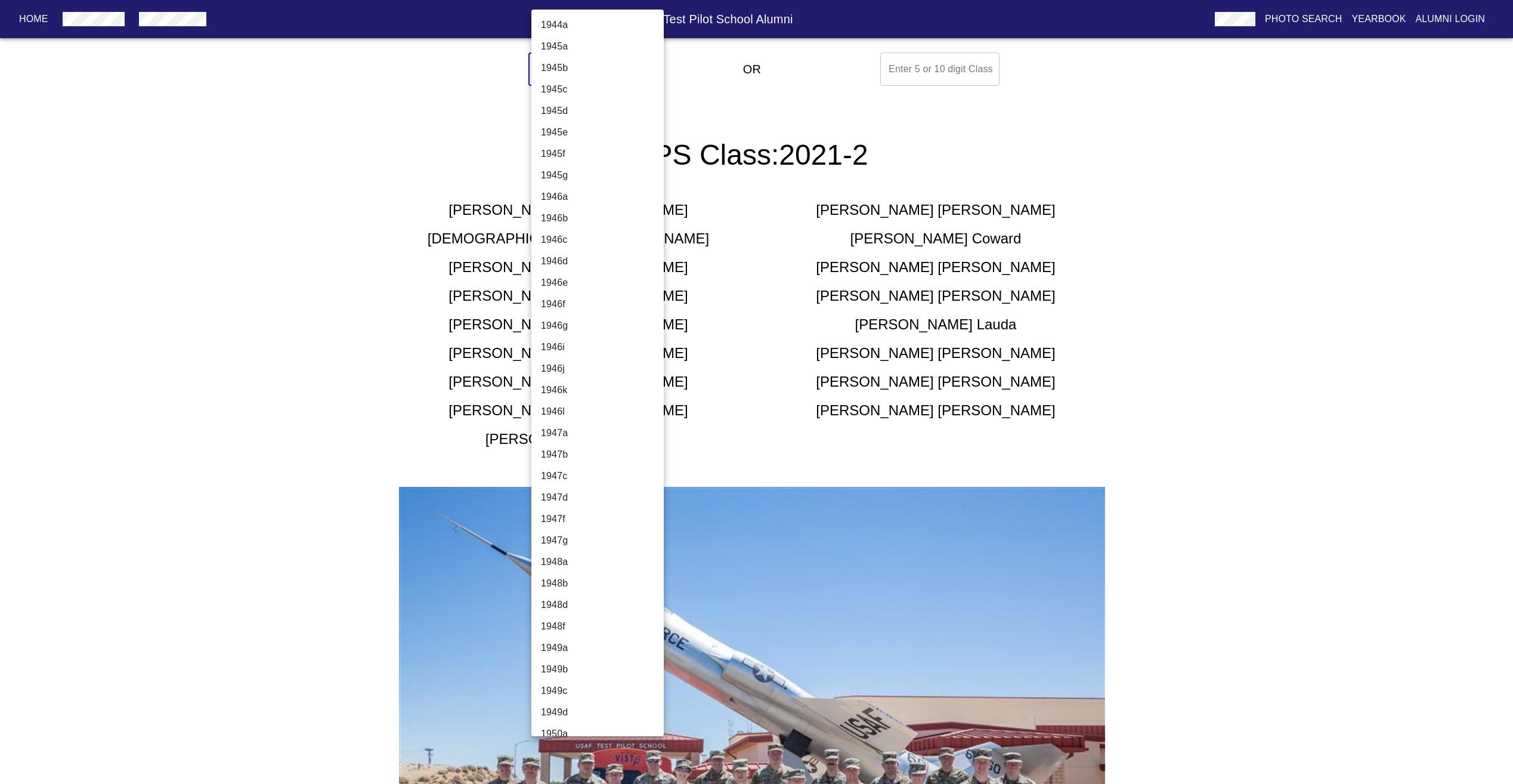
drag, startPoint x: 590, startPoint y: 76, endPoint x: 598, endPoint y: 76, distance: 8.0
click at [596, 76] on body "Home USAF Test Pilot School Alumni Photo Search Yearbook Alumni Login Select A …" at bounding box center [756, 526] width 1513 height 957
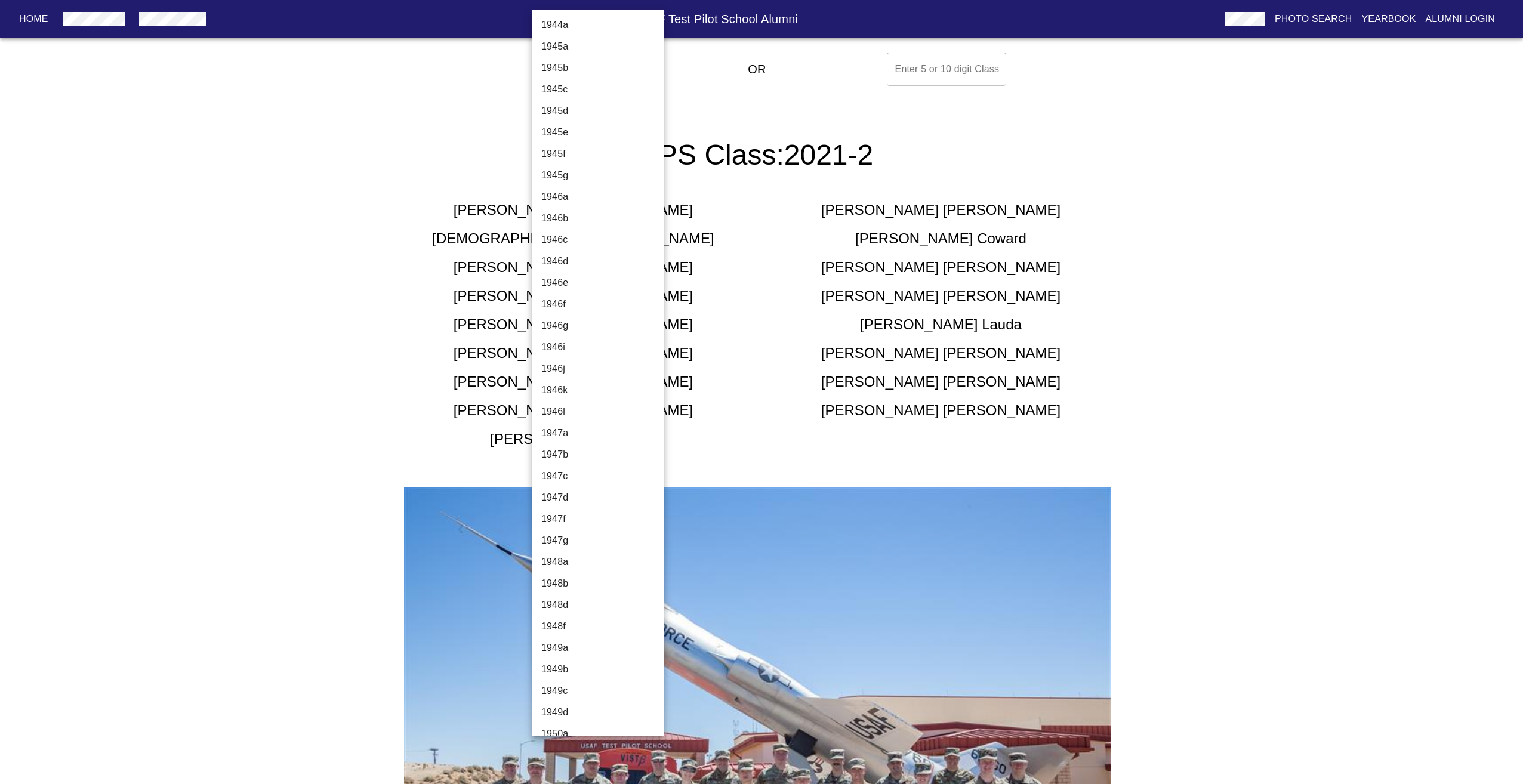
scroll to position [3710, 0]
click at [837, 304] on div at bounding box center [761, 392] width 1523 height 784
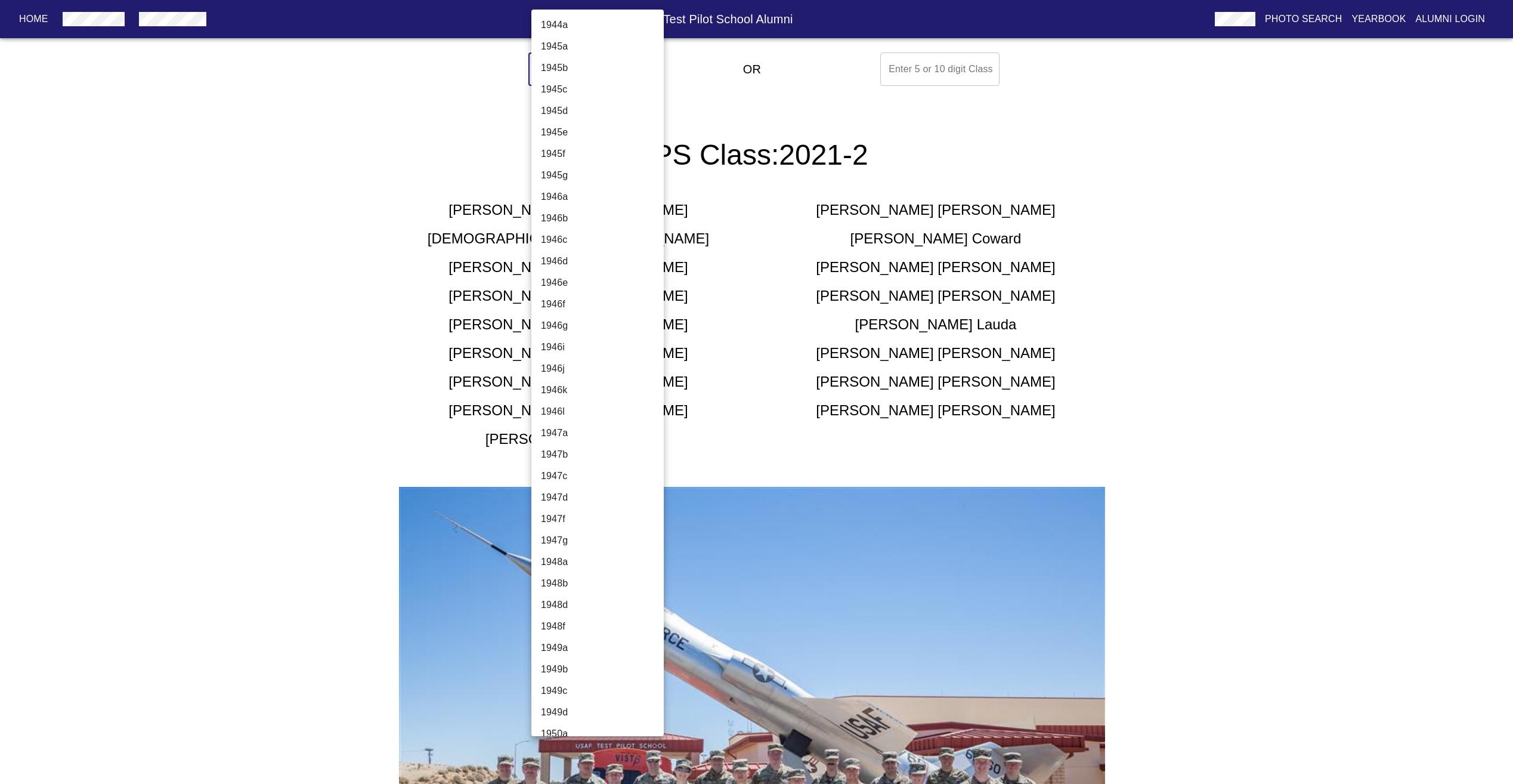
click at [611, 69] on body "Home USAF Test Pilot School Alumni Photo Search Yearbook Alumni Login Select A …" at bounding box center [756, 526] width 1513 height 957
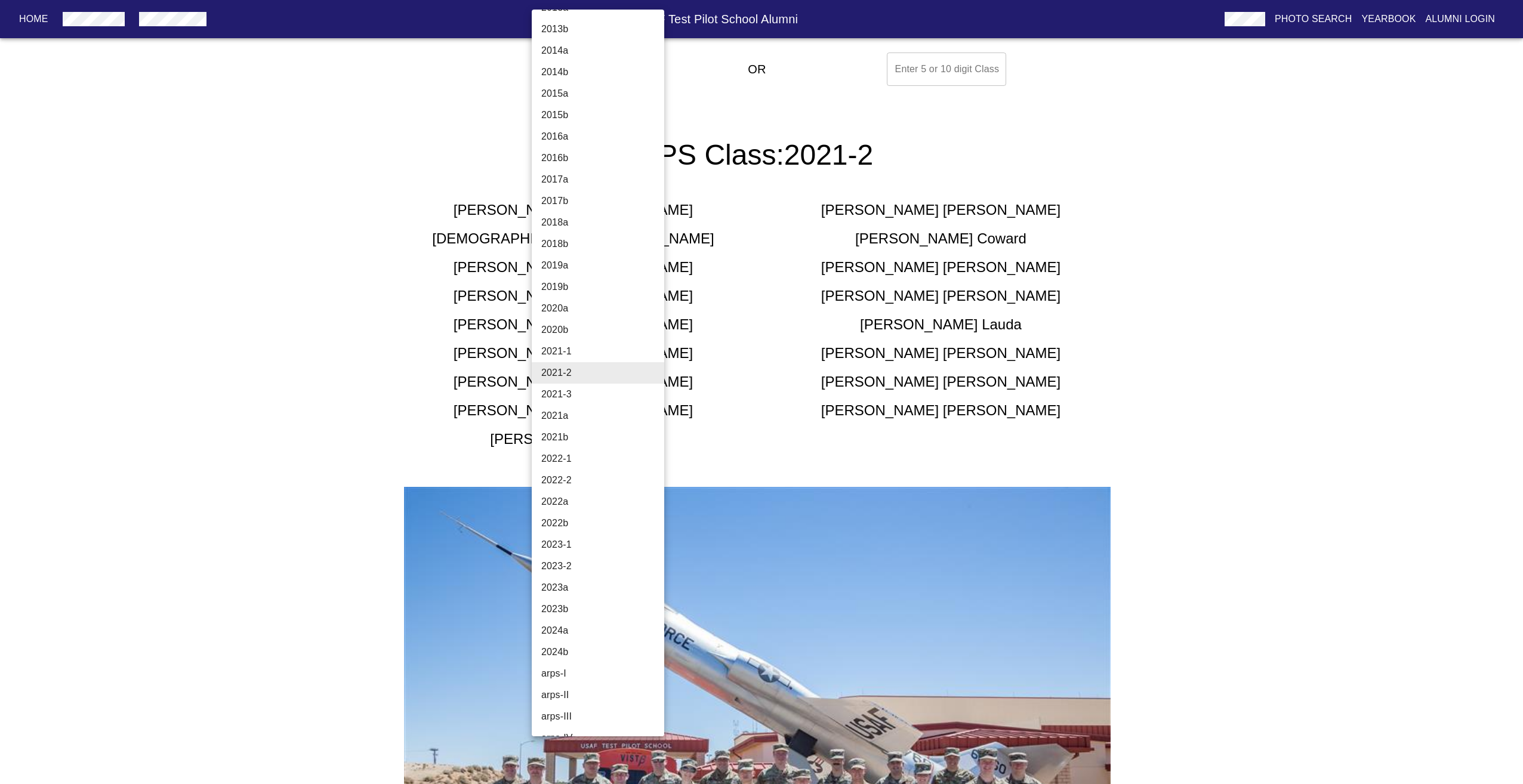
scroll to position [3748, 0]
click at [585, 715] on li "[PERSON_NAME]-2012" at bounding box center [602, 720] width 142 height 22
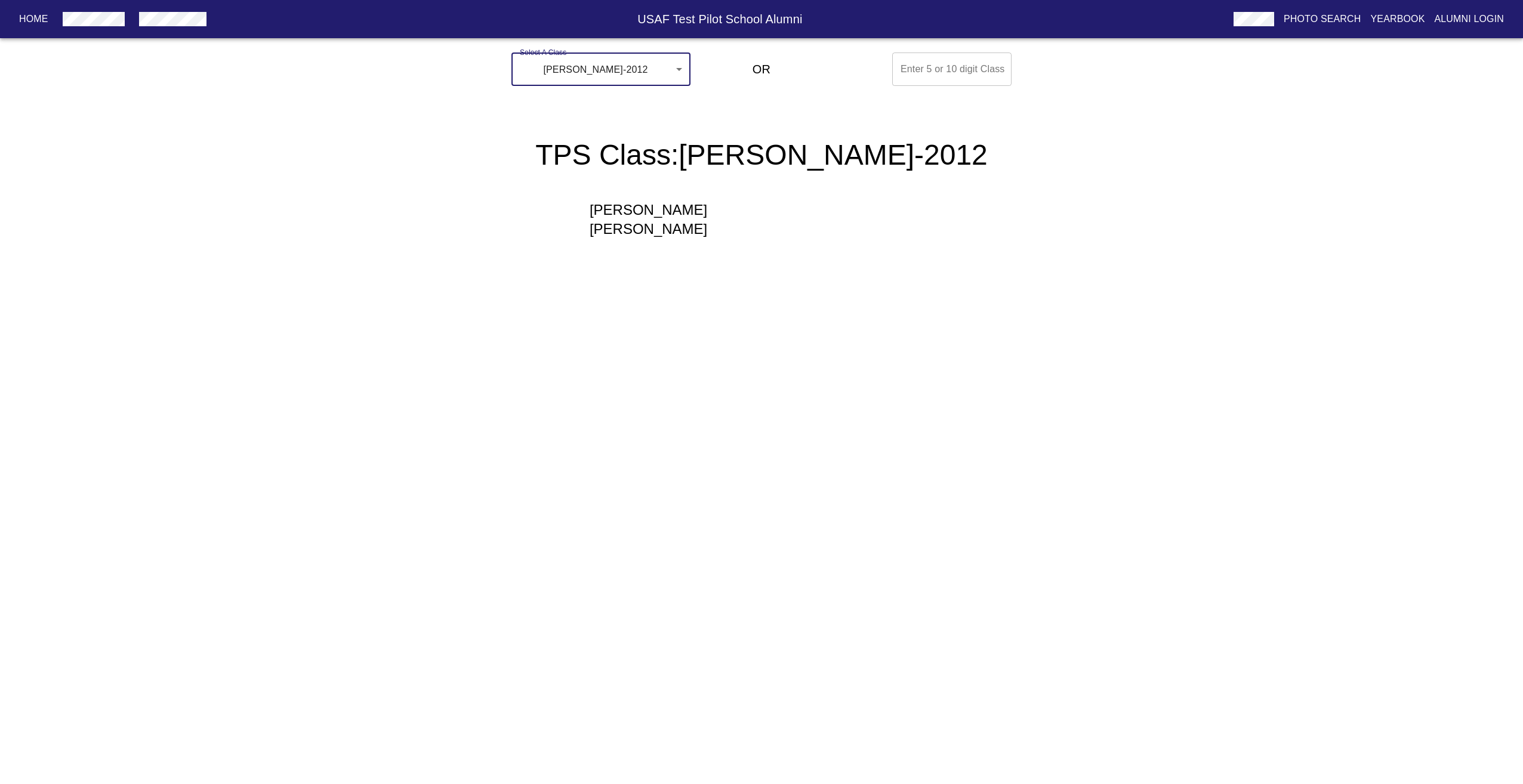
click at [571, 66] on body "Home USAF Test Pilot School Alumni Photo Search Yearbook Alumni Login Select A …" at bounding box center [761, 158] width 1523 height 219
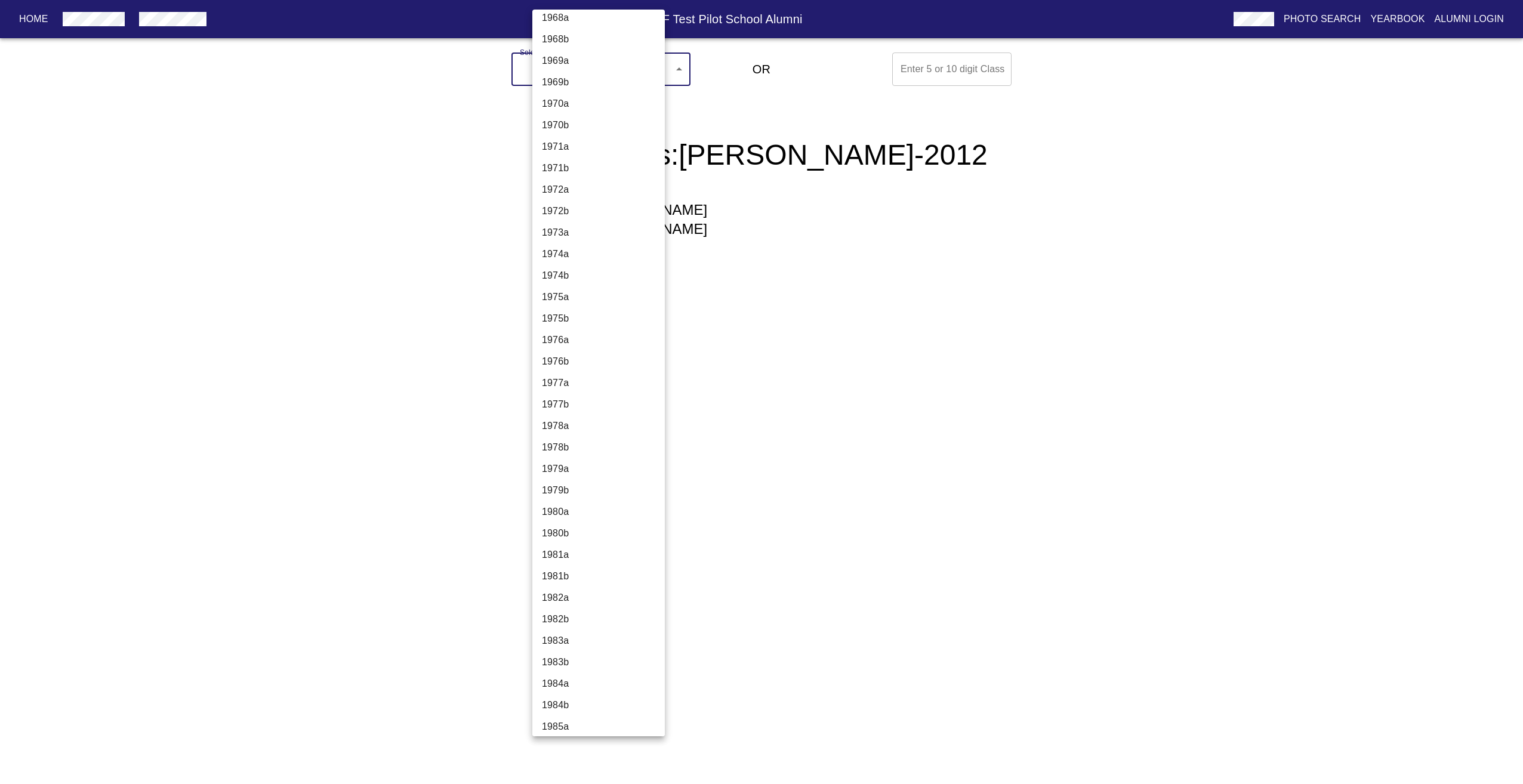
scroll to position [1252, 0]
click at [583, 293] on li "1962c" at bounding box center [602, 296] width 142 height 22
type input "1962c"
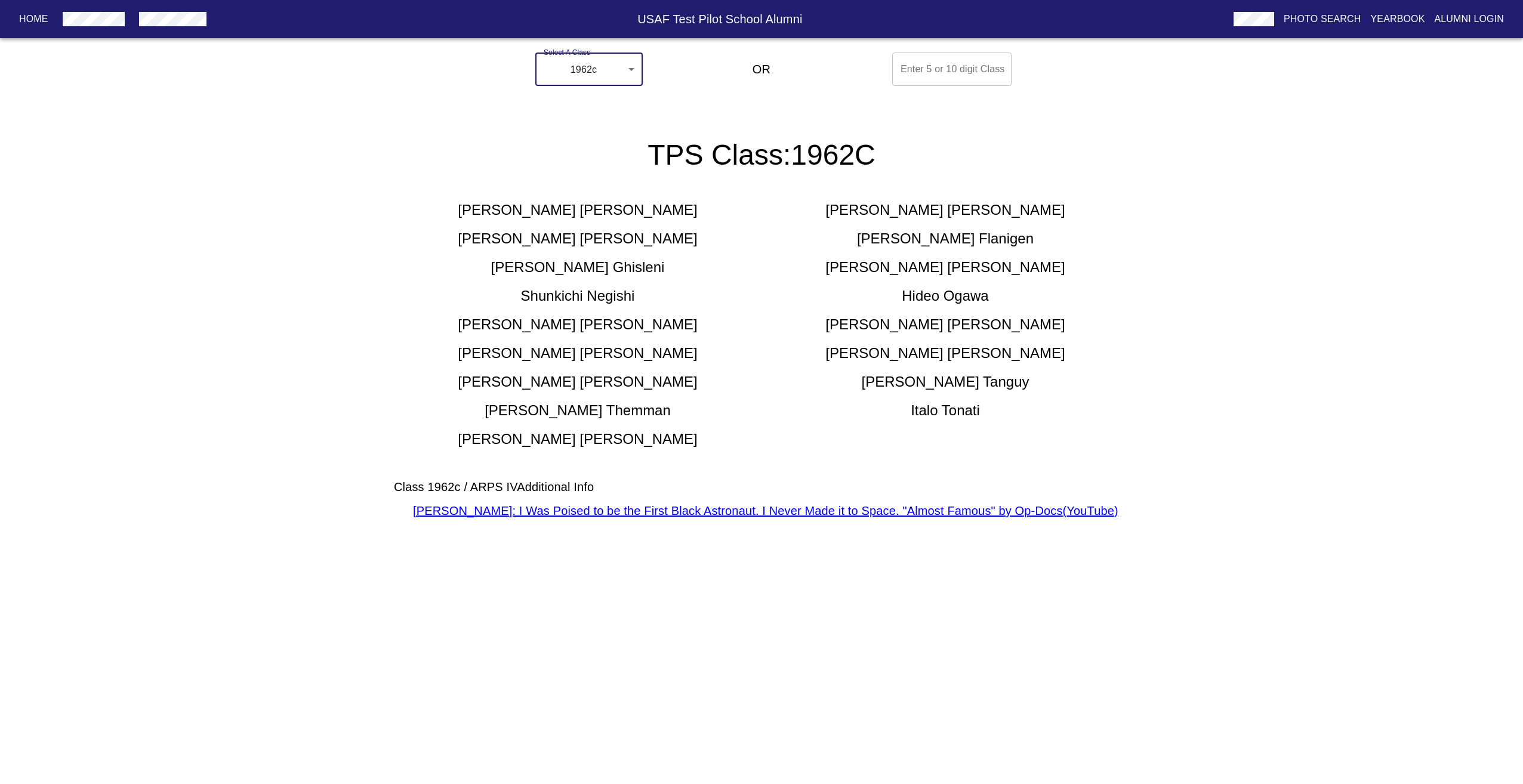
click at [568, 83] on body "Home USAF Test Pilot School Alumni Photo Search Yearbook Alumni Login Select A …" at bounding box center [761, 298] width 1523 height 501
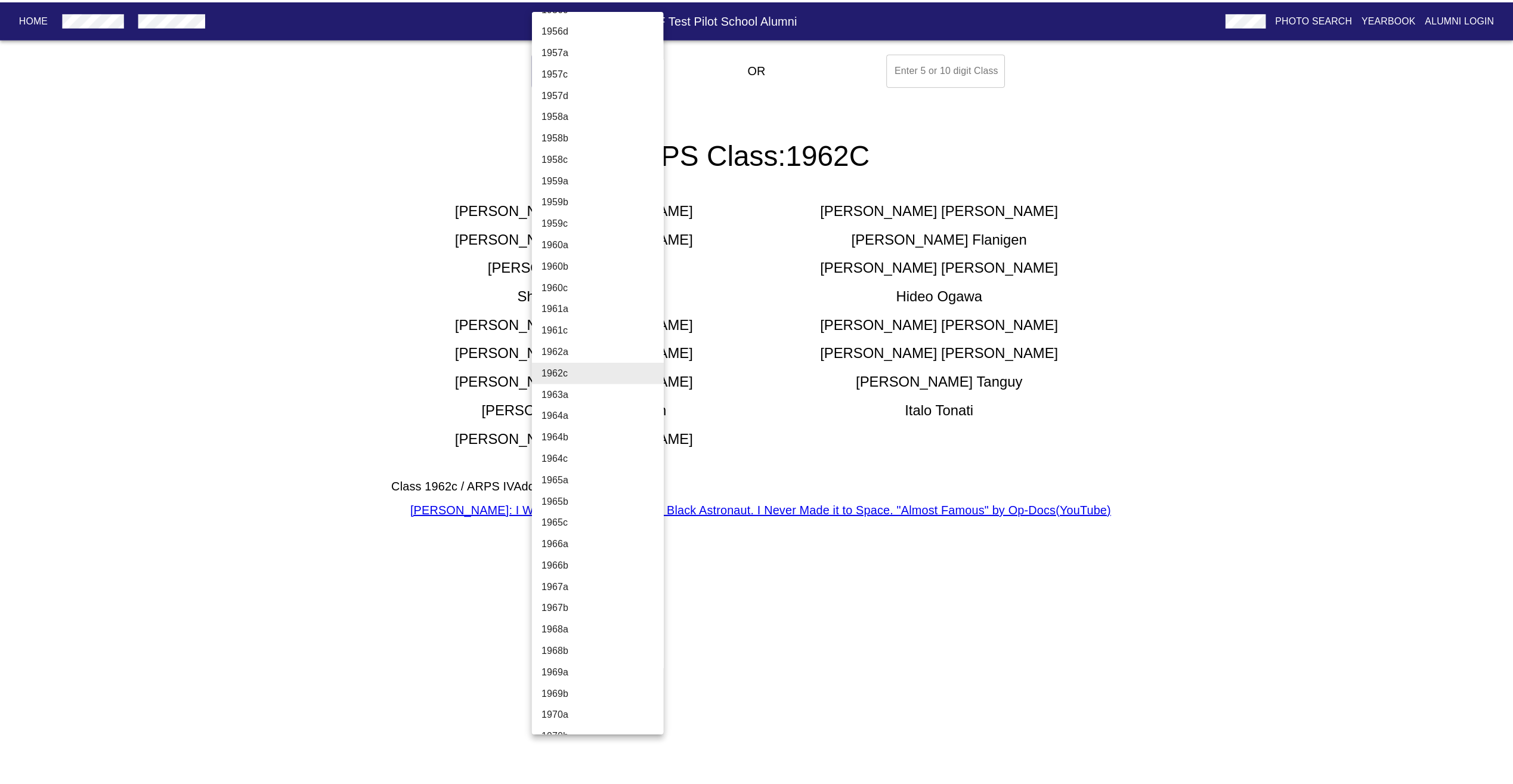
scroll to position [1653, 0]
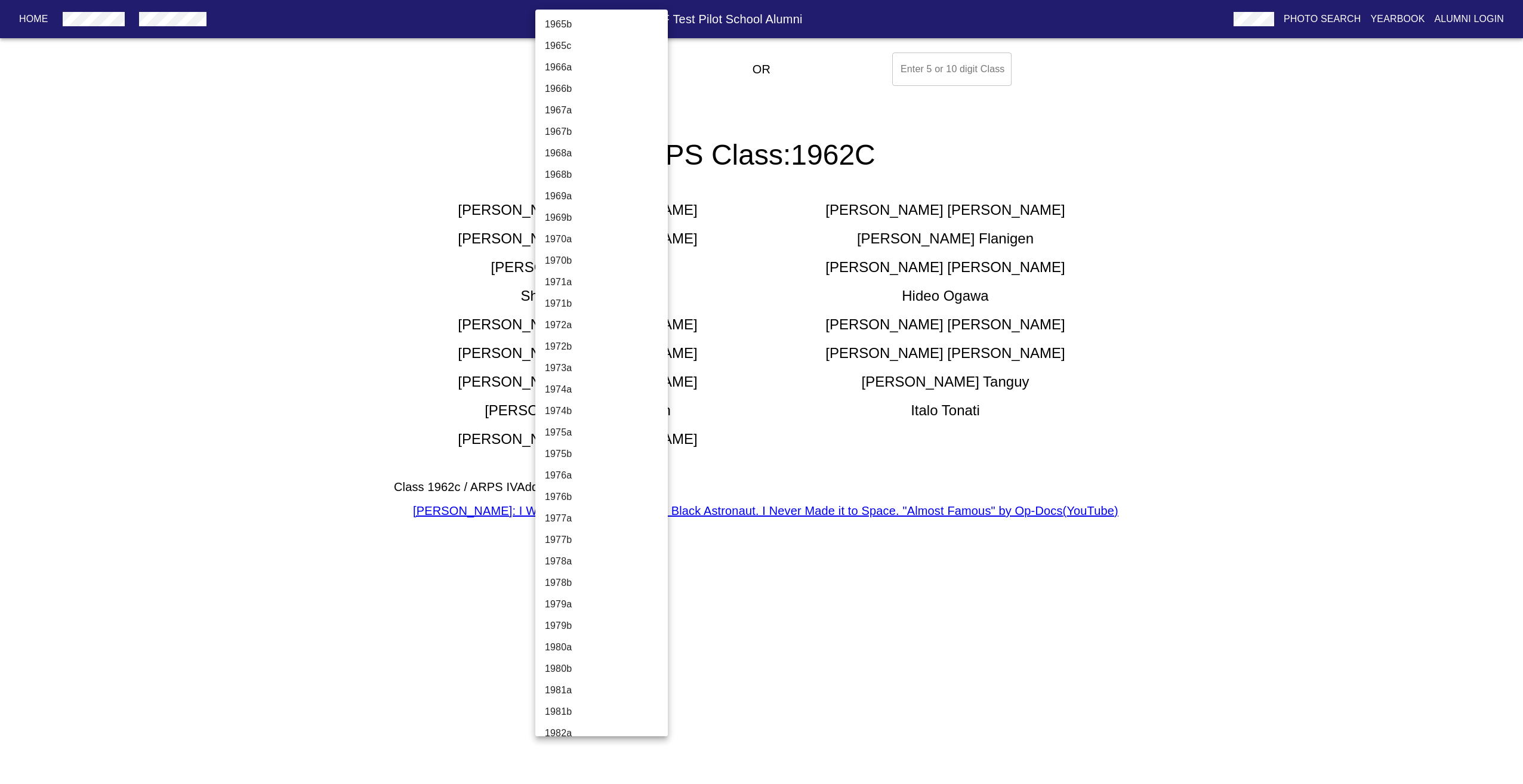
click at [445, 212] on div at bounding box center [761, 392] width 1523 height 784
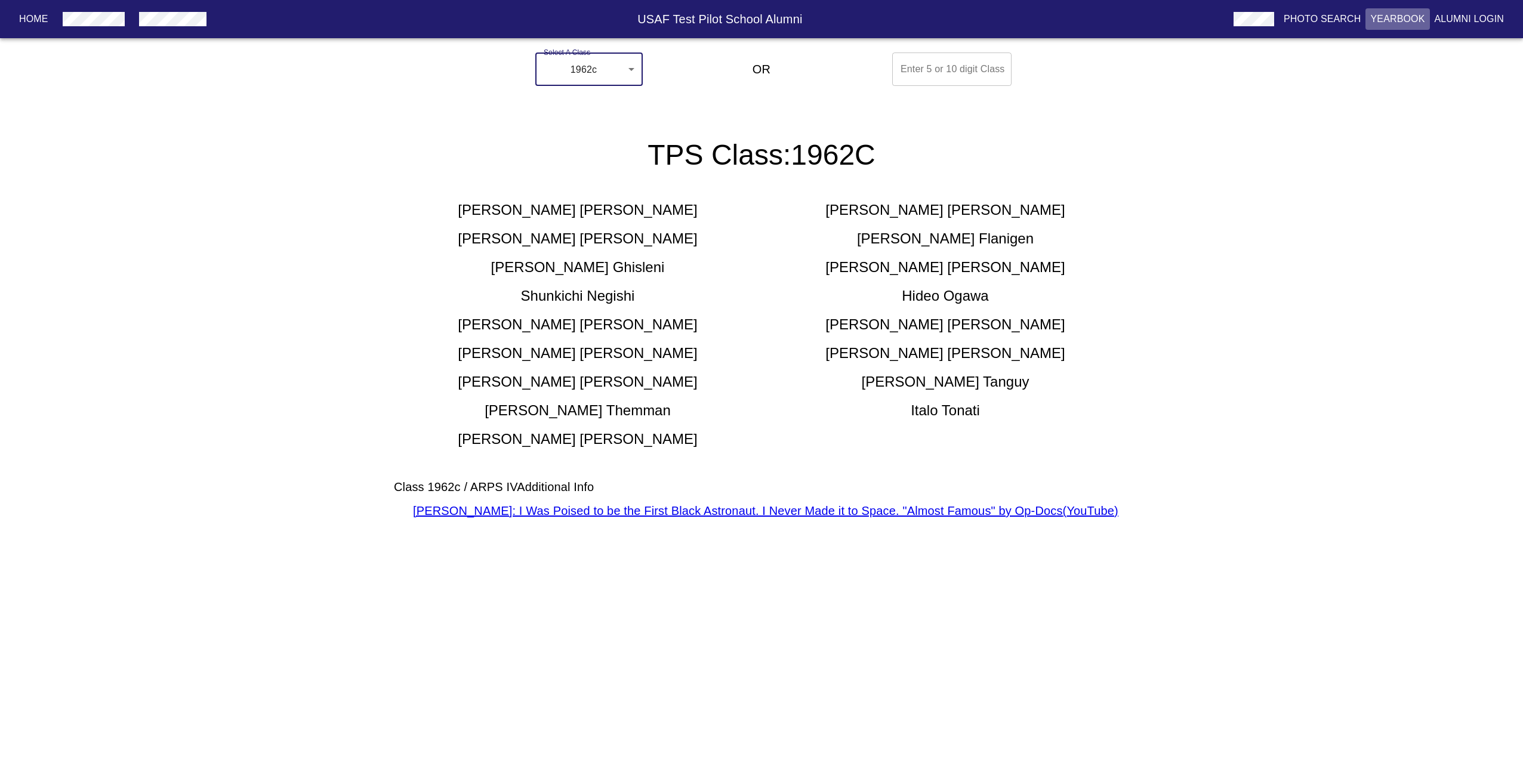
click at [1391, 25] on p "Yearbook" at bounding box center [1397, 19] width 54 height 14
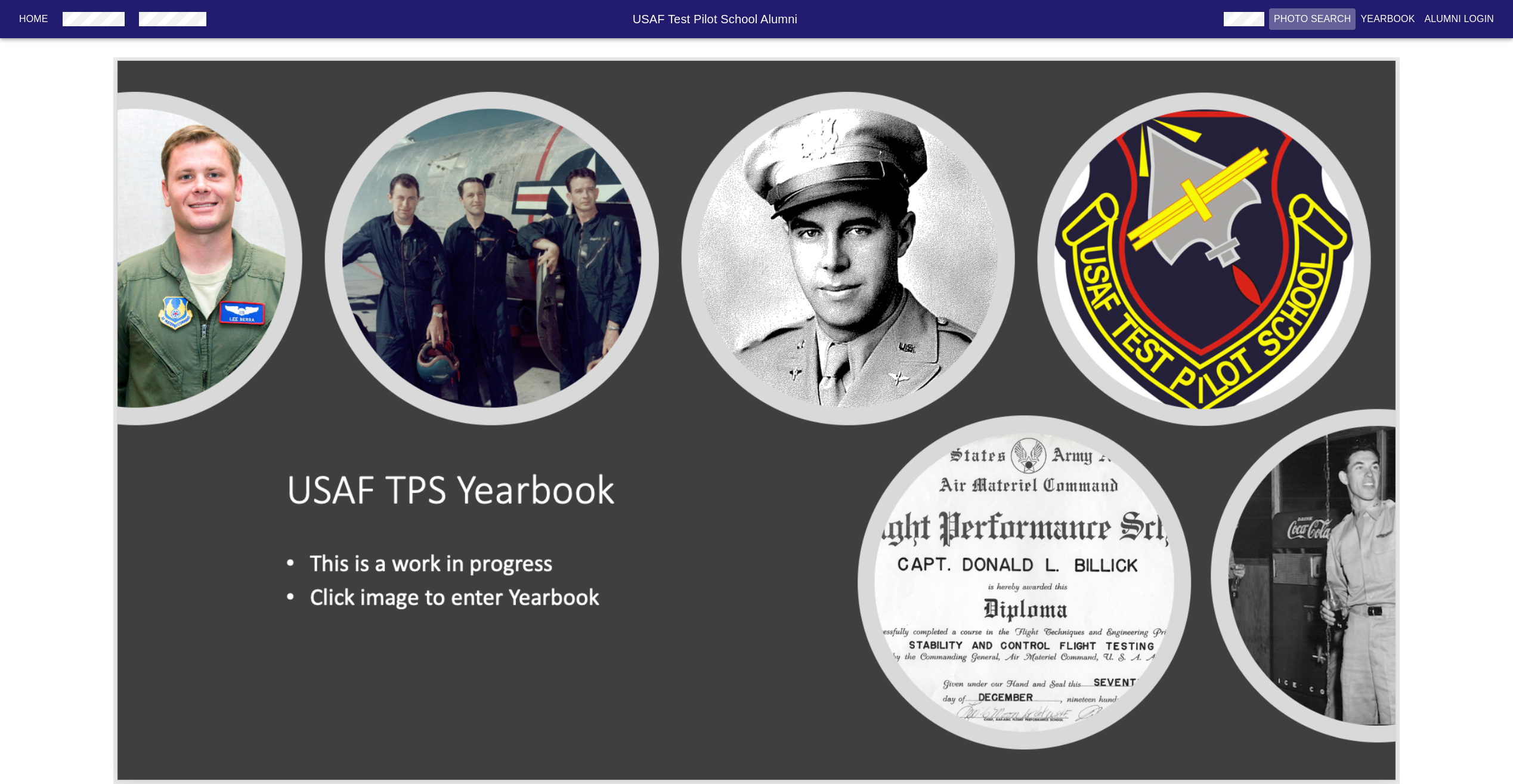
click at [1313, 25] on p "Photo Search" at bounding box center [1312, 19] width 78 height 14
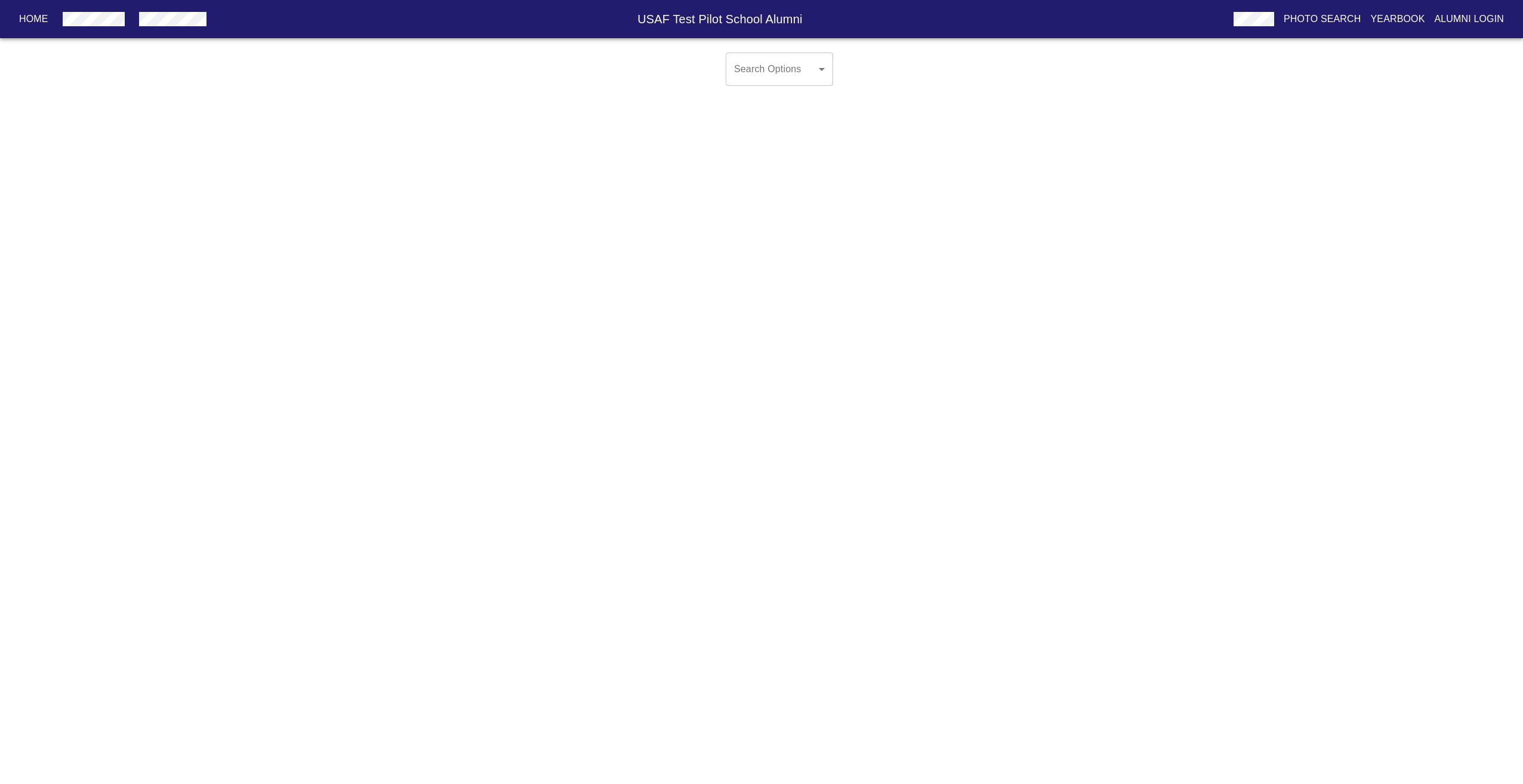
click at [764, 68] on body "Home USAF Test Pilot School Alumni Photo Search Yearbook Alumni Login Search Op…" at bounding box center [761, 79] width 1523 height 62
click at [1165, 109] on div at bounding box center [761, 392] width 1523 height 784
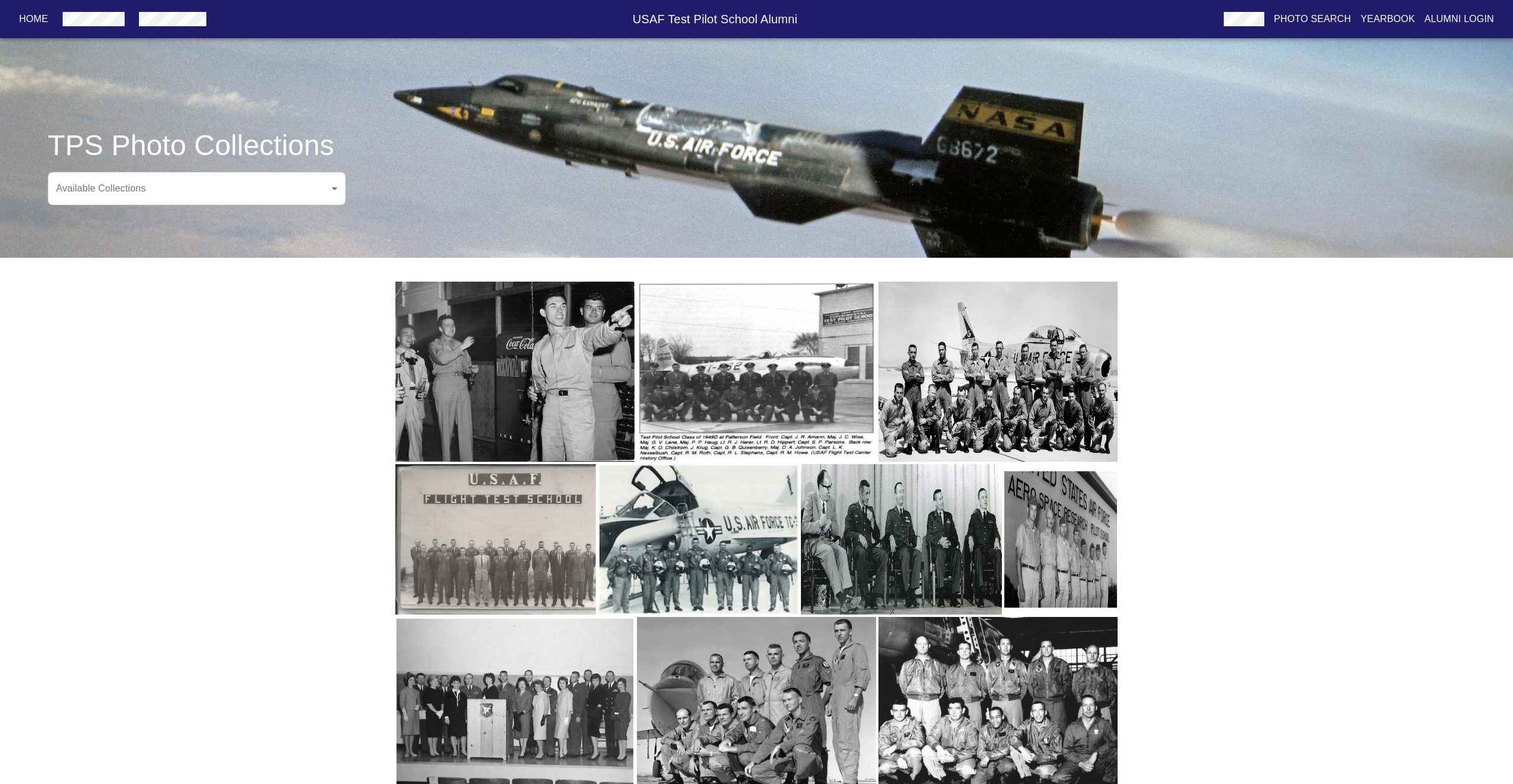
scroll to position [18, 0]
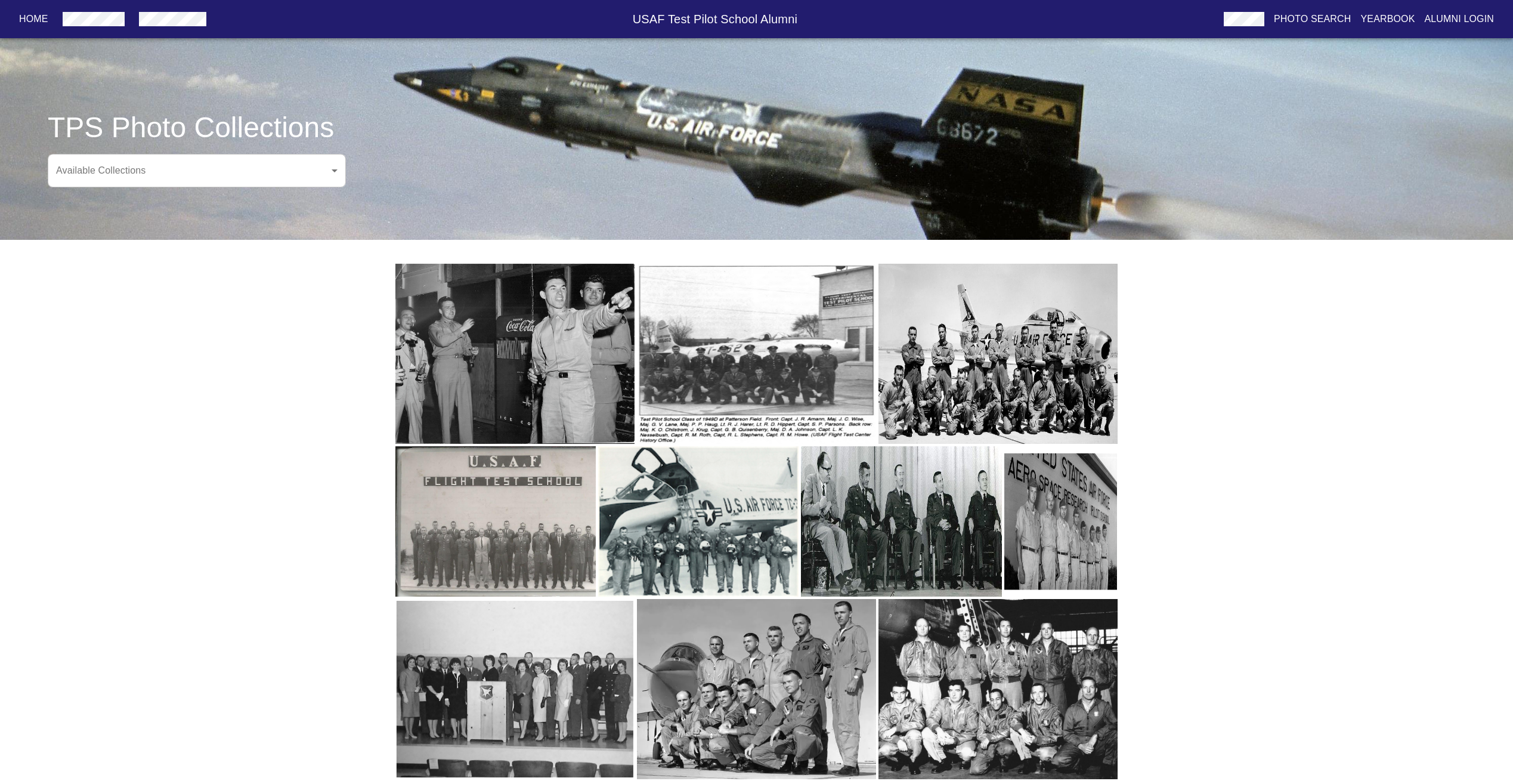
drag, startPoint x: 456, startPoint y: 302, endPoint x: 473, endPoint y: 325, distance: 28.6
click at [473, 325] on img "button" at bounding box center [515, 354] width 239 height 180
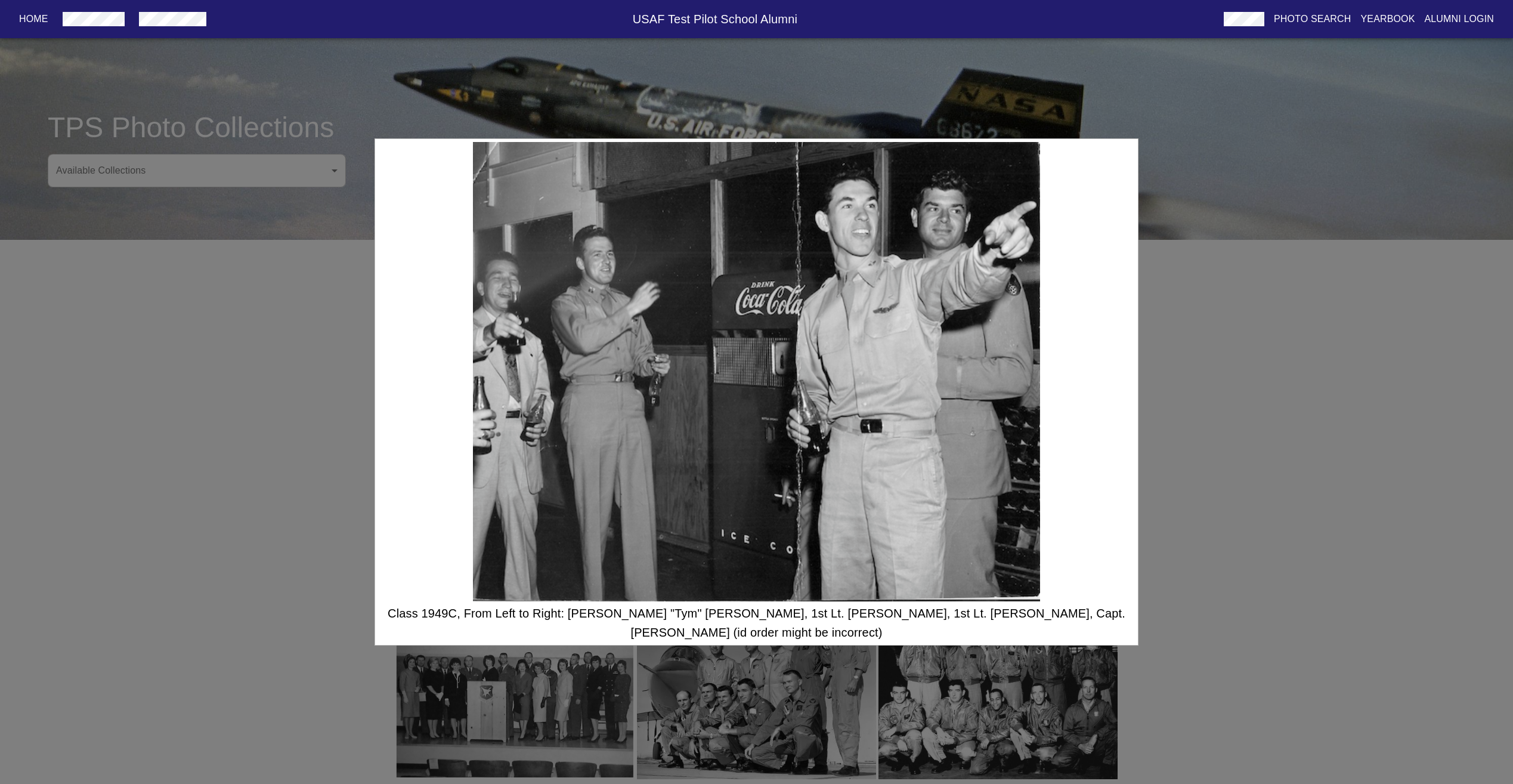
click at [1295, 436] on div "Class 1949C, From Left to Right: [PERSON_NAME] "Tym" [PERSON_NAME], 1st Lt. [PE…" at bounding box center [756, 392] width 1513 height 784
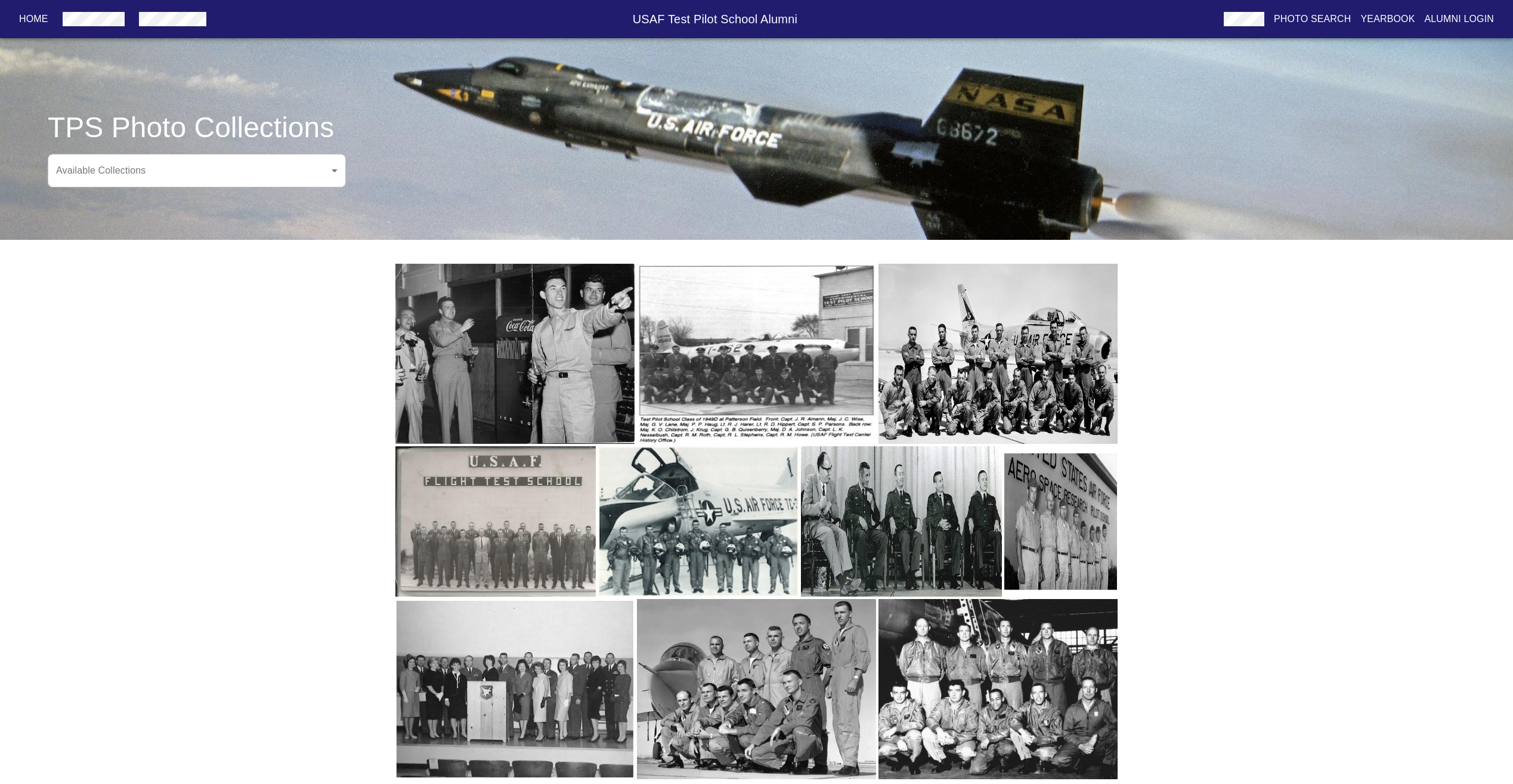
click at [1063, 489] on img "button" at bounding box center [1061, 521] width 113 height 151
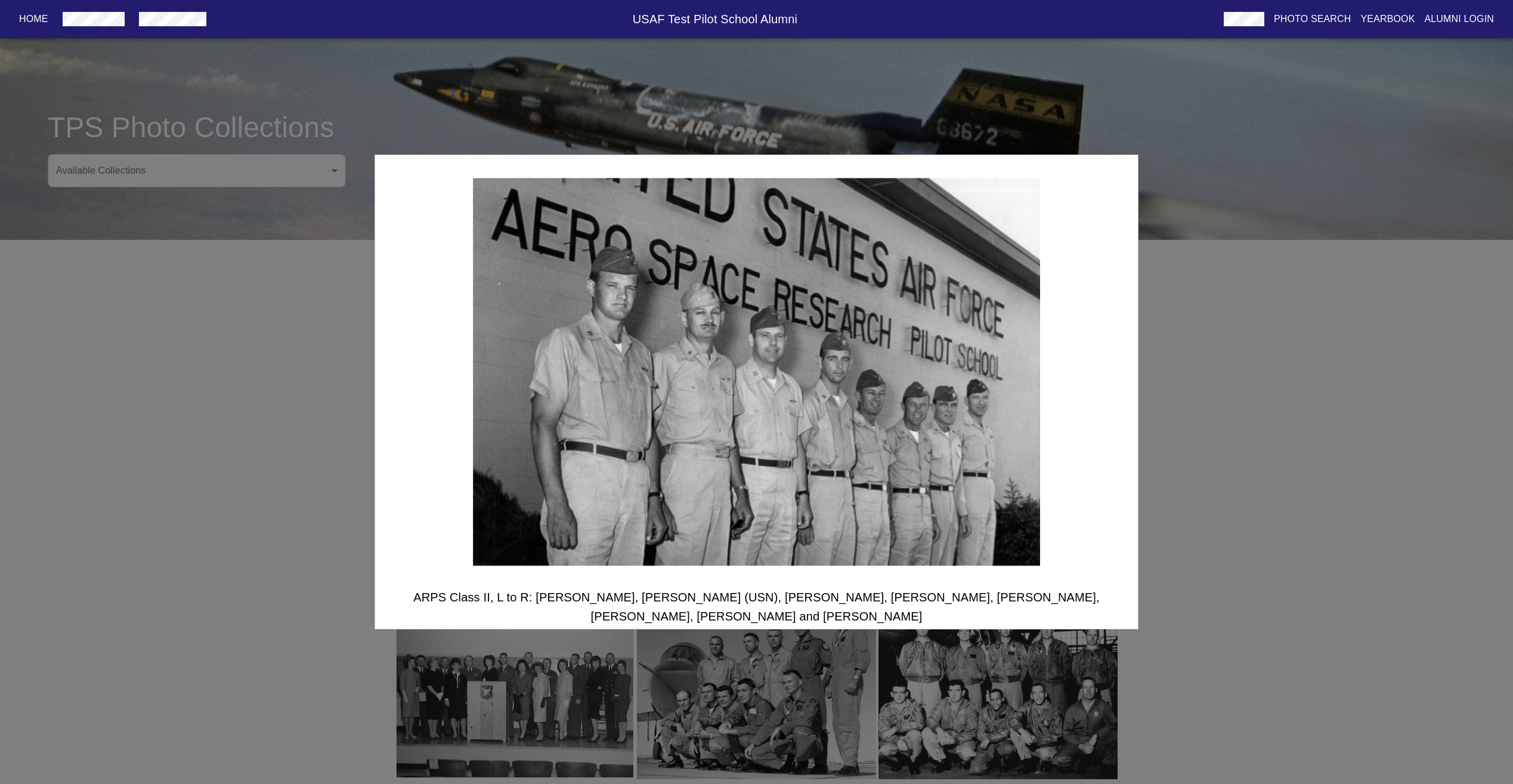
click at [1188, 396] on div "ARPS Class II, L to R: [PERSON_NAME], [PERSON_NAME] (USN), [PERSON_NAME], [PERS…" at bounding box center [756, 392] width 1513 height 784
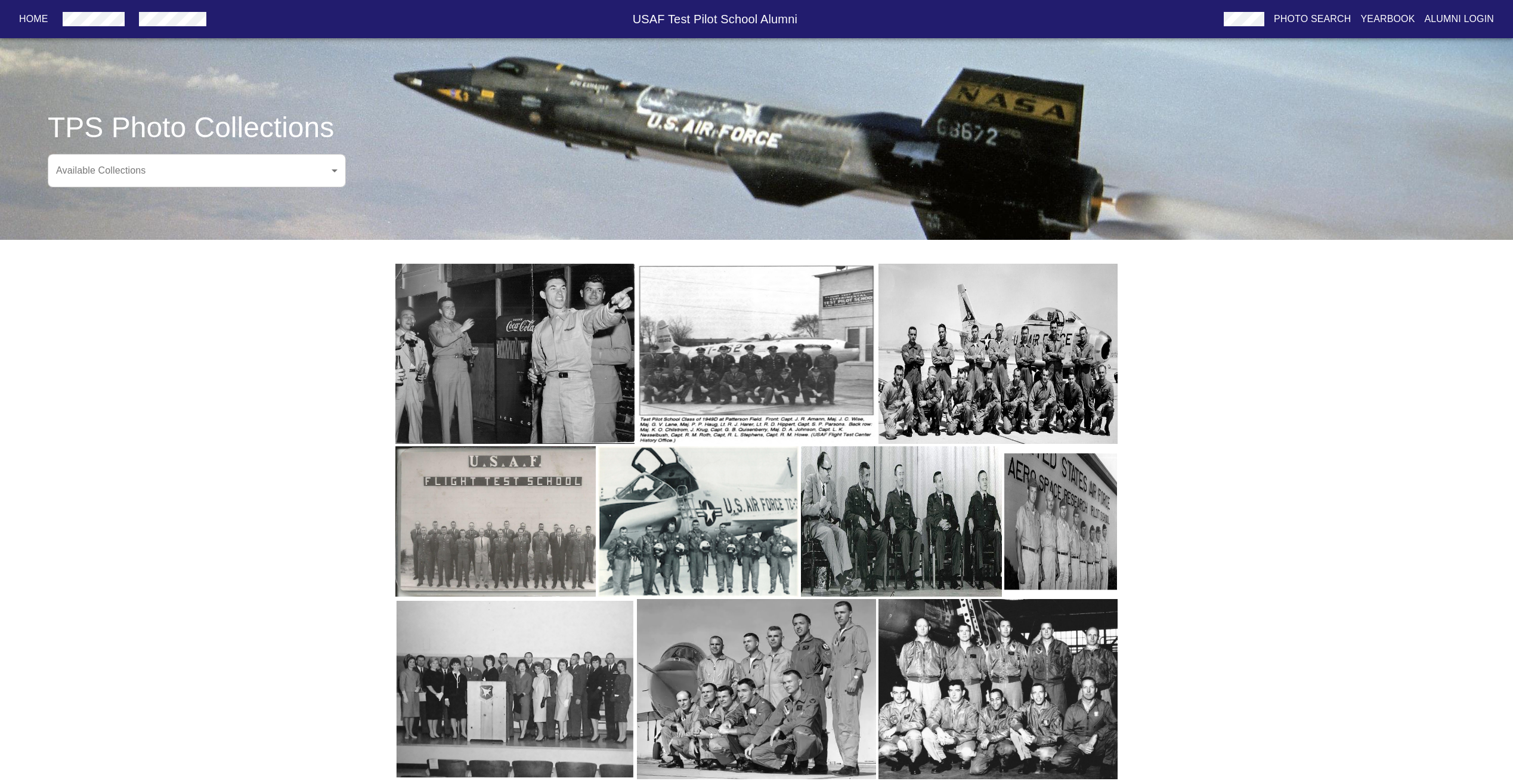
drag, startPoint x: 938, startPoint y: 668, endPoint x: 942, endPoint y: 679, distance: 11.7
click at [942, 679] on img "button" at bounding box center [998, 688] width 239 height 180
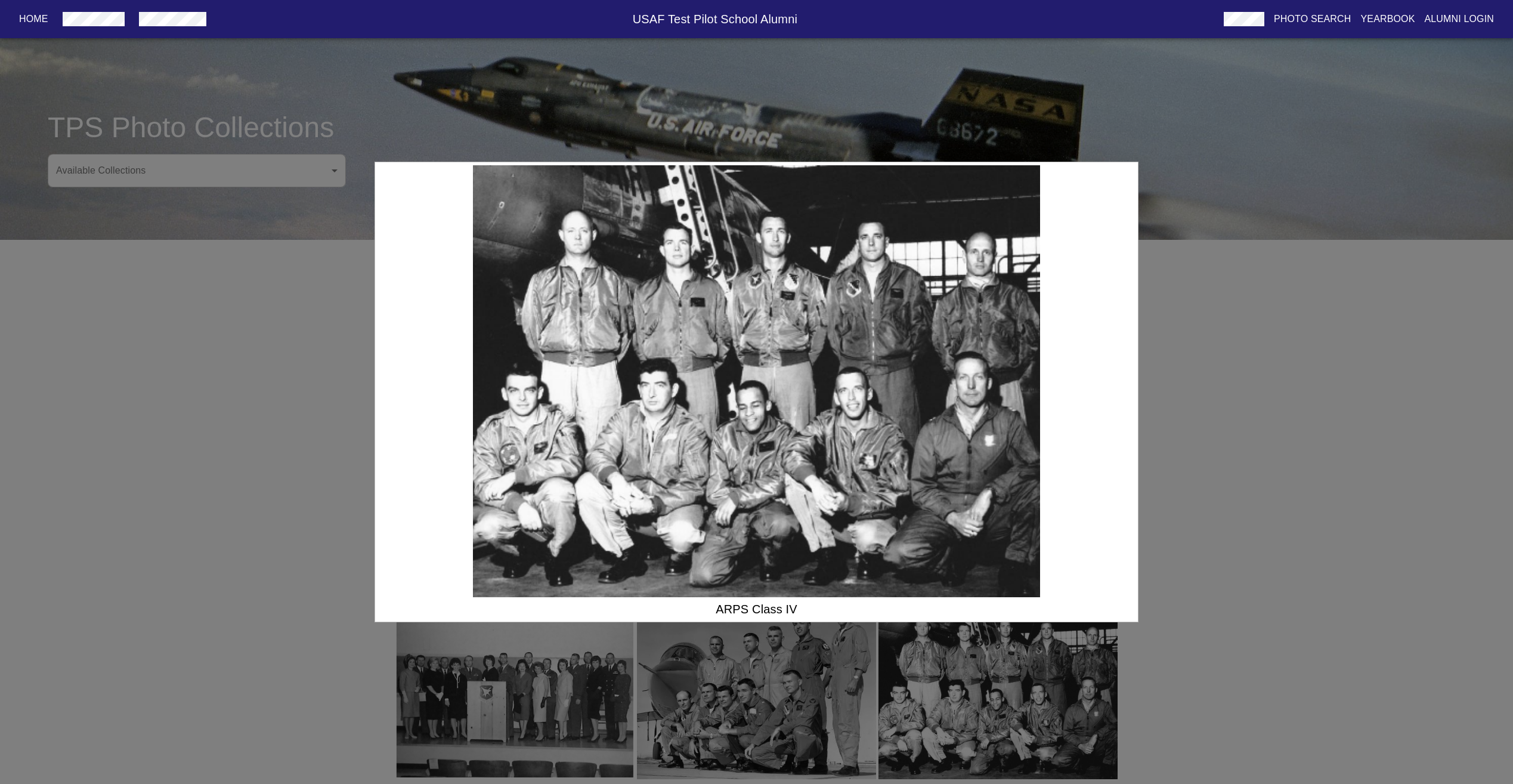
click at [1163, 487] on div "ARPS Class IV" at bounding box center [756, 392] width 1513 height 784
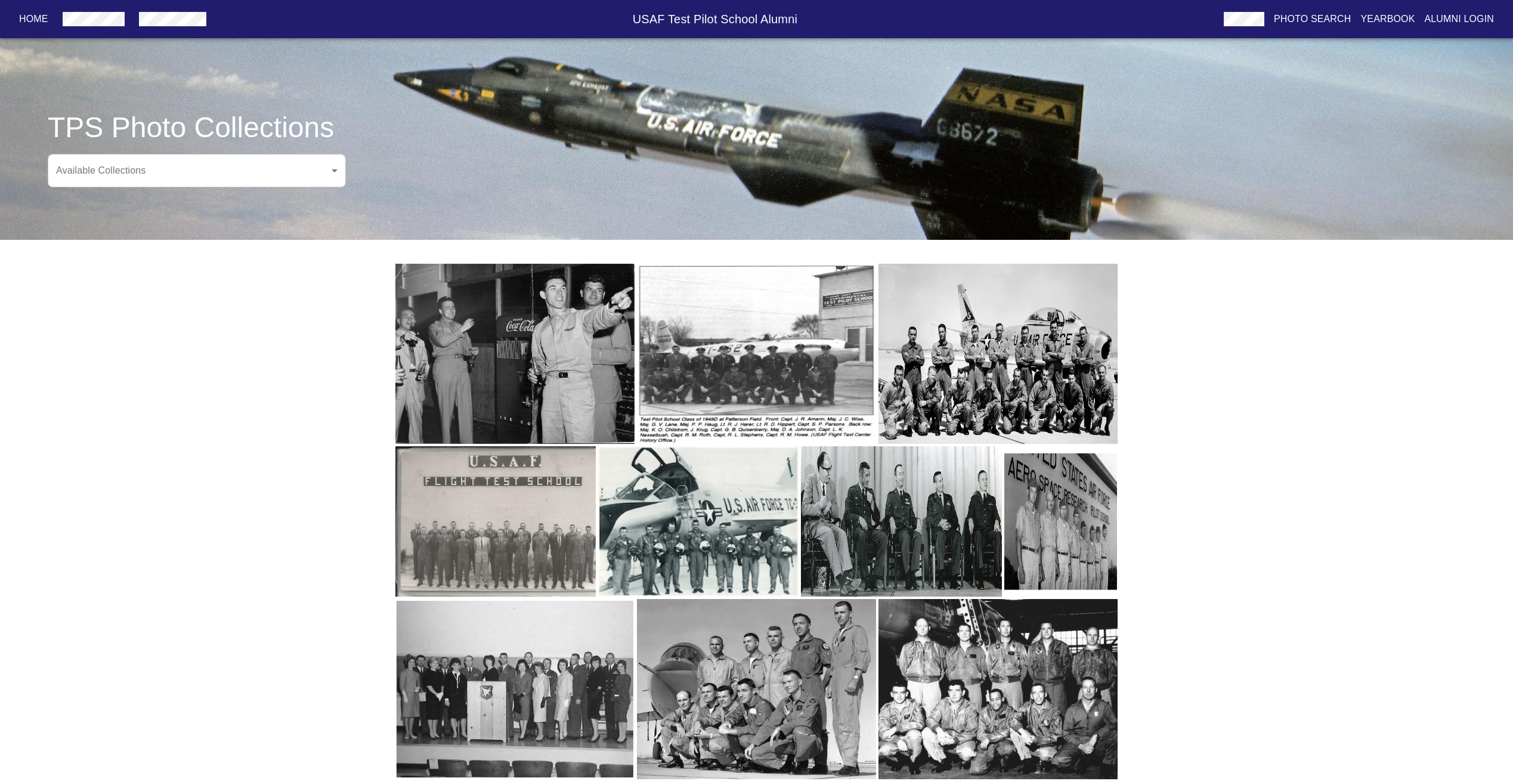
click at [710, 747] on img "button" at bounding box center [756, 688] width 239 height 180
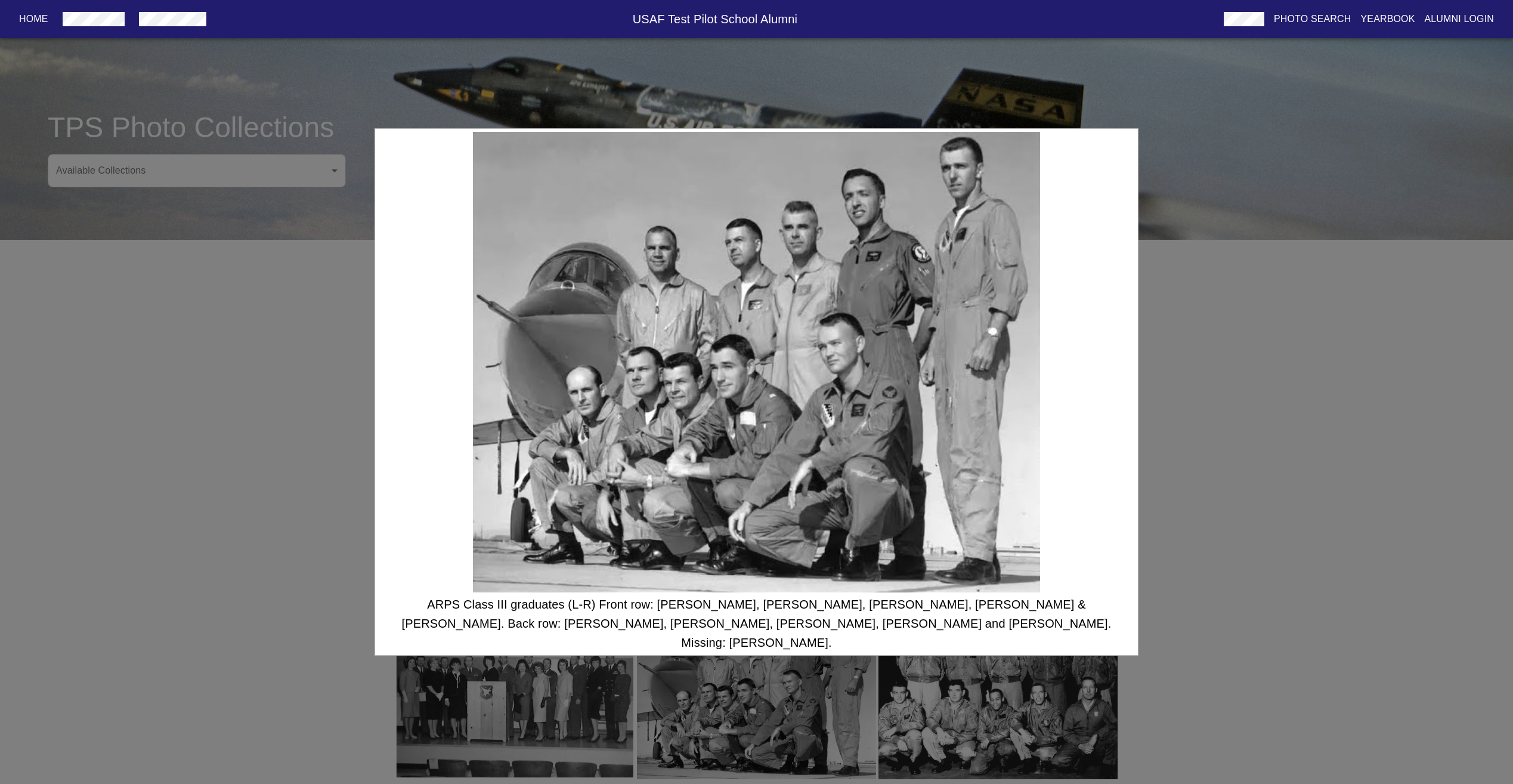
click at [256, 499] on div "ARPS Class III graduates (L-R) Front row: [PERSON_NAME], [PERSON_NAME], [PERSON…" at bounding box center [756, 392] width 1513 height 784
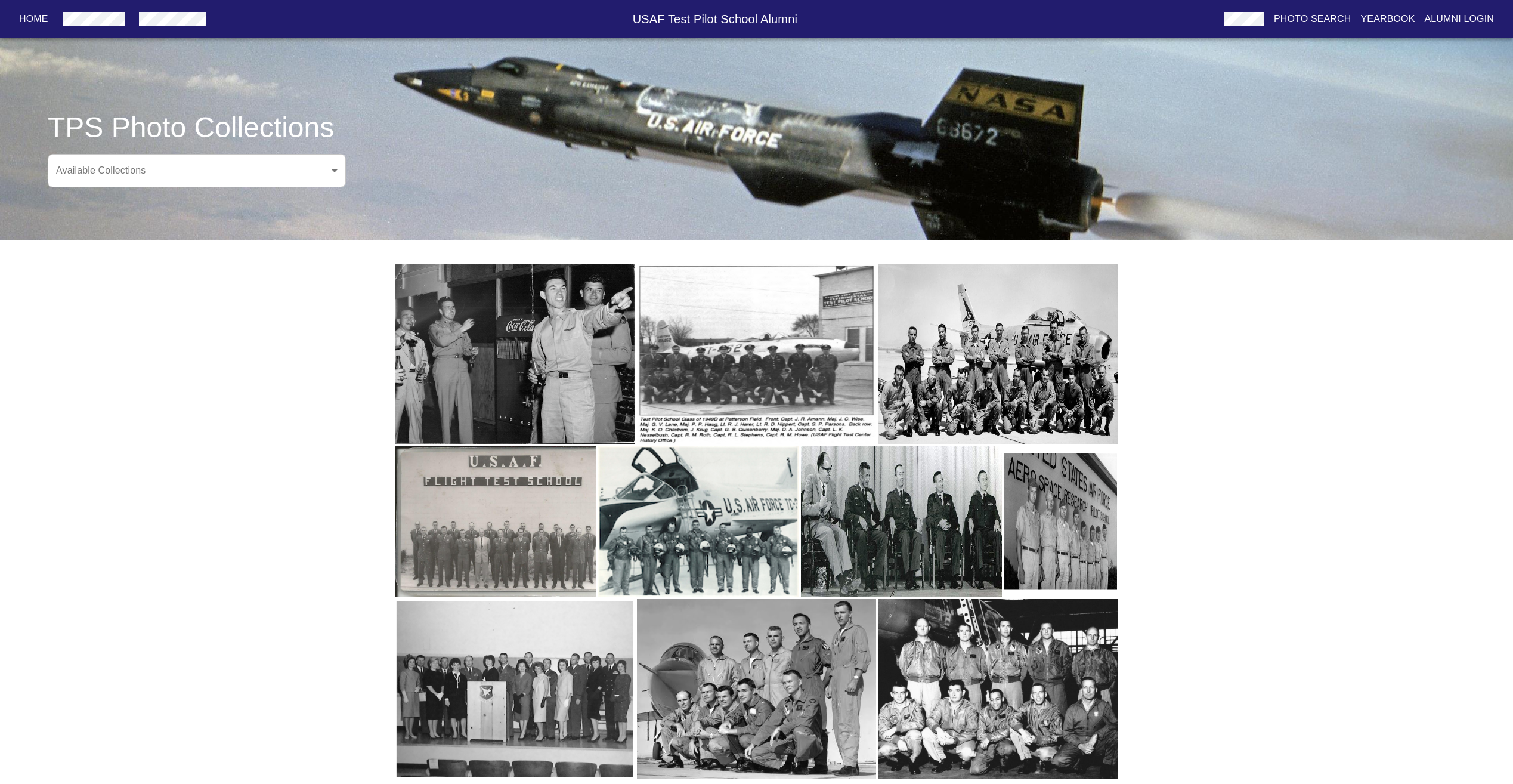
click at [556, 576] on img "button" at bounding box center [496, 521] width 201 height 151
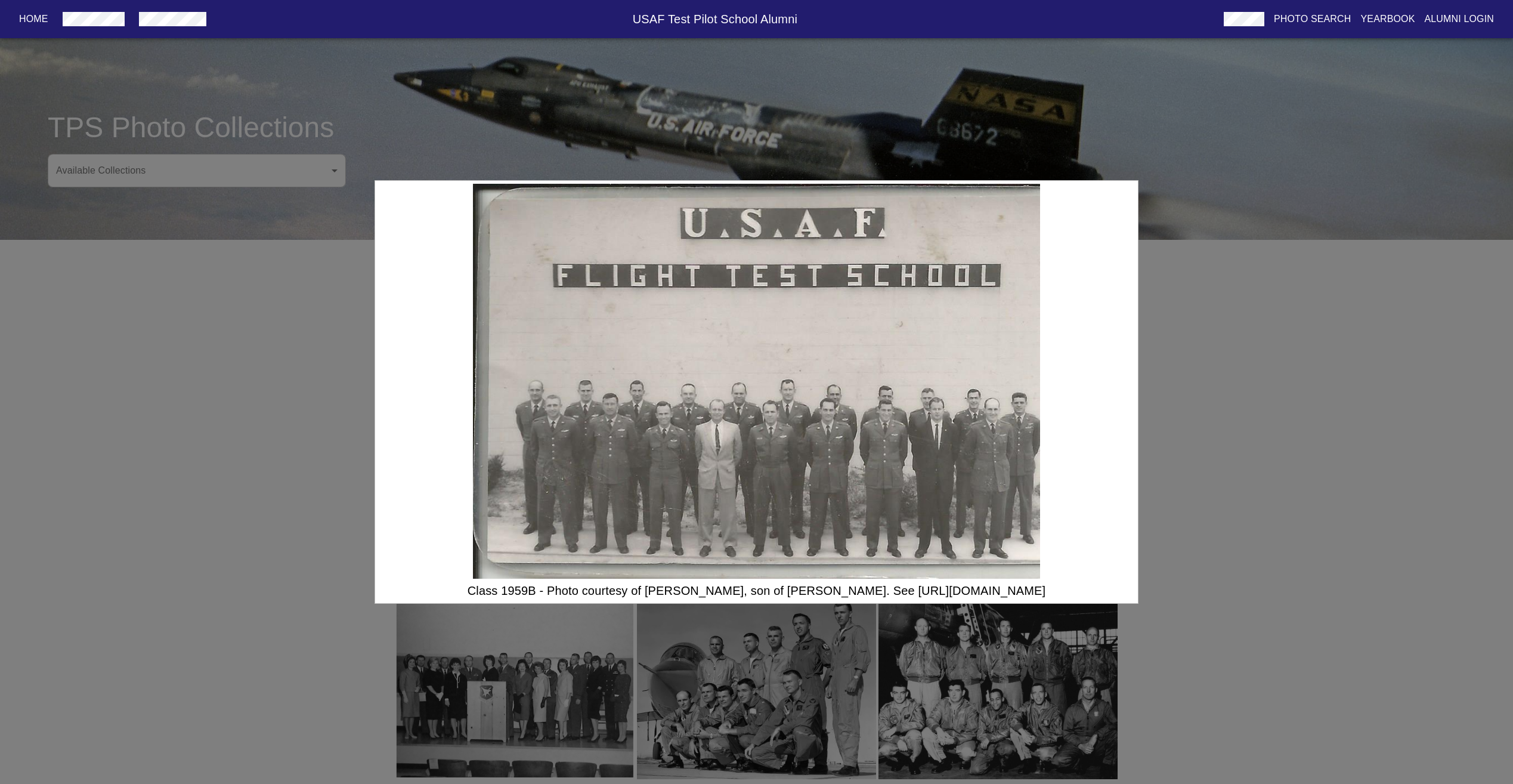
click at [292, 326] on div "Class 1959B - Photo courtesy of [PERSON_NAME], son of [PERSON_NAME]. See [URL][…" at bounding box center [756, 392] width 1513 height 784
